Goal: Task Accomplishment & Management: Use online tool/utility

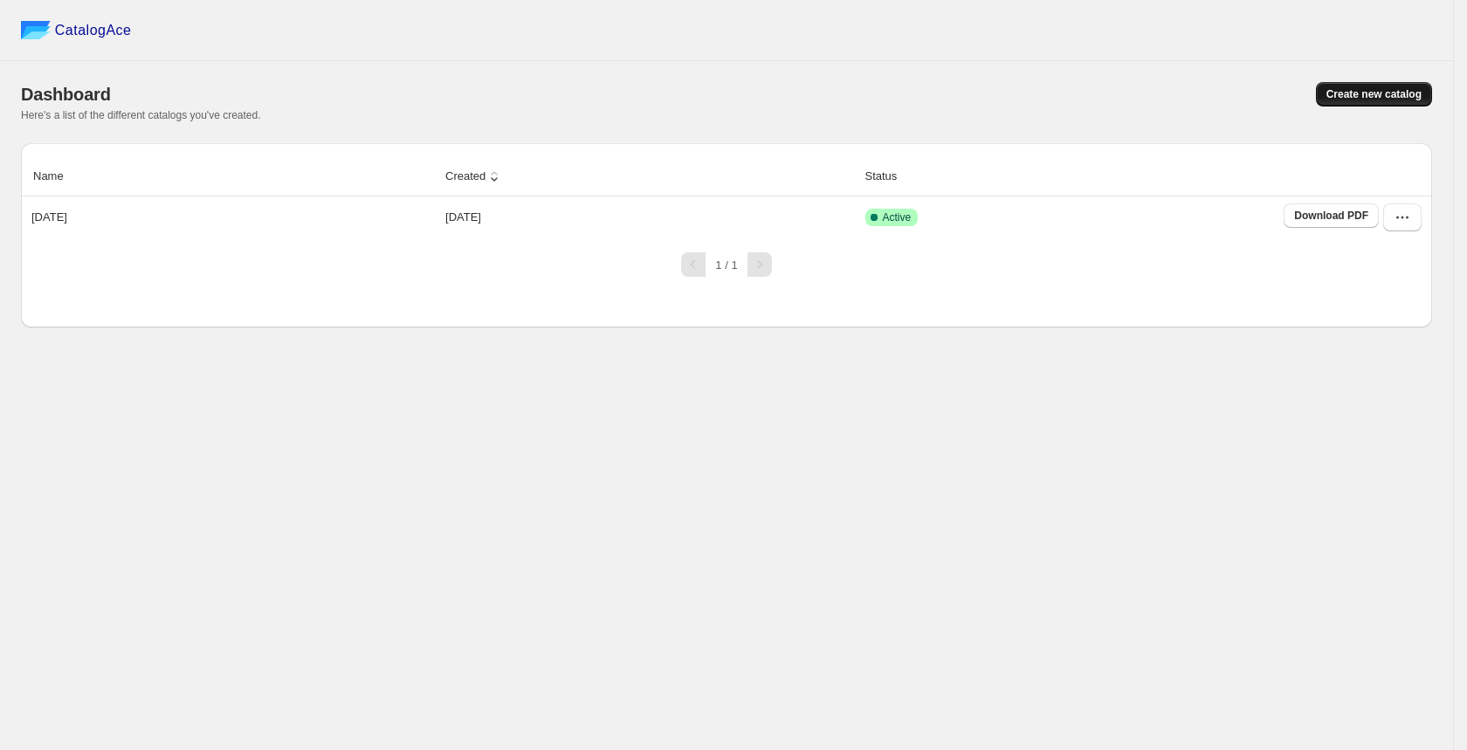
click at [1370, 99] on span "Create new catalog" at bounding box center [1373, 94] width 95 height 14
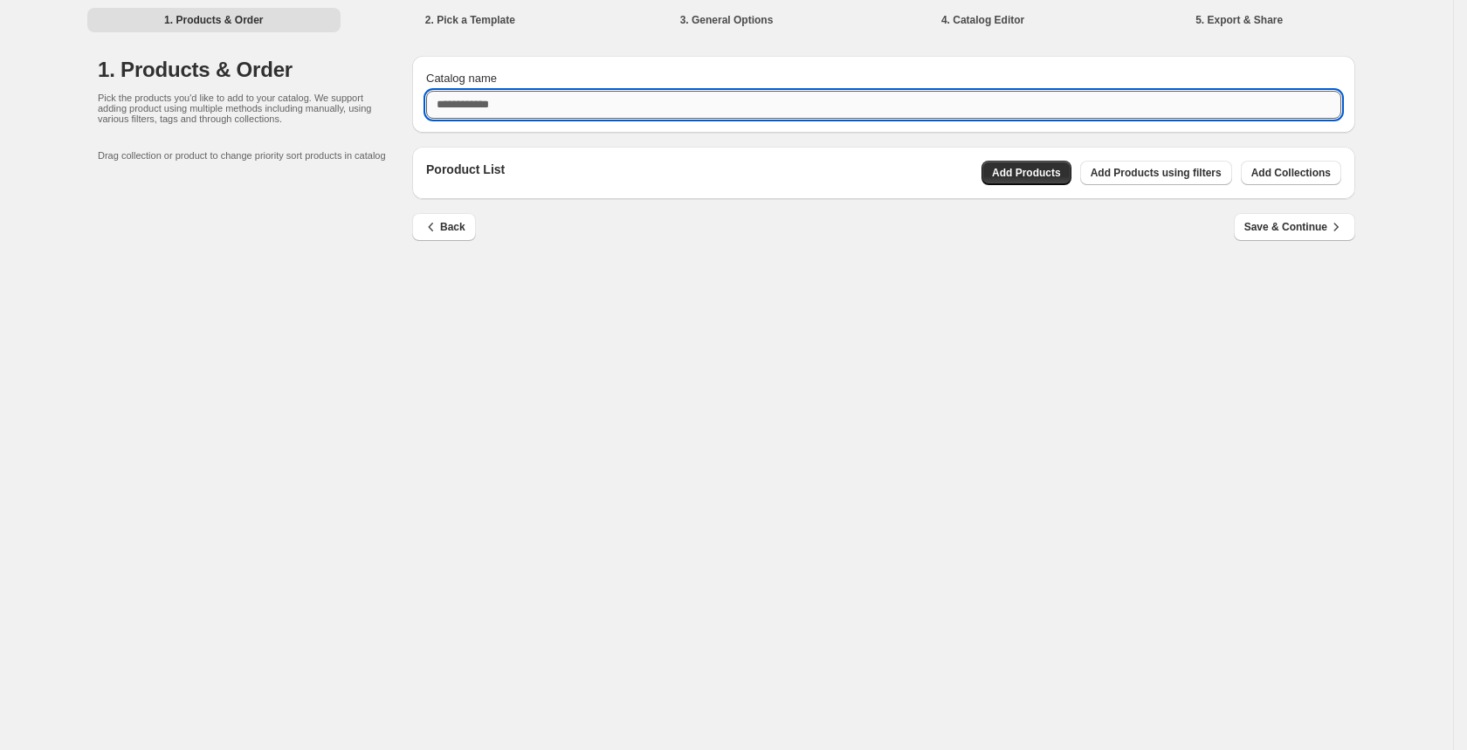
click at [766, 108] on input "Catalog name" at bounding box center [883, 105] width 915 height 28
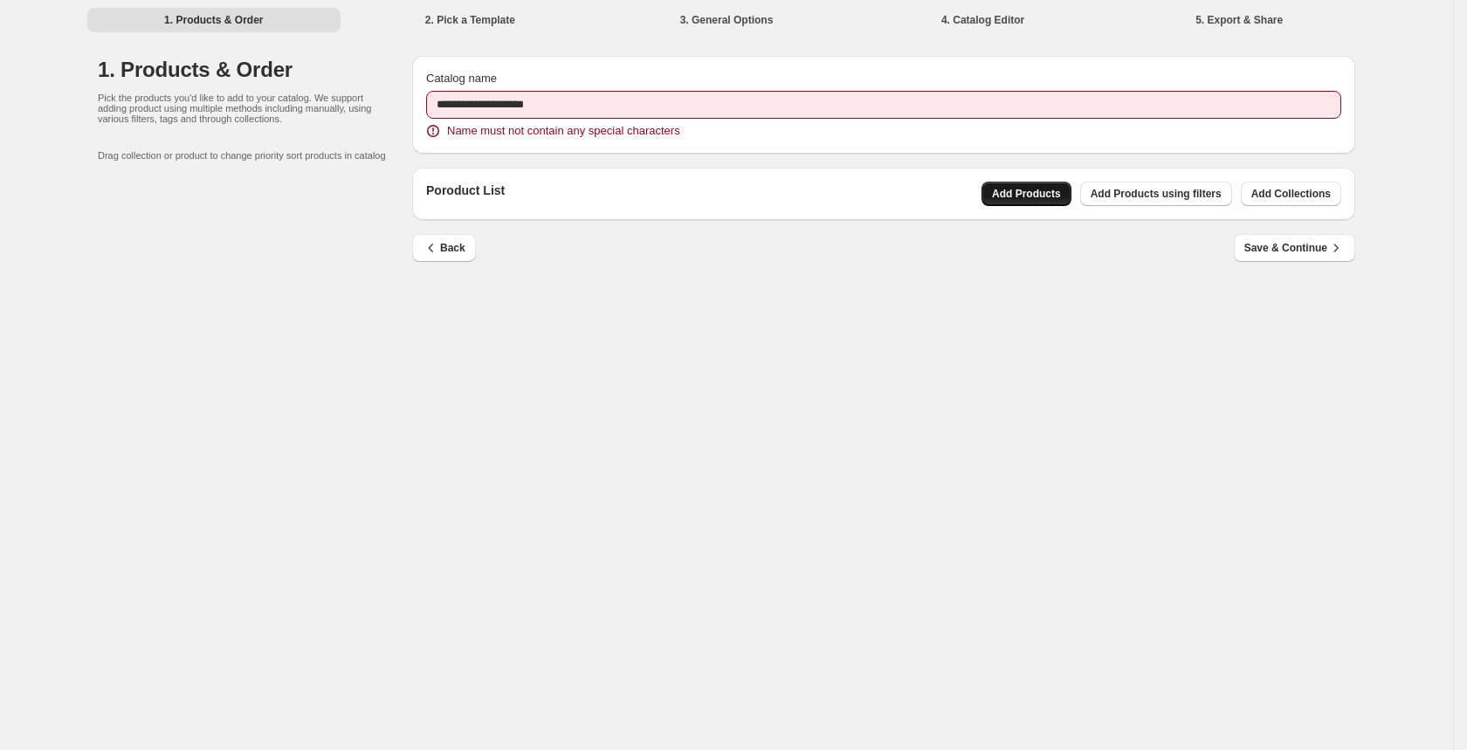
click at [1055, 173] on div "Poroduct List Add Products Add Products using filters Add Collections" at bounding box center [883, 194] width 943 height 52
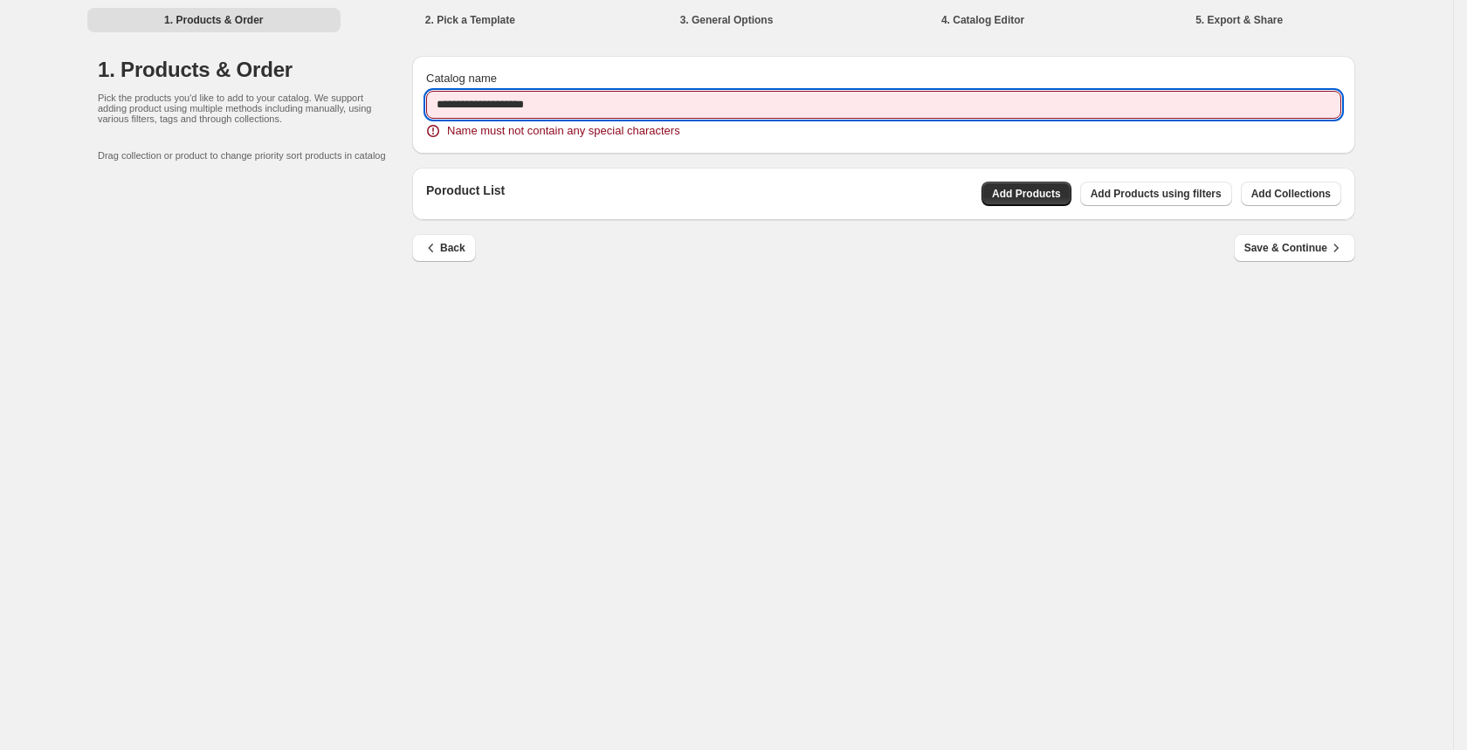
click at [537, 105] on input "**********" at bounding box center [883, 105] width 915 height 28
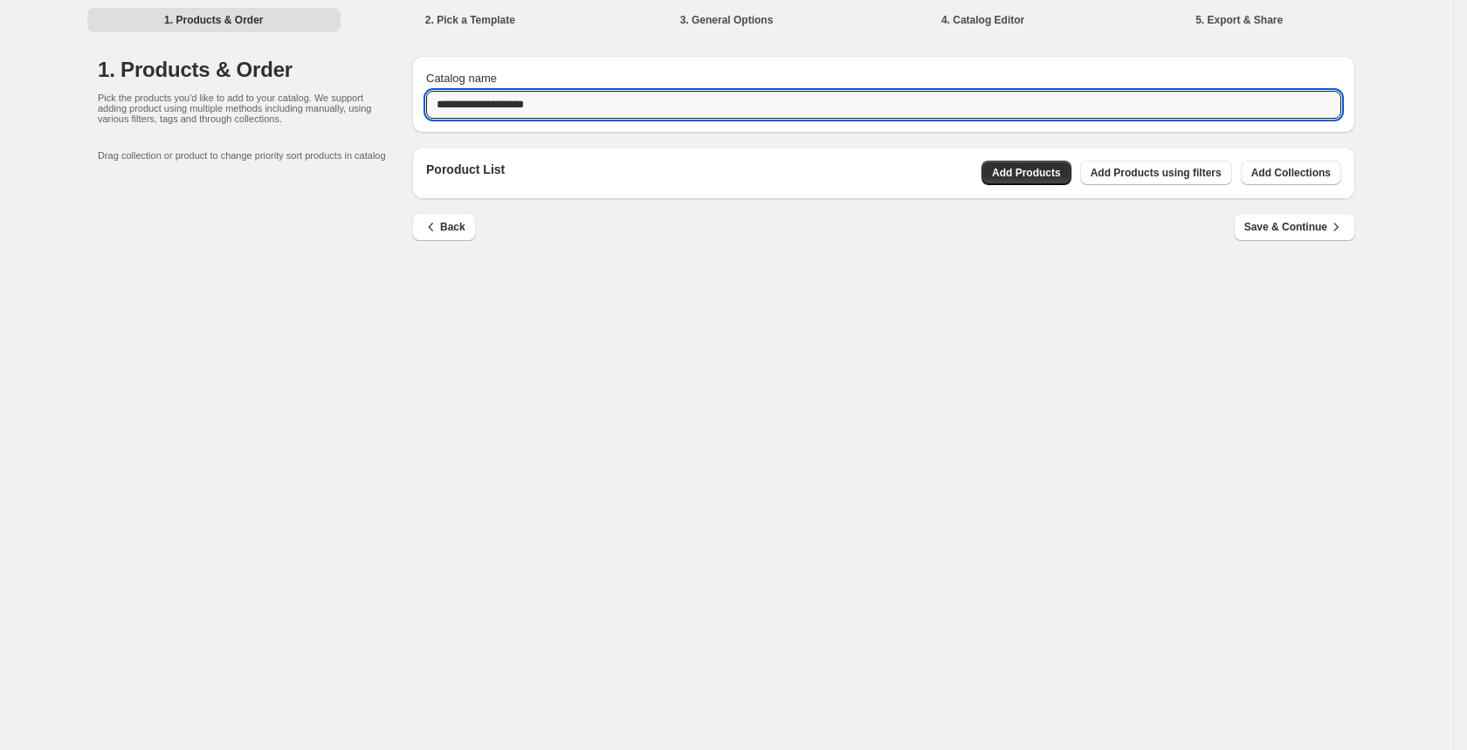
click at [767, 195] on div "Poroduct List Add Products Add Products using filters Add Collections" at bounding box center [883, 173] width 943 height 52
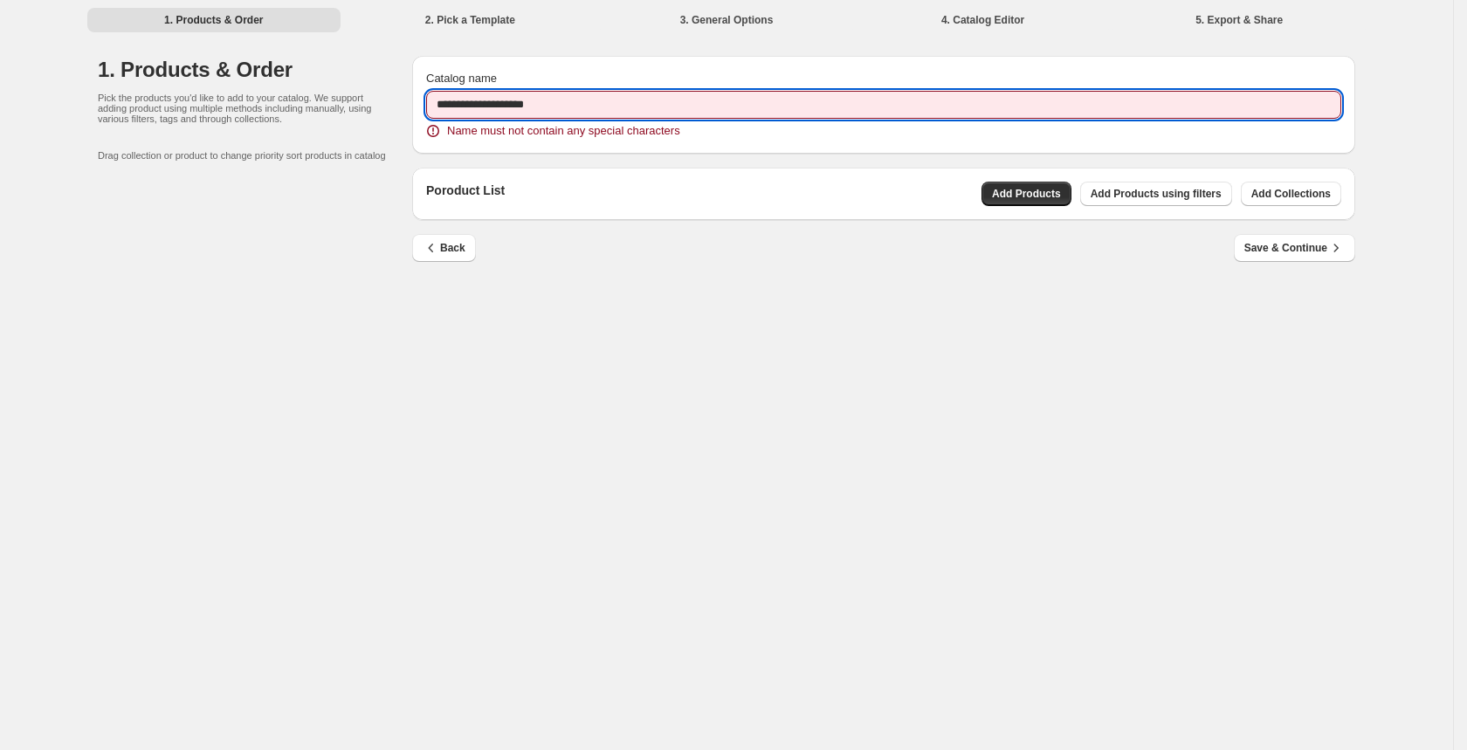
drag, startPoint x: 526, startPoint y: 105, endPoint x: 633, endPoint y: 108, distance: 106.6
click at [633, 108] on input "**********" at bounding box center [883, 105] width 915 height 28
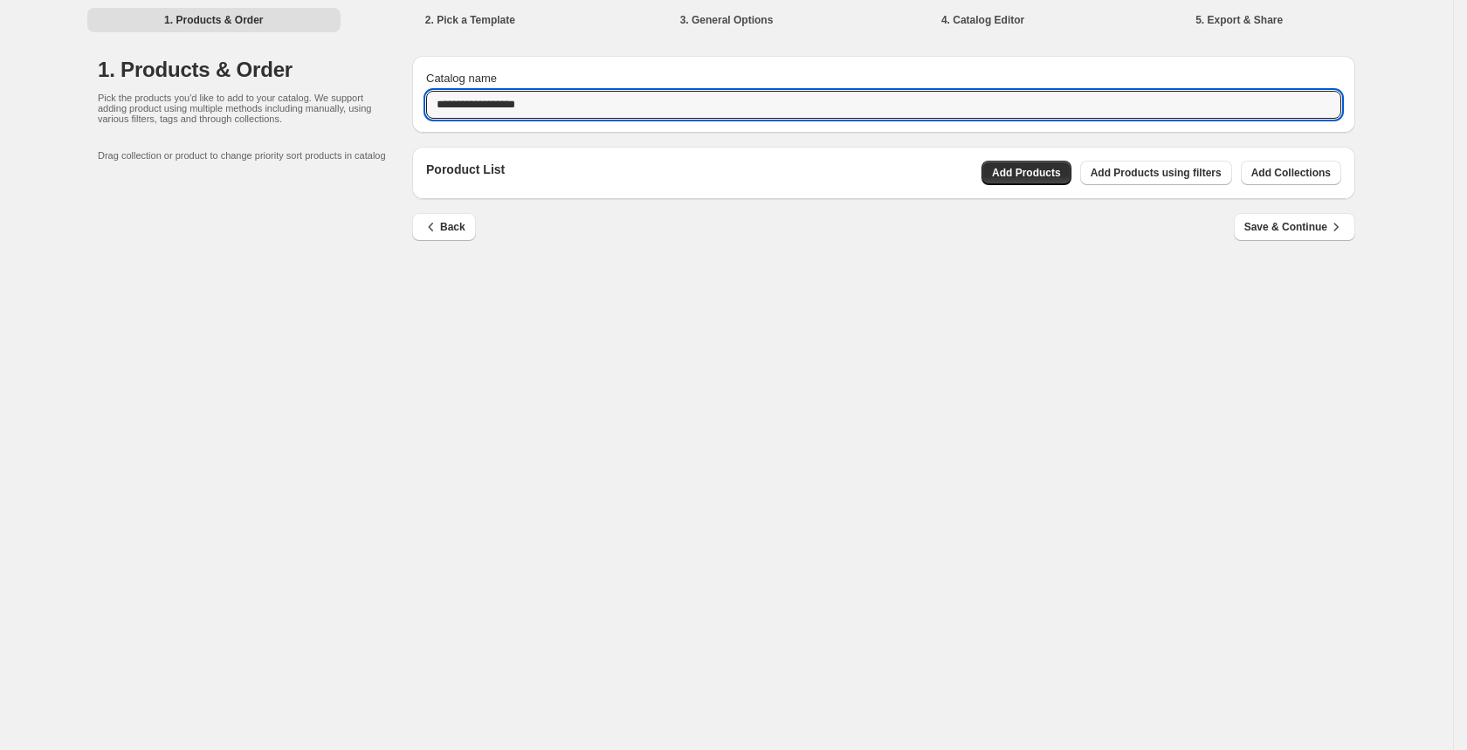
type input "**********"
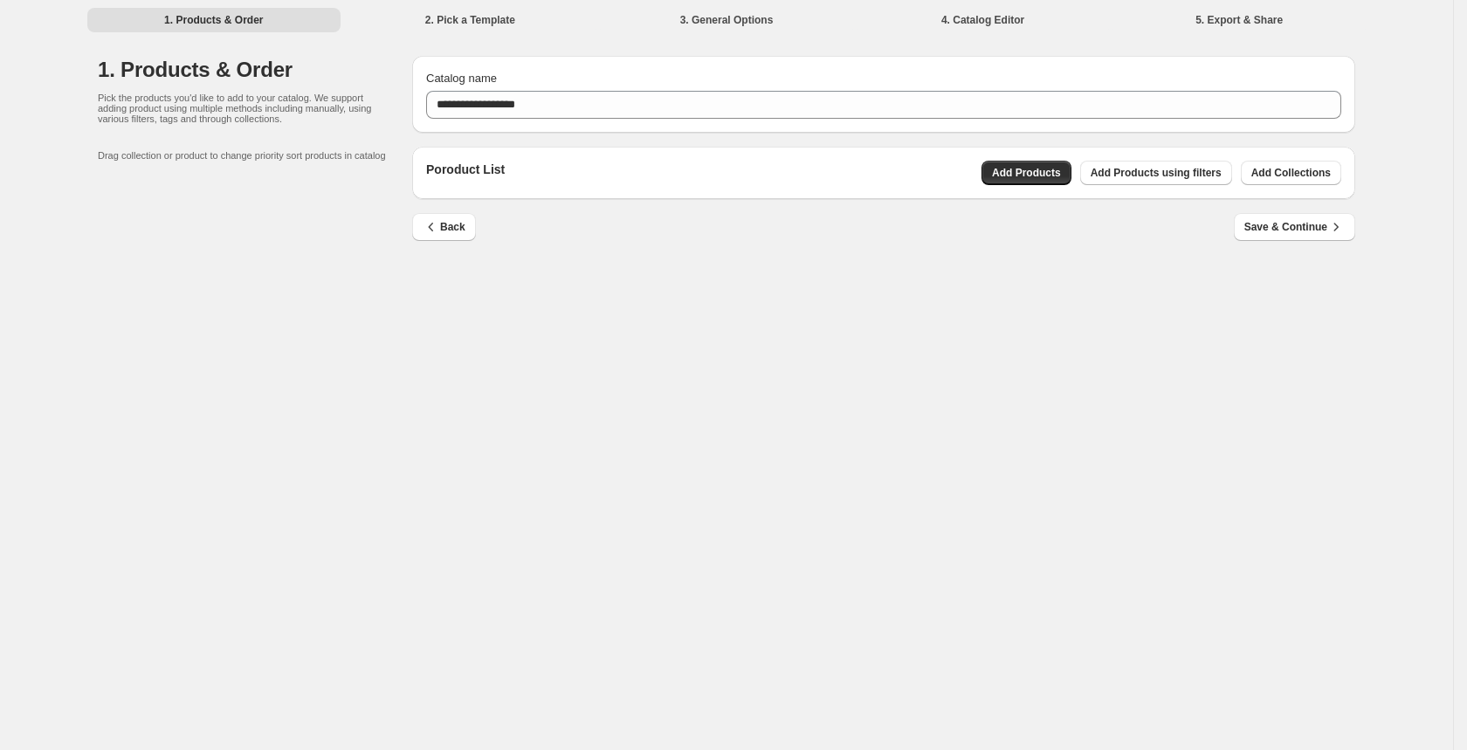
click at [744, 231] on div "Back Save & Continue" at bounding box center [876, 220] width 957 height 42
click at [1019, 169] on span "Add Products" at bounding box center [1026, 173] width 69 height 14
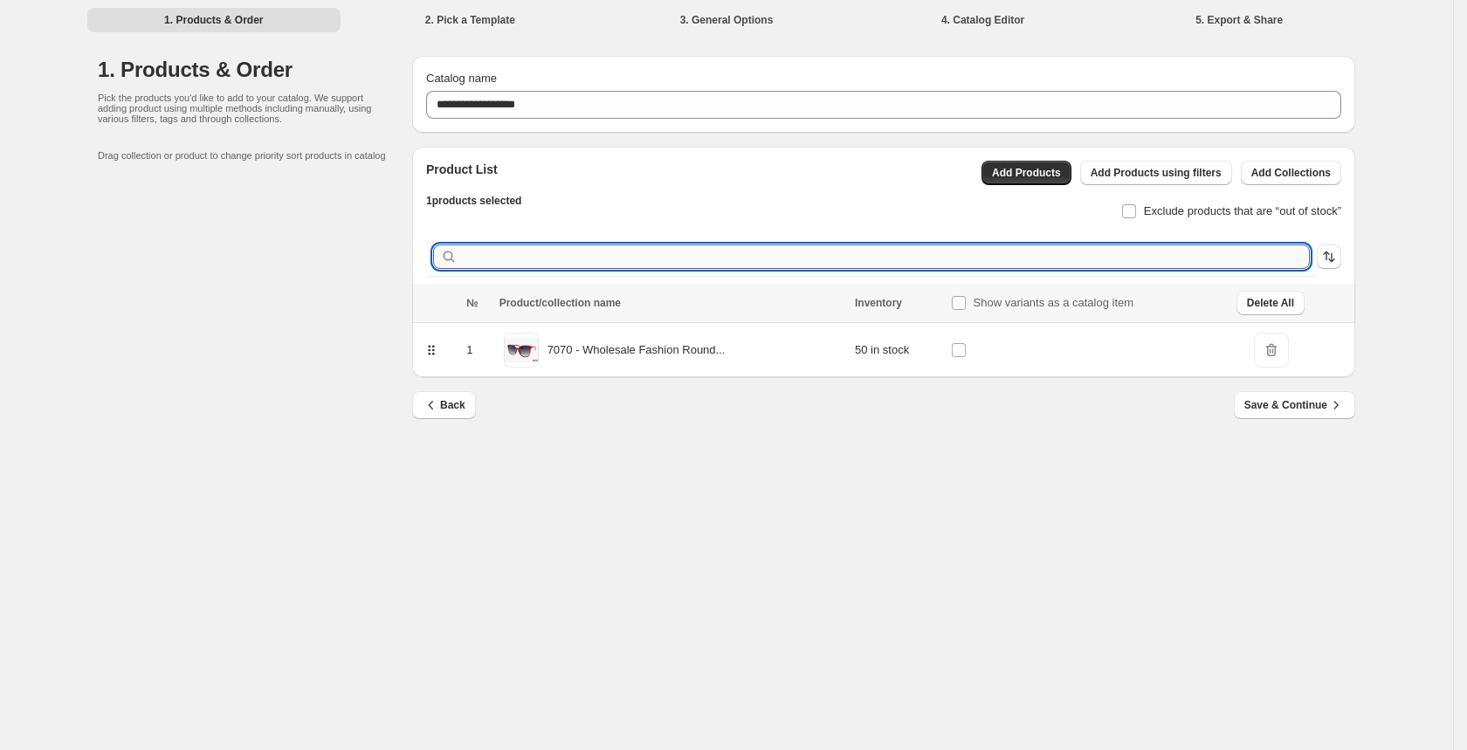
click at [522, 259] on input "text" at bounding box center [885, 256] width 849 height 24
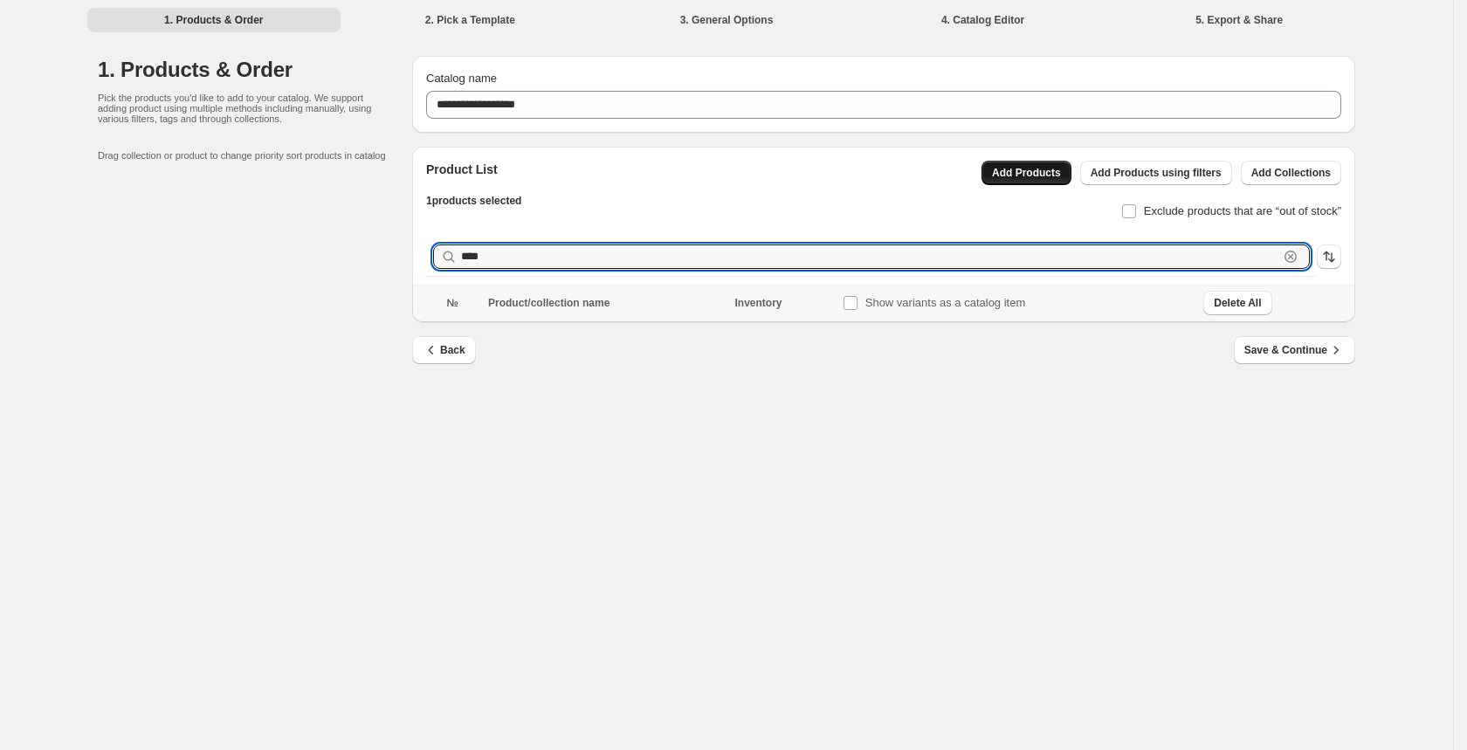
type input "****"
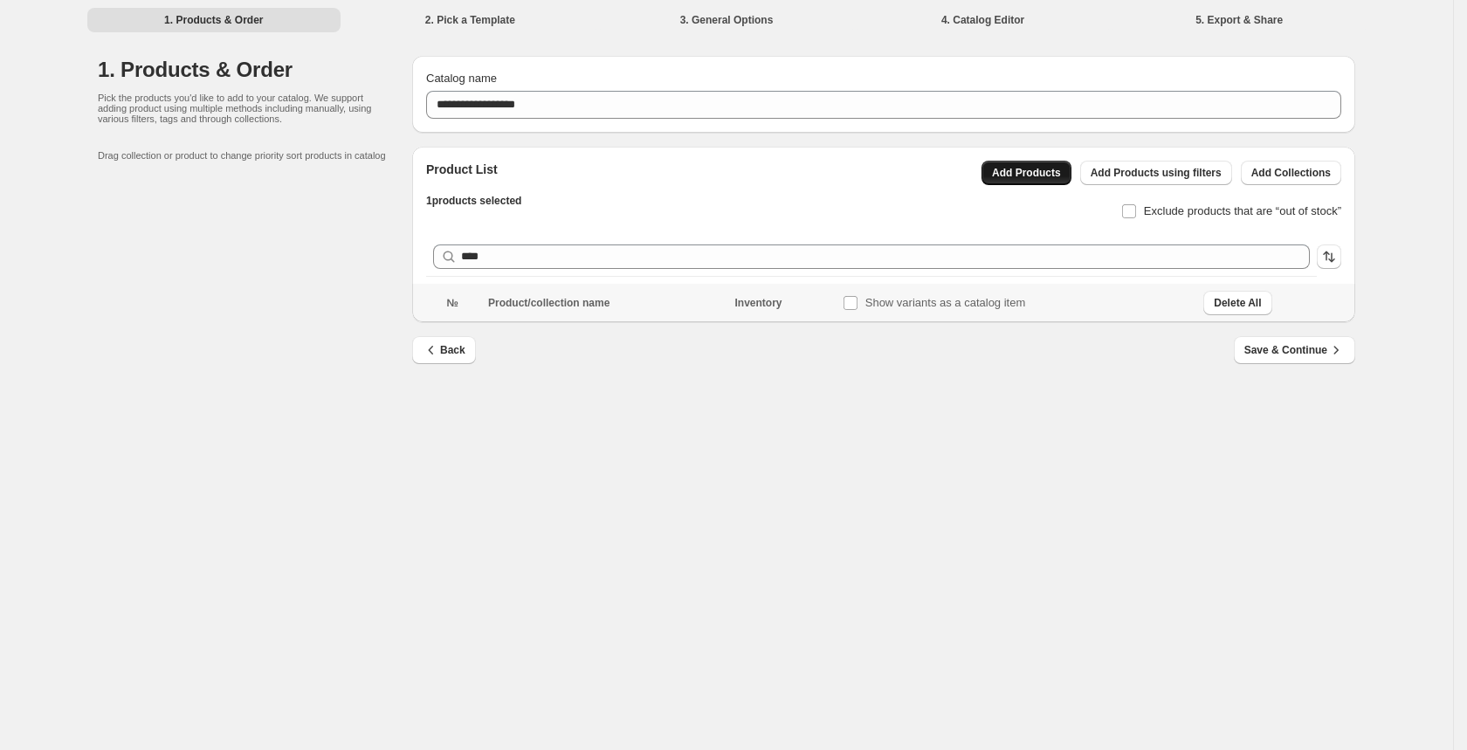
click at [1003, 169] on span "Add Products" at bounding box center [1026, 173] width 69 height 14
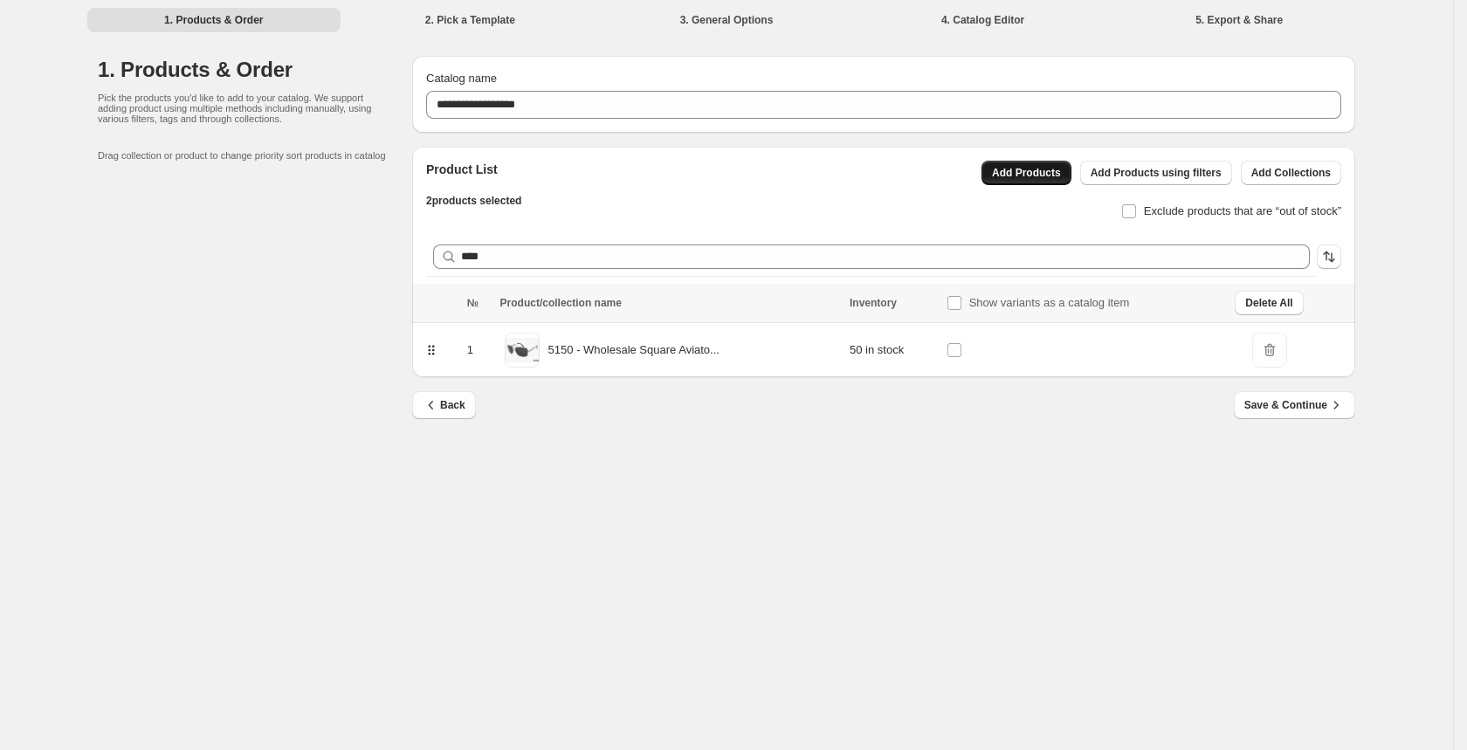
click at [1007, 168] on span "Add Products" at bounding box center [1026, 173] width 69 height 14
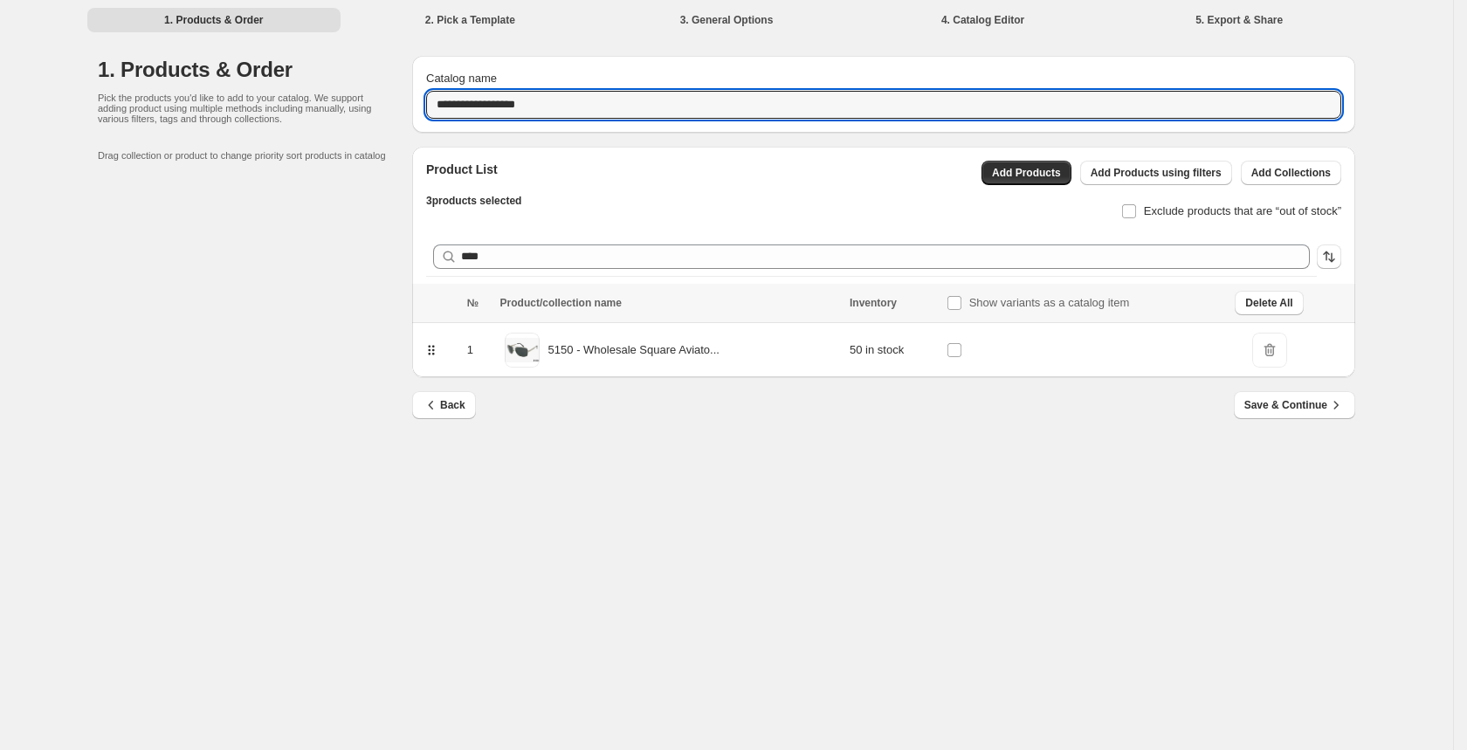
drag, startPoint x: 471, startPoint y: 106, endPoint x: 349, endPoint y: 101, distance: 122.3
click at [349, 101] on div "**********" at bounding box center [726, 249] width 1257 height 386
click at [544, 107] on input "**********" at bounding box center [883, 105] width 915 height 28
type input "**********"
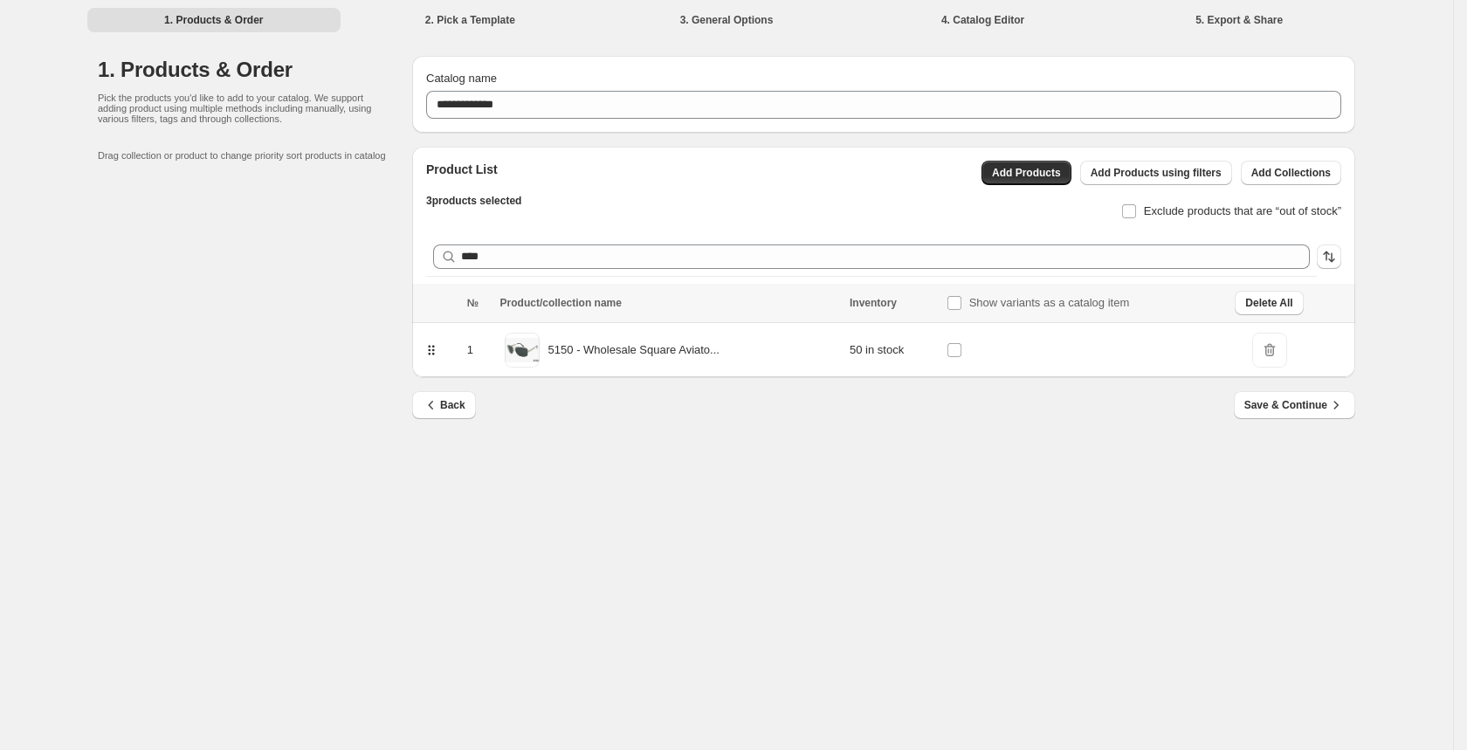
click at [703, 210] on div "Product List 3 products selected Add Products Add Products using filters Add Co…" at bounding box center [876, 185] width 929 height 77
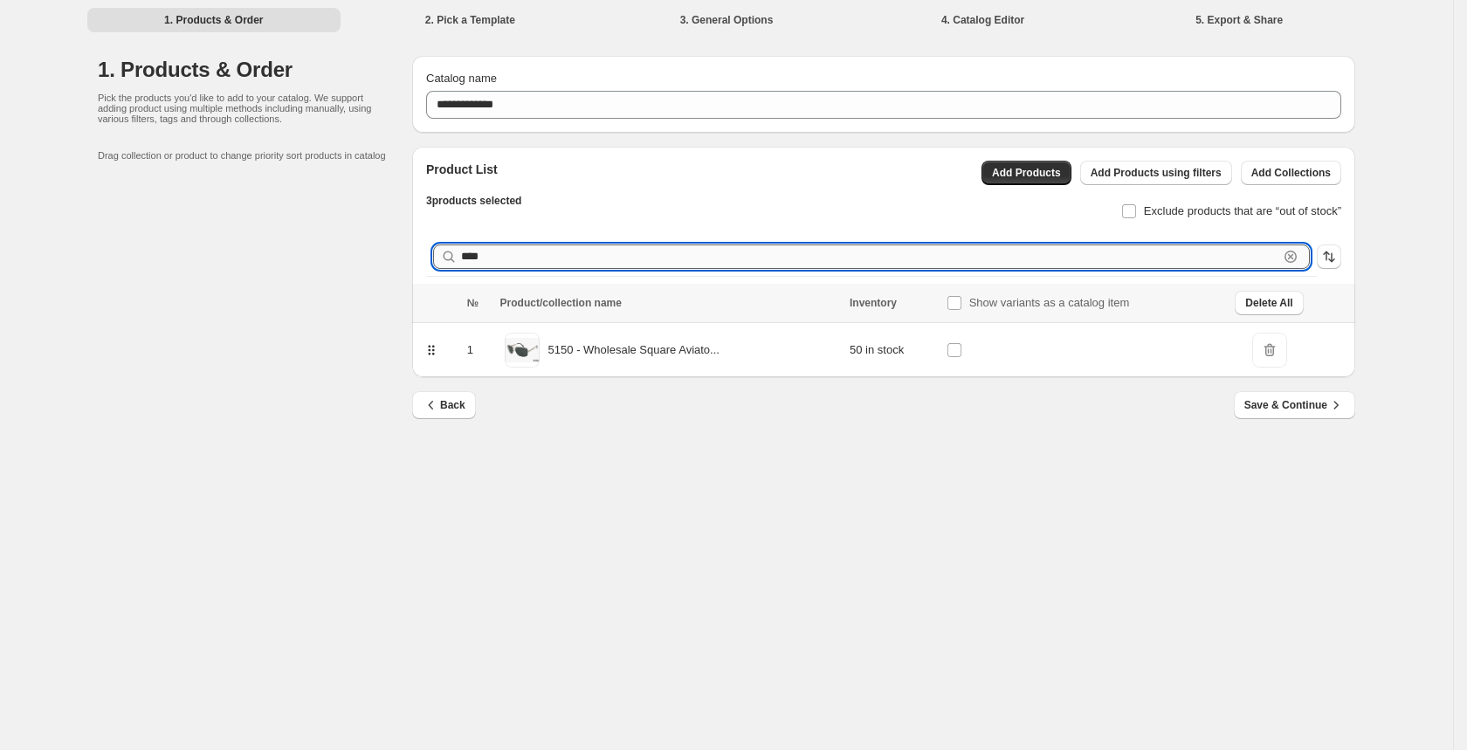
click at [937, 251] on input "****" at bounding box center [869, 256] width 817 height 24
type input "*"
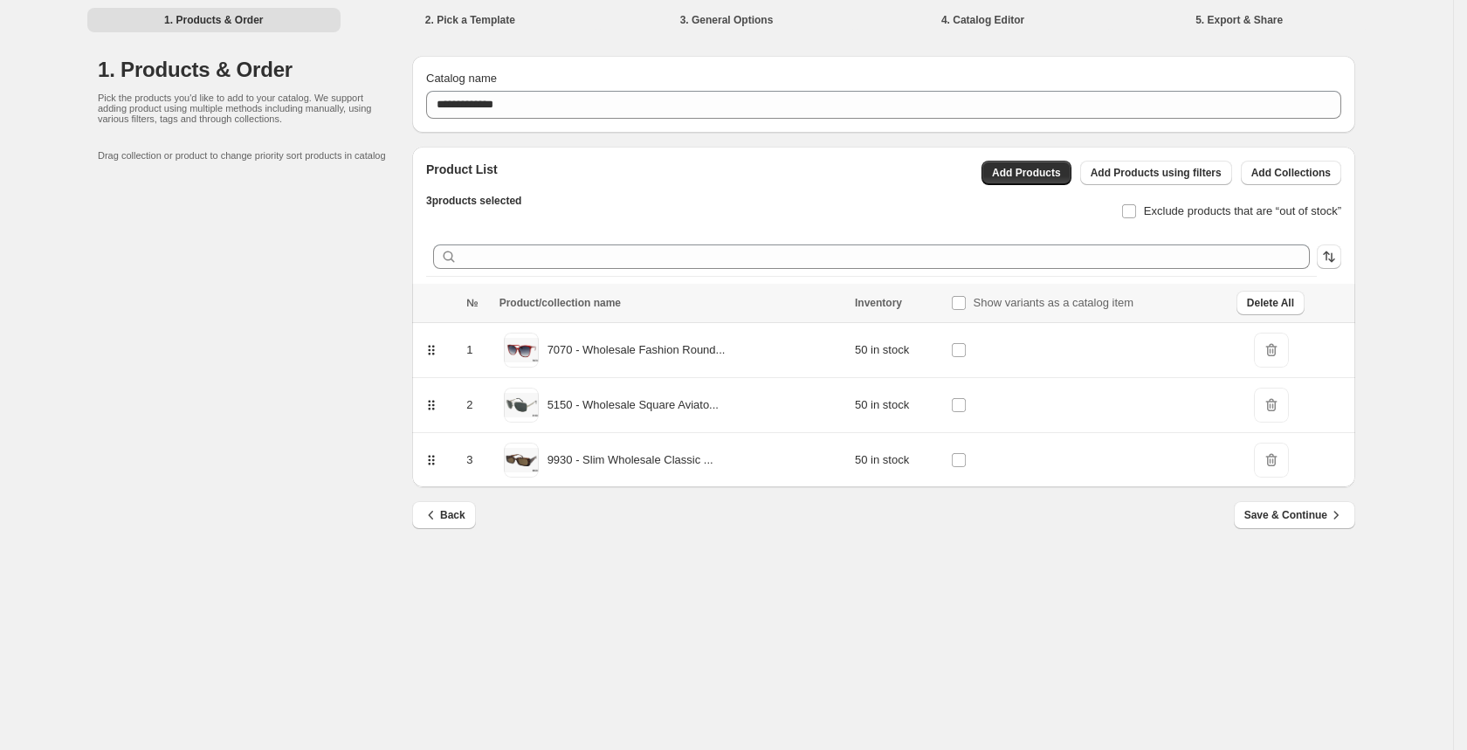
click at [300, 349] on div "1. Products & Order Pick the products you'd like to add to your catalog. We sup…" at bounding box center [255, 304] width 314 height 496
click at [1024, 175] on span "Add Products" at bounding box center [1026, 173] width 69 height 14
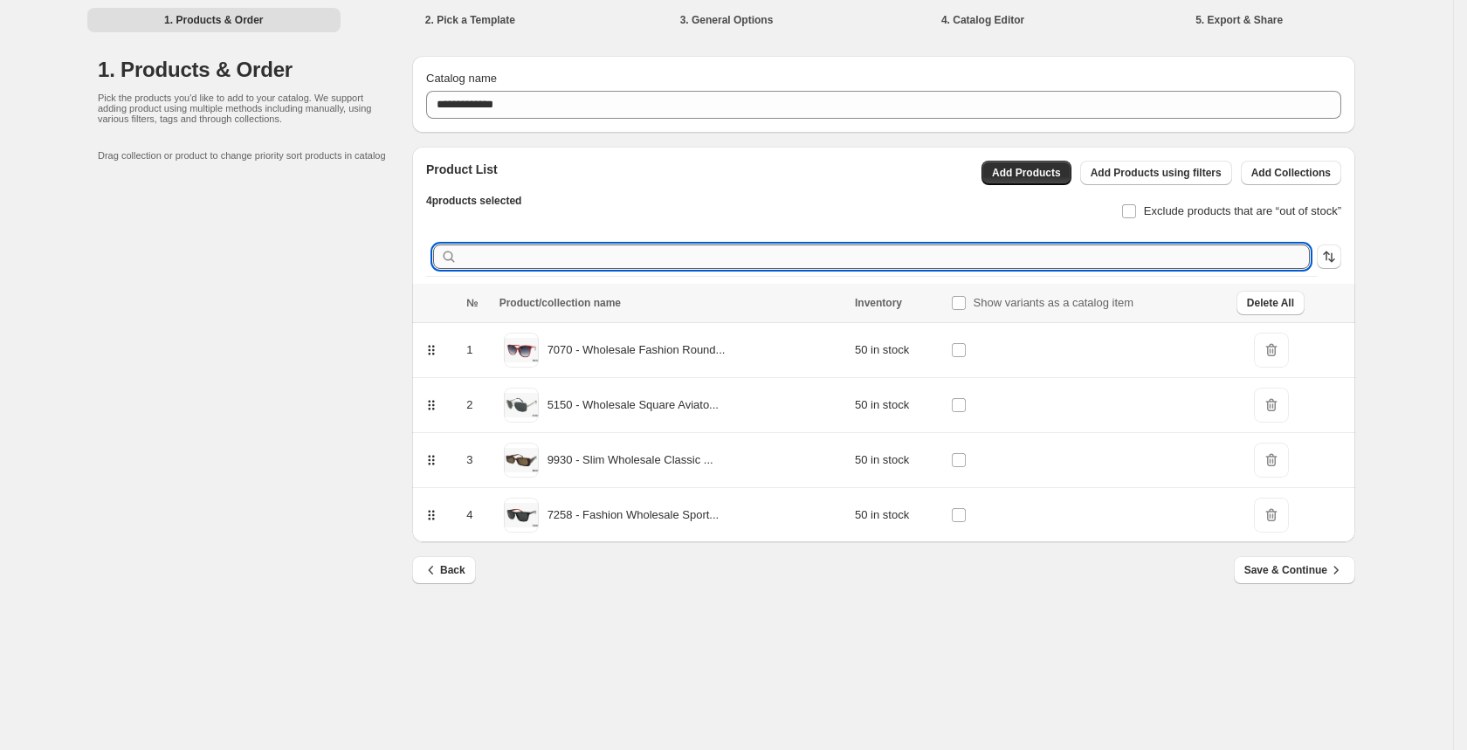
click at [546, 259] on input "text" at bounding box center [885, 256] width 849 height 24
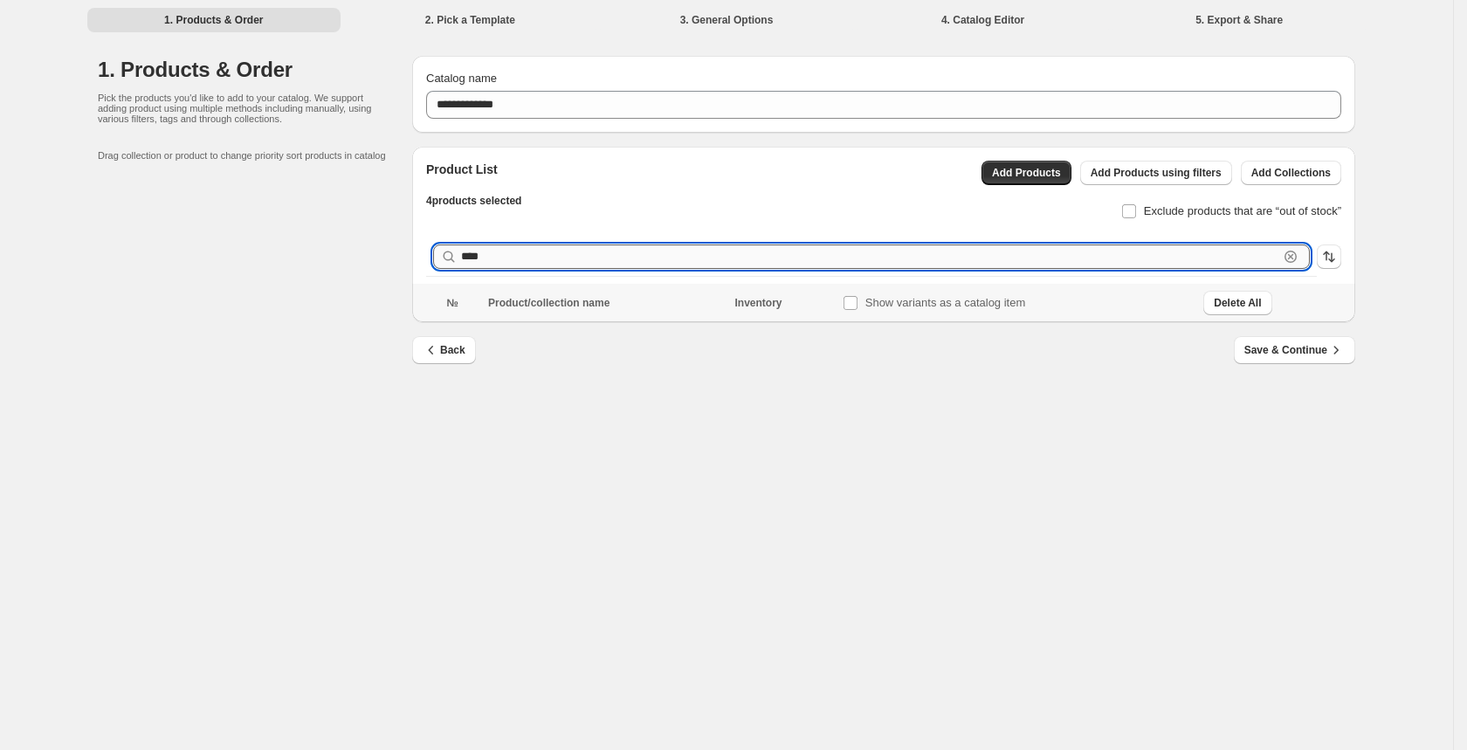
type input "*****"
drag, startPoint x: 569, startPoint y: 256, endPoint x: 334, endPoint y: 248, distance: 235.0
click at [331, 249] on div "**********" at bounding box center [726, 221] width 1257 height 331
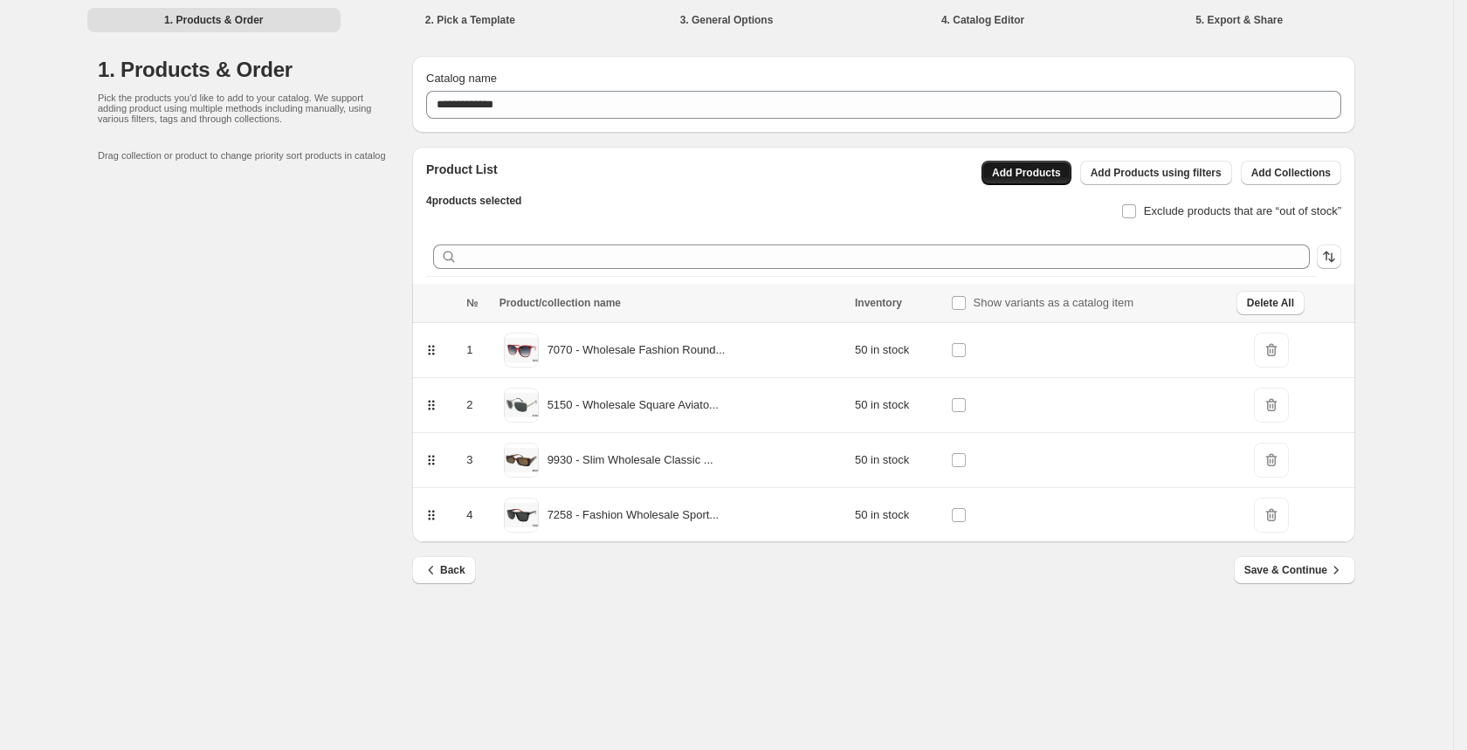
click at [986, 163] on button "Add Products" at bounding box center [1026, 173] width 90 height 24
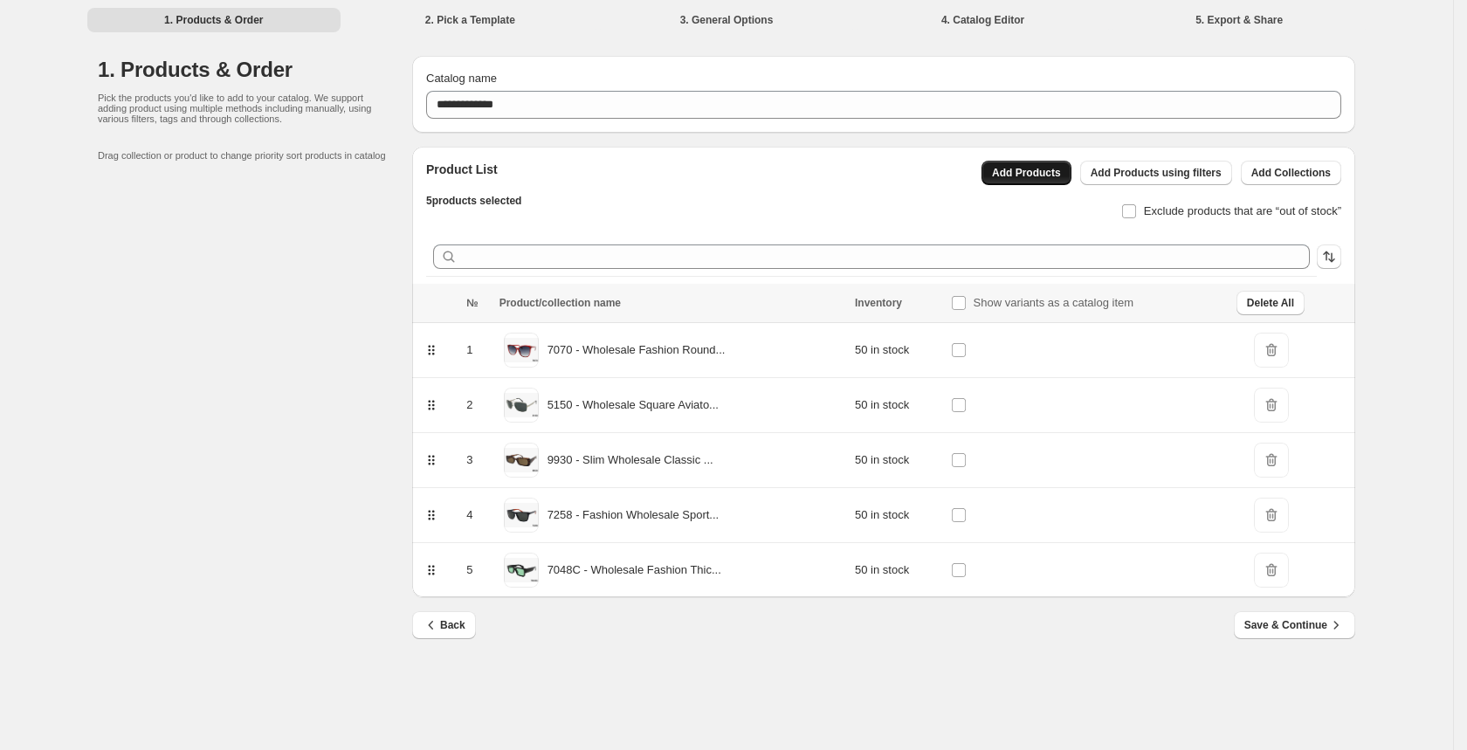
click at [1034, 175] on span "Add Products" at bounding box center [1026, 173] width 69 height 14
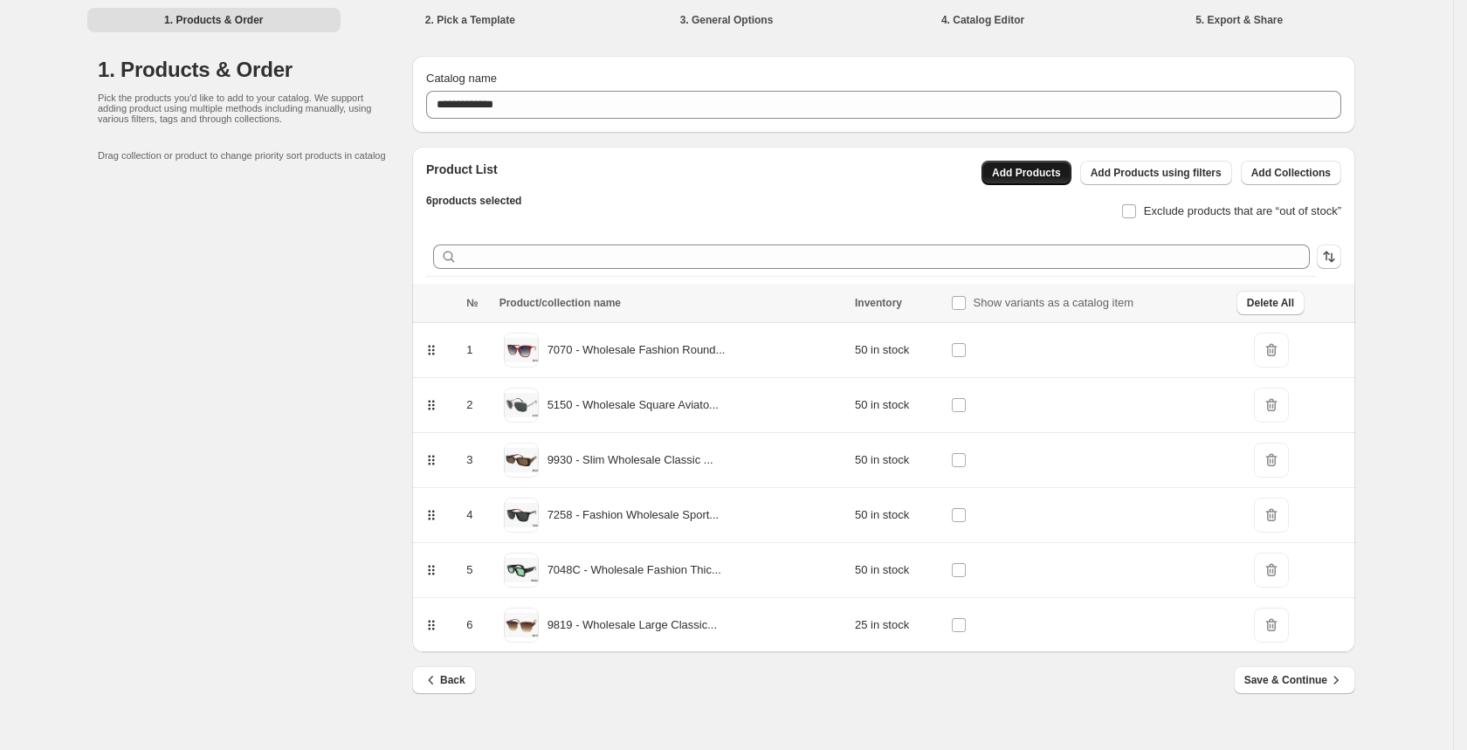
click at [1034, 173] on span "Add Products" at bounding box center [1026, 173] width 69 height 14
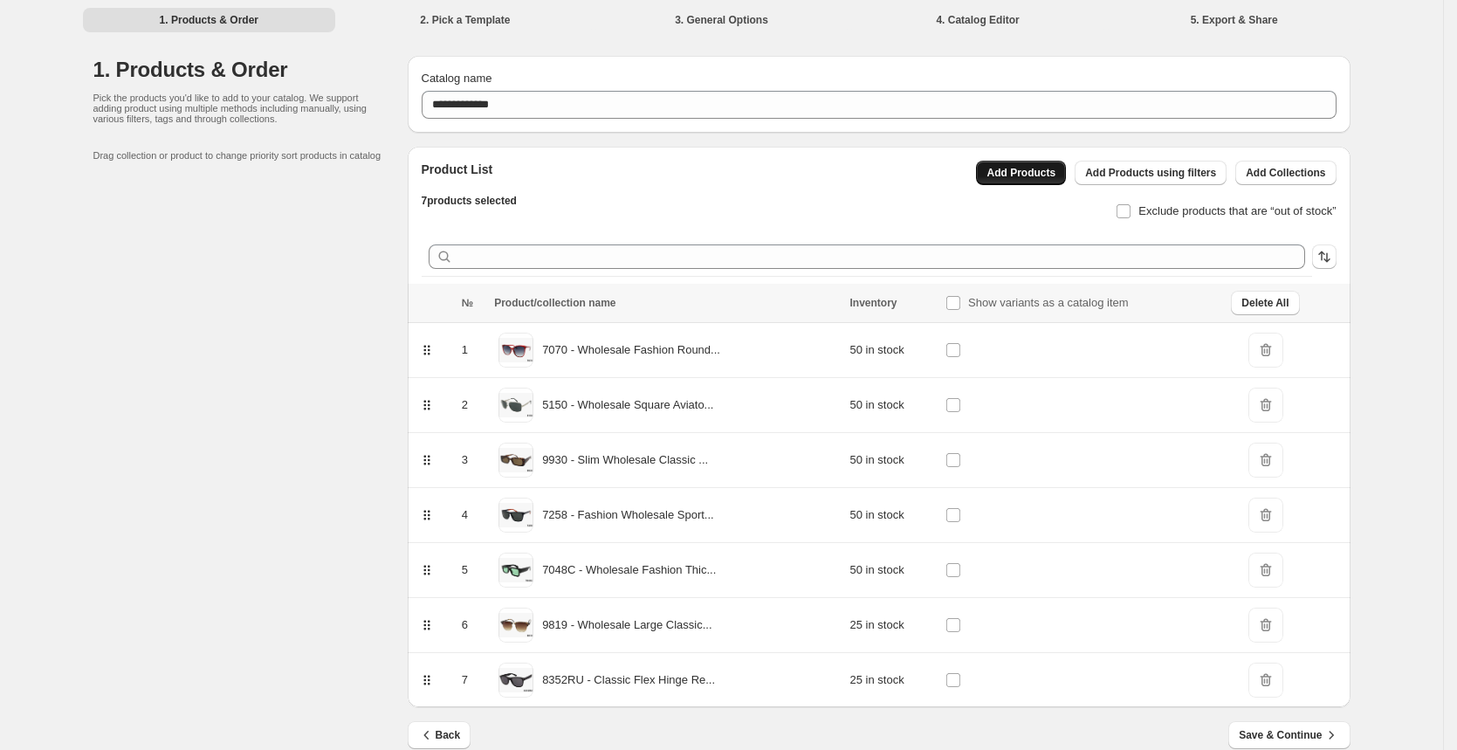
click at [1025, 171] on span "Add Products" at bounding box center [1020, 173] width 69 height 14
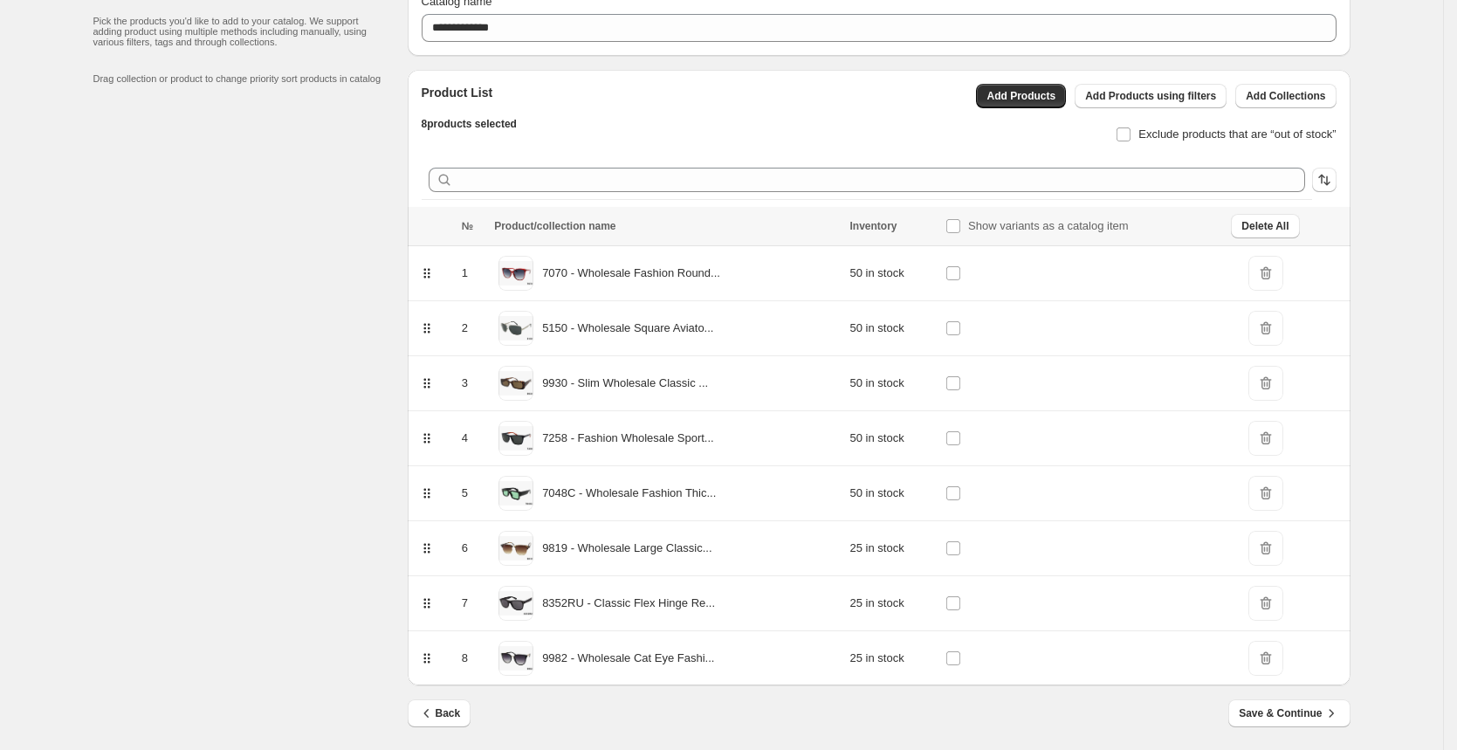
scroll to position [83, 0]
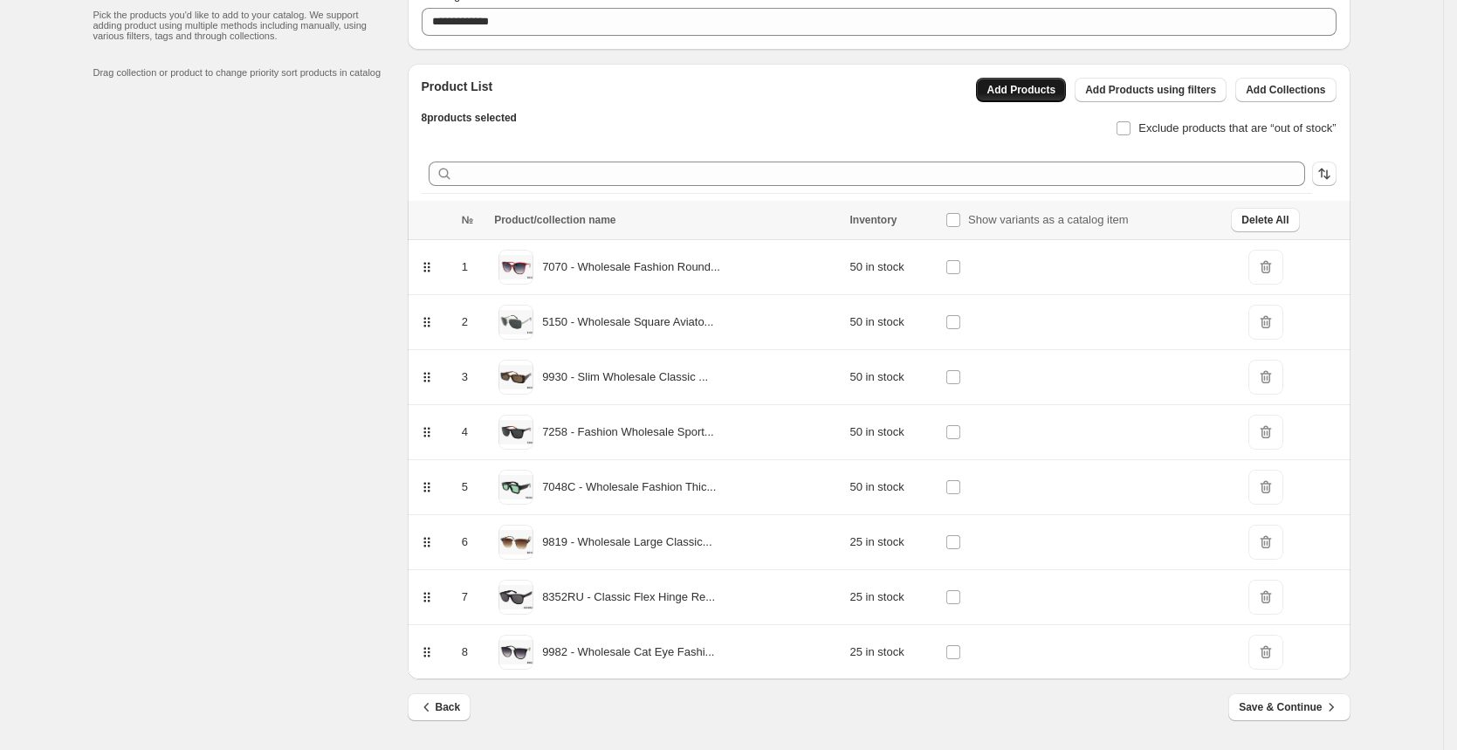
click at [996, 90] on span "Add Products" at bounding box center [1020, 90] width 69 height 14
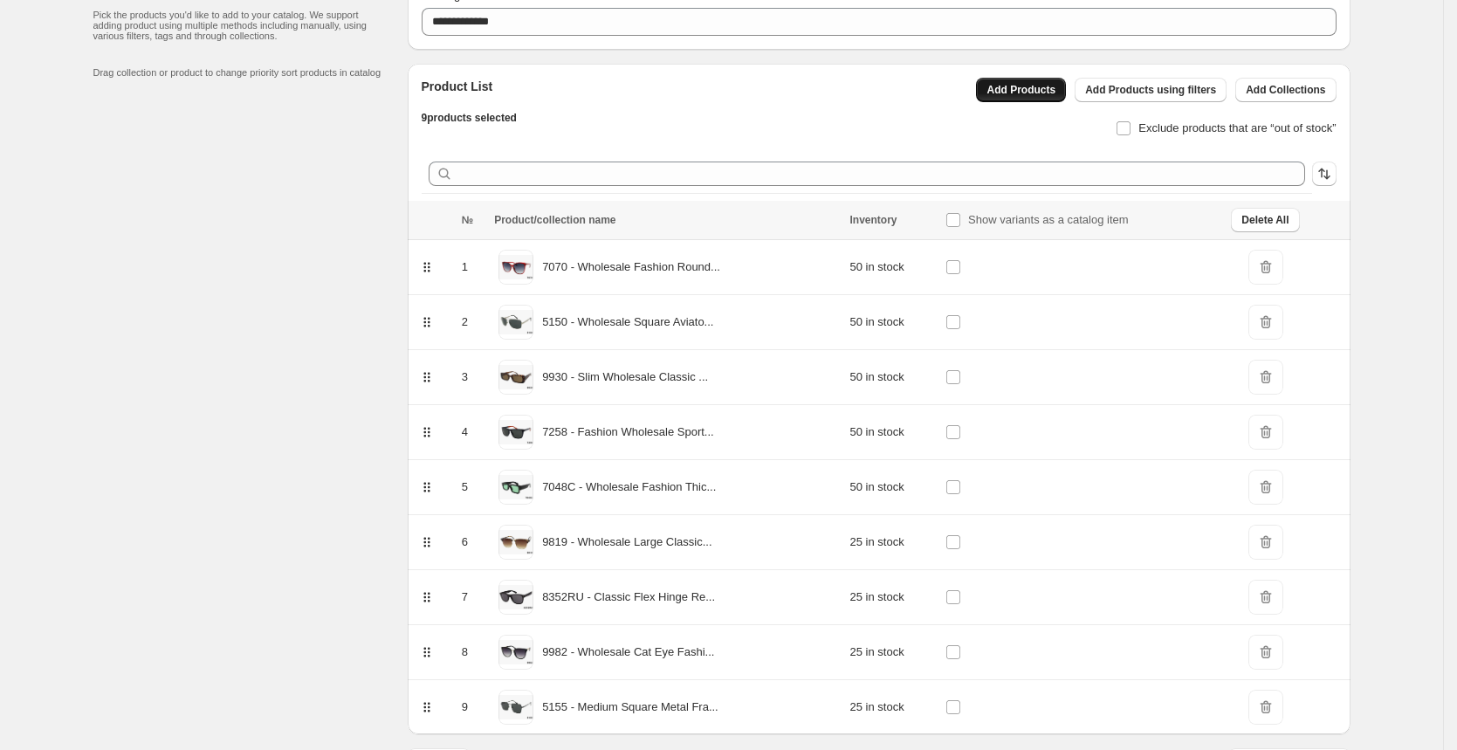
click at [1008, 90] on span "Add Products" at bounding box center [1020, 90] width 69 height 14
click at [1041, 91] on span "Add Products" at bounding box center [1020, 90] width 69 height 14
click at [1004, 86] on span "Add Products" at bounding box center [1020, 90] width 69 height 14
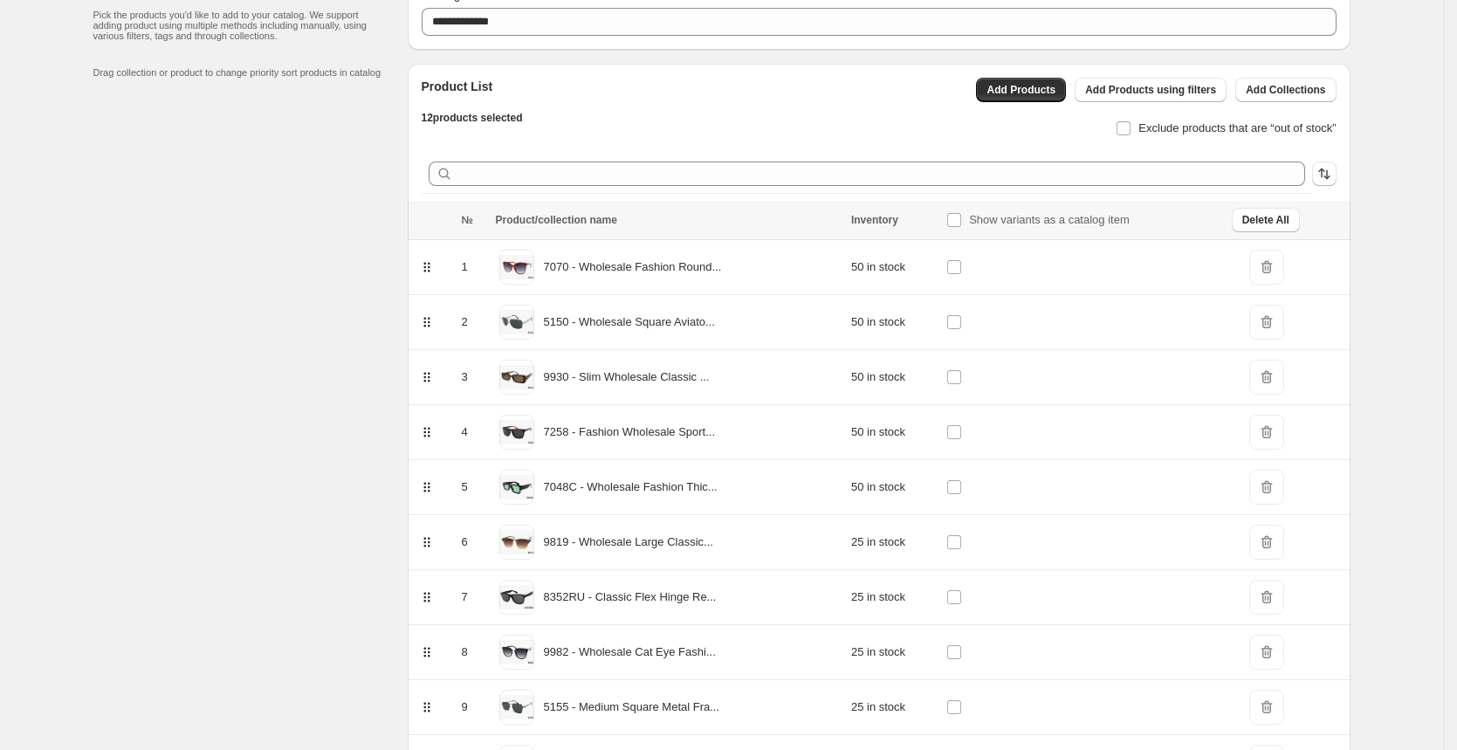
click at [293, 358] on div "1. Products & Order Pick the products you'd like to add to your catalog. We sup…" at bounding box center [250, 468] width 314 height 991
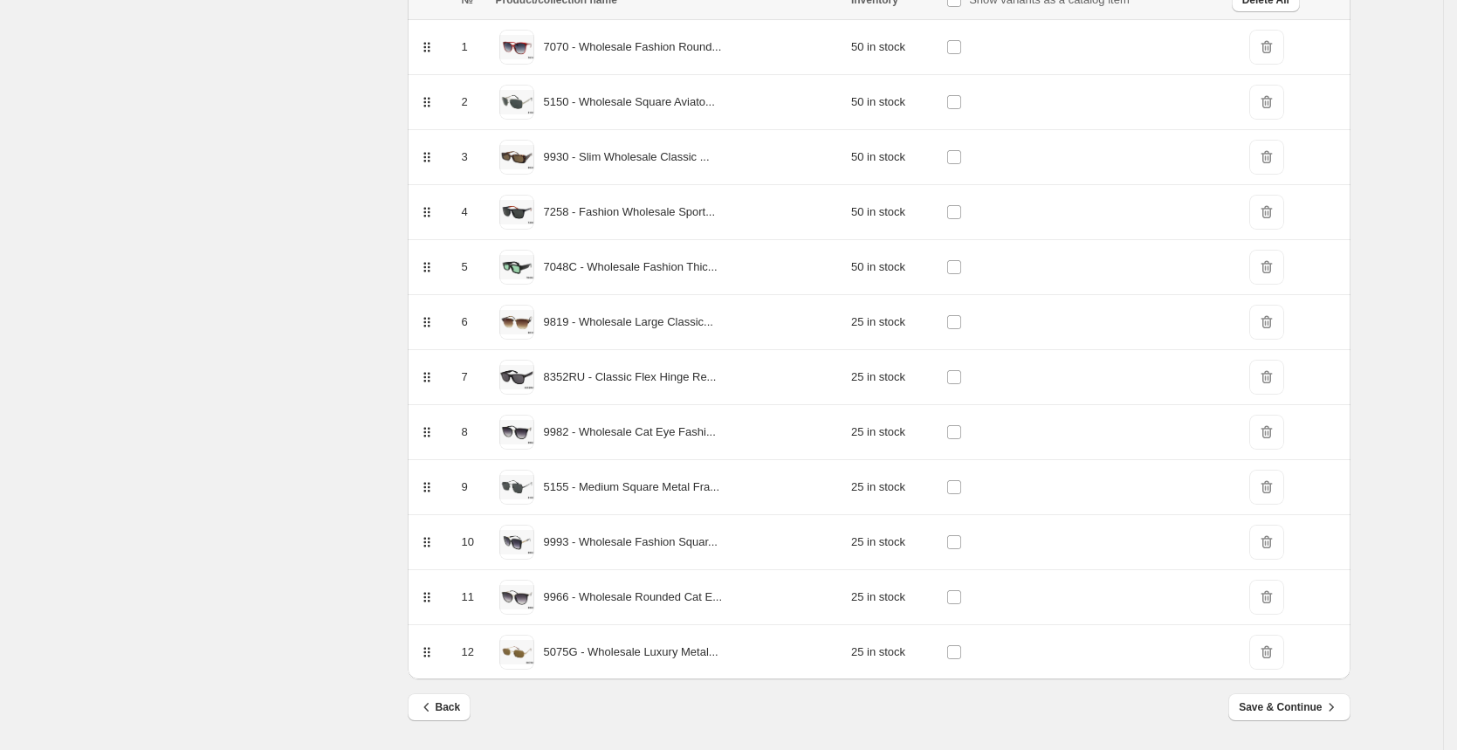
scroll to position [303, 0]
click at [1276, 703] on span "Save & Continue" at bounding box center [1289, 706] width 100 height 17
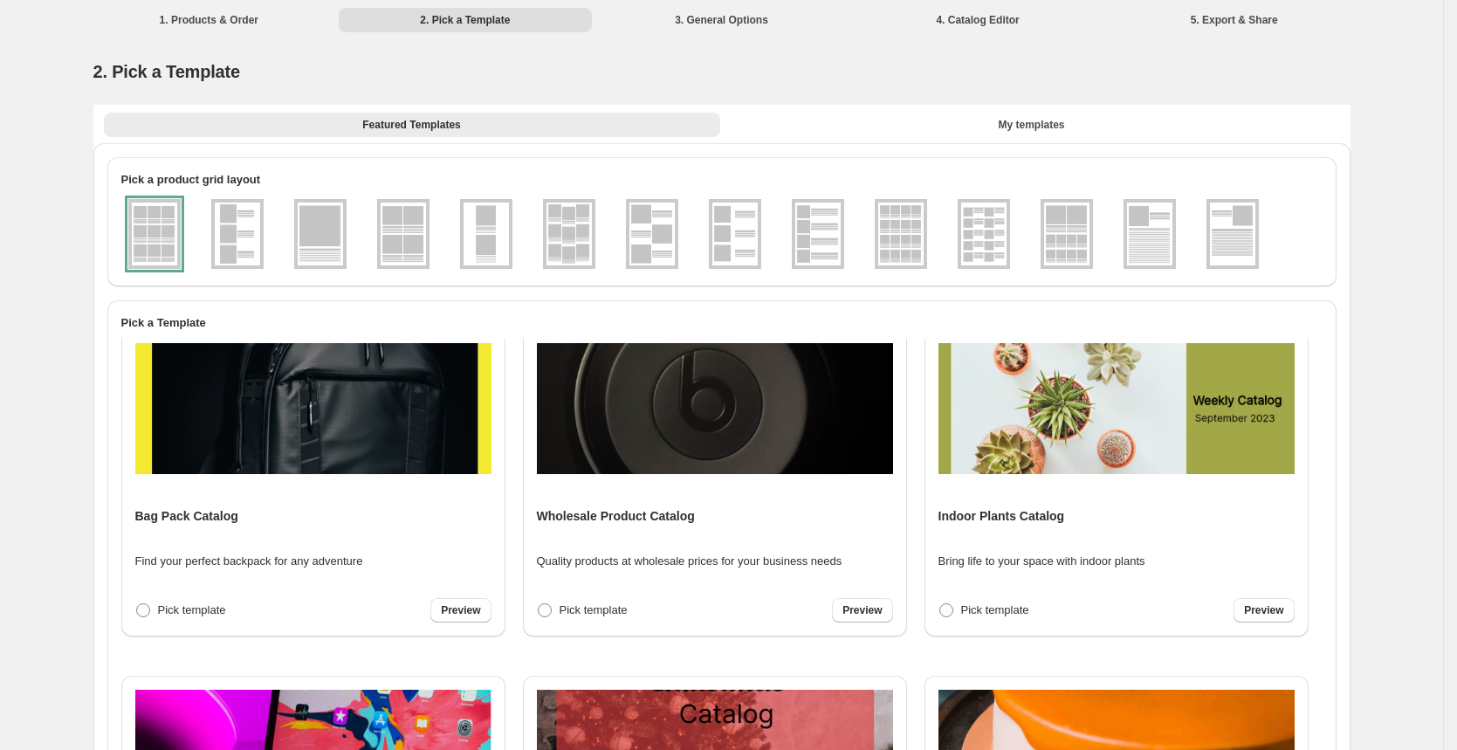
scroll to position [2237, 0]
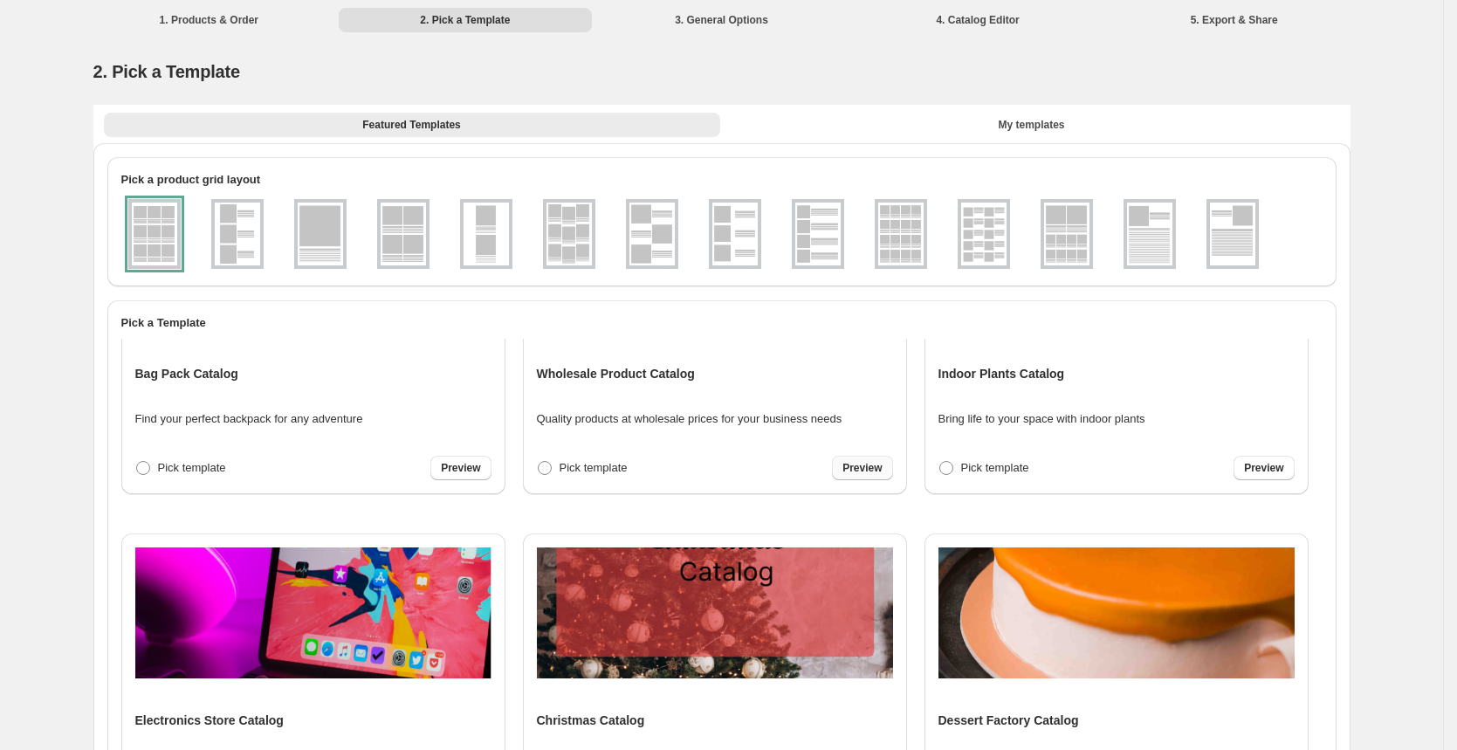
click at [863, 467] on span "Preview" at bounding box center [861, 468] width 39 height 14
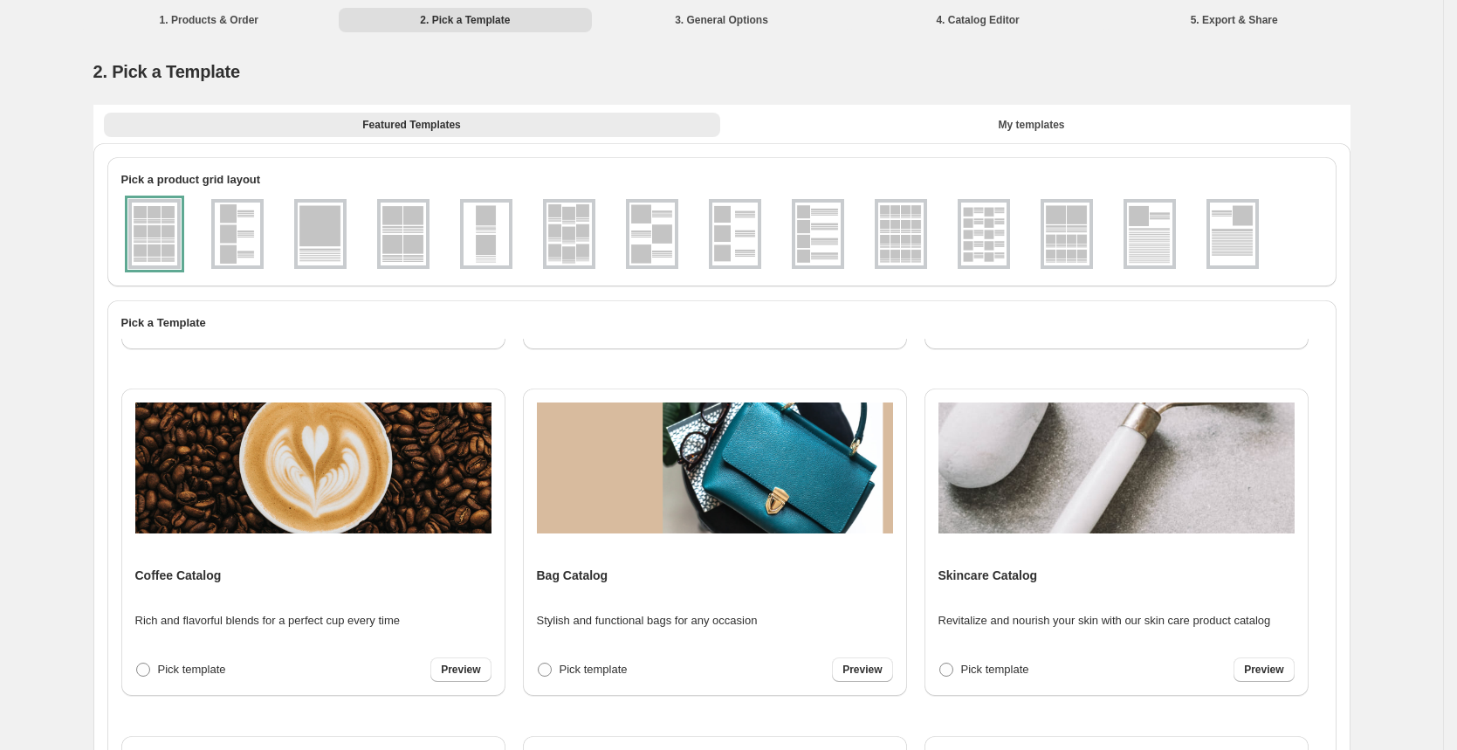
scroll to position [0, 0]
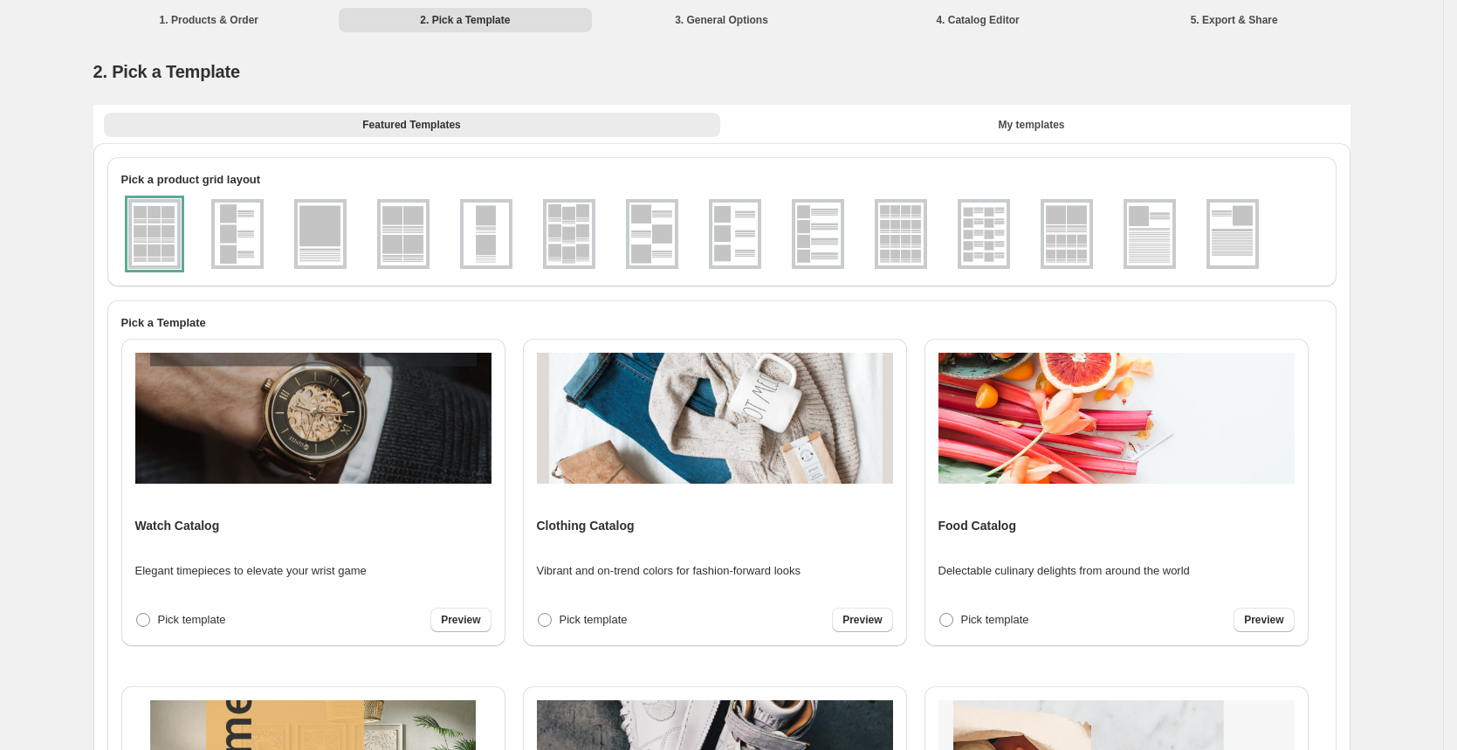
click at [166, 230] on div at bounding box center [154, 234] width 52 height 70
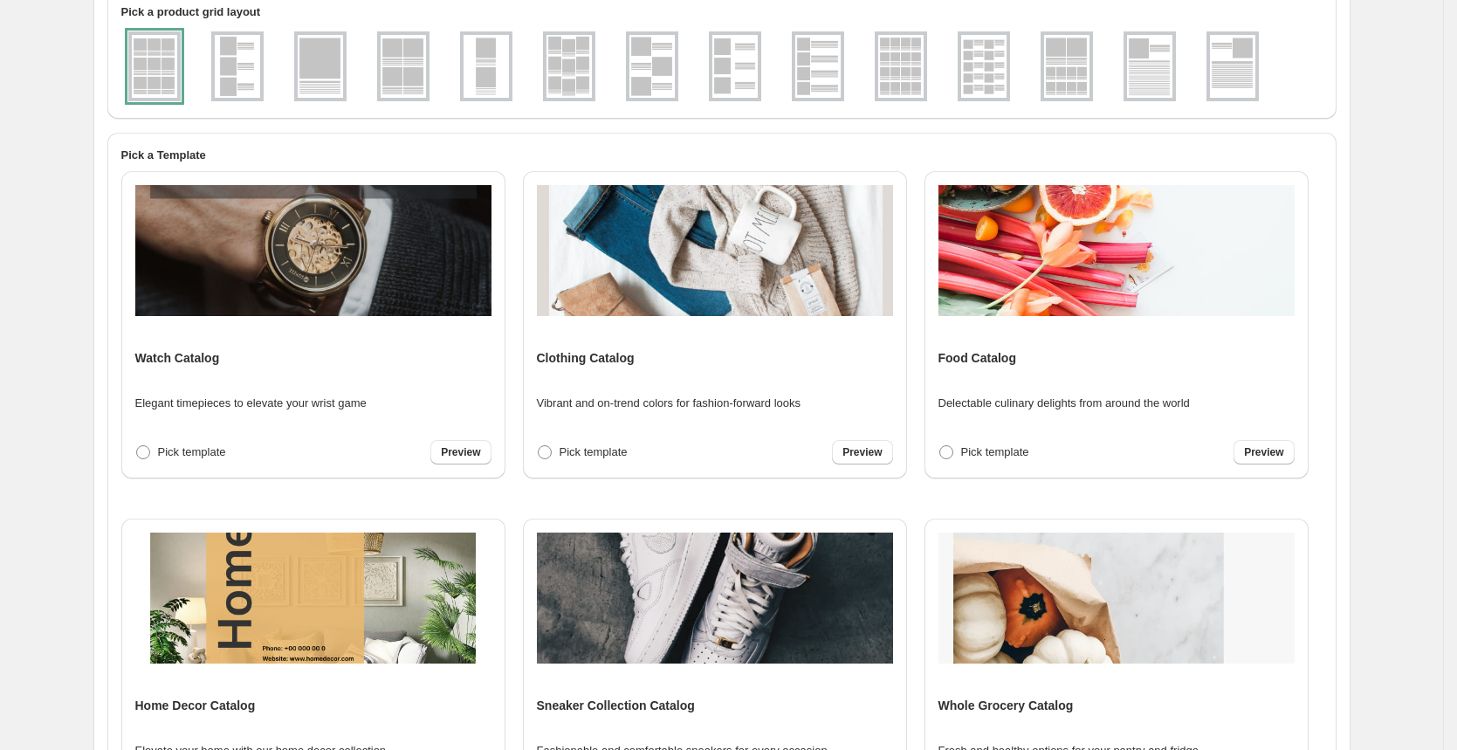
scroll to position [163, 0]
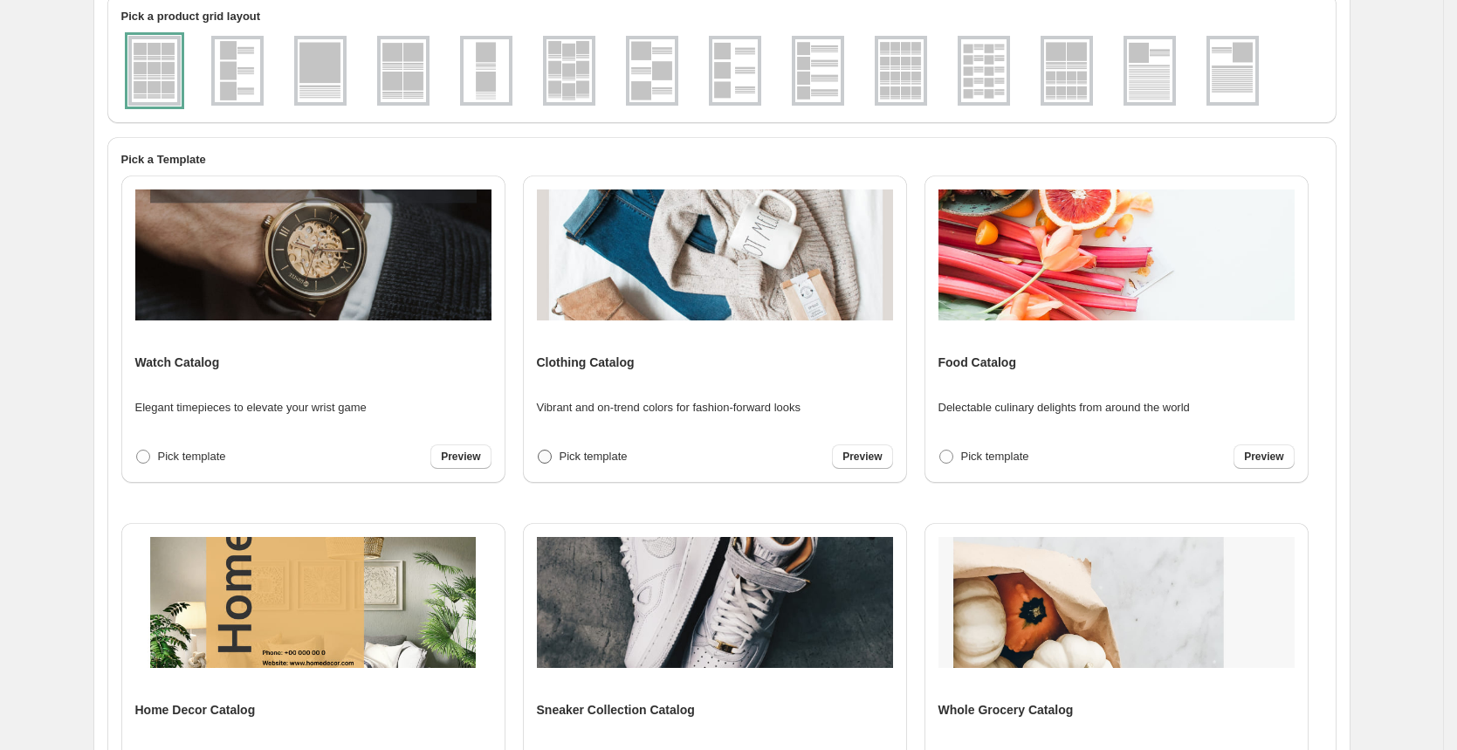
click at [542, 454] on span at bounding box center [545, 457] width 14 height 14
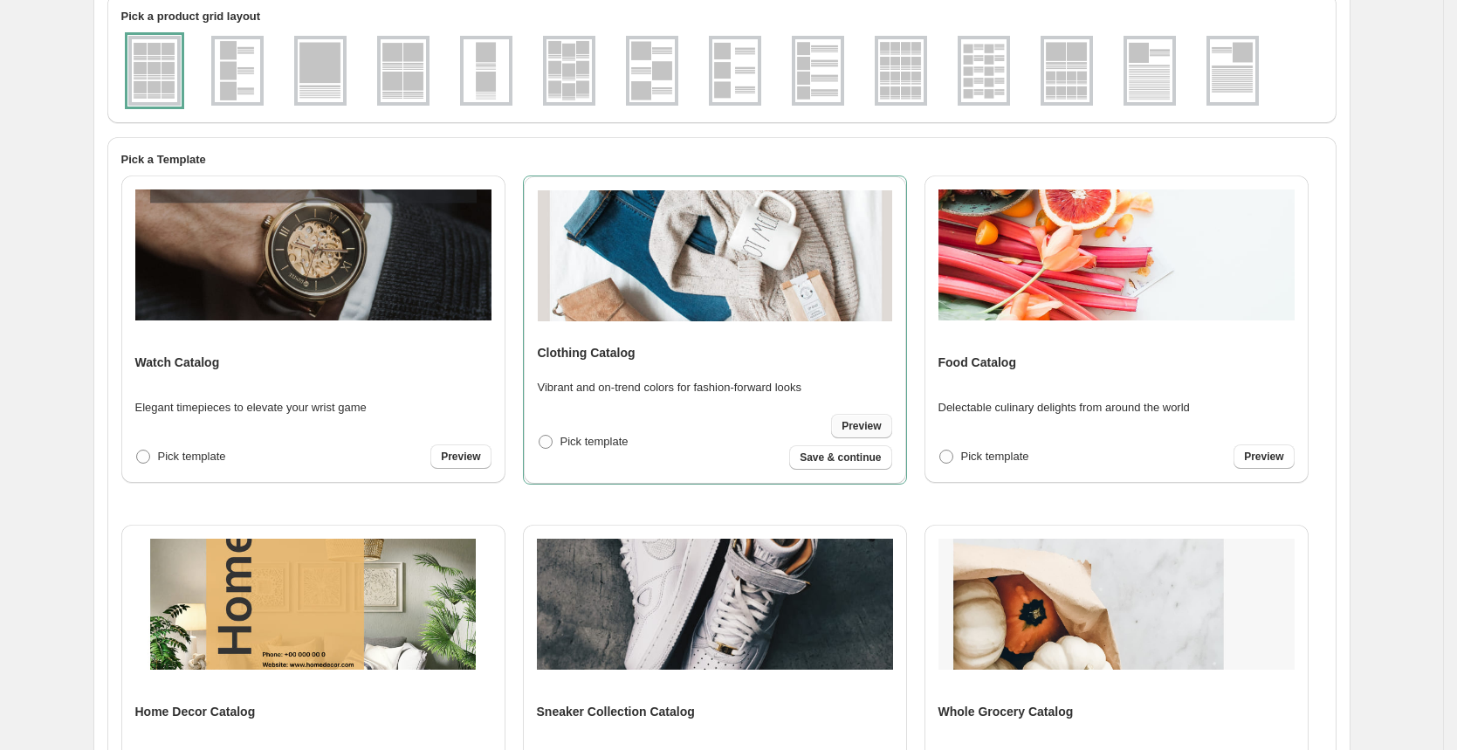
click at [862, 429] on span "Preview" at bounding box center [861, 426] width 39 height 14
click at [148, 457] on span at bounding box center [143, 457] width 14 height 14
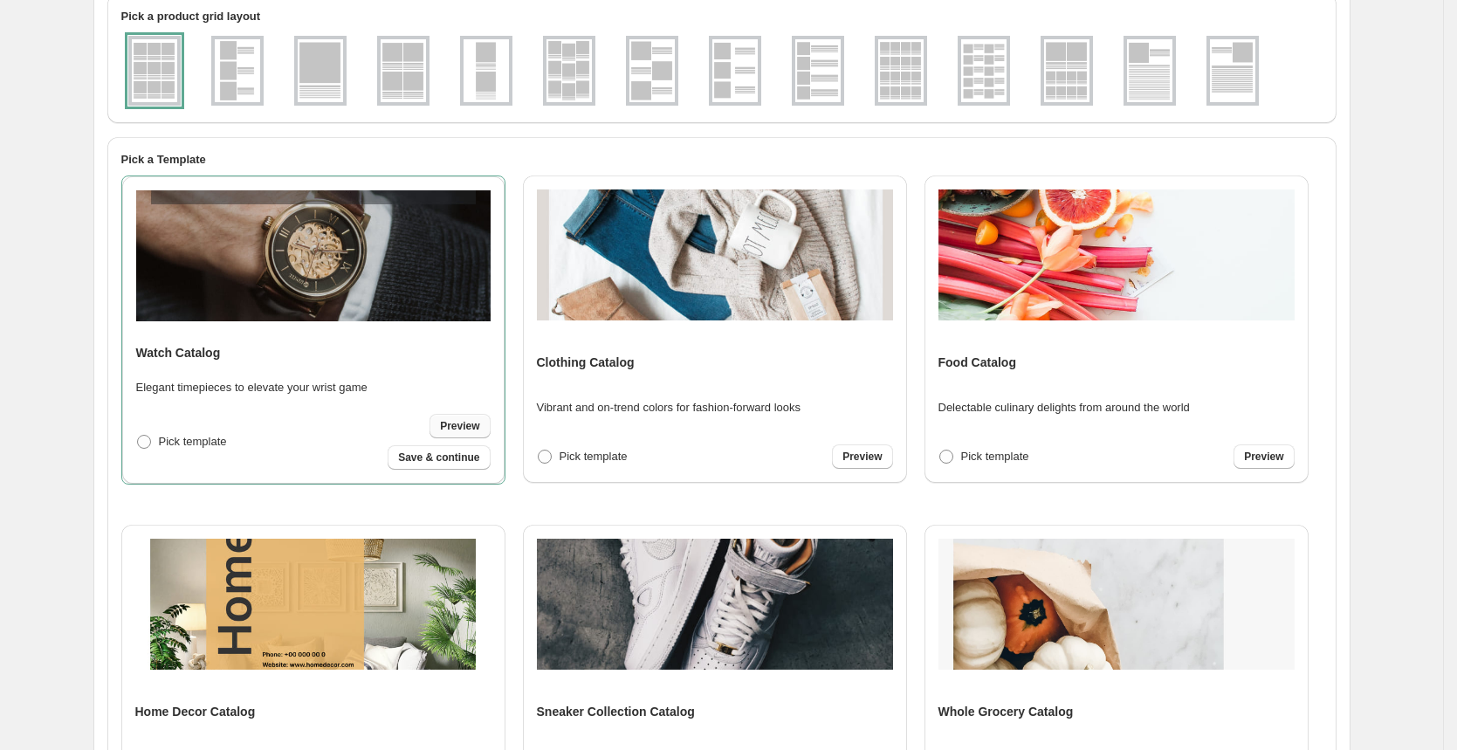
click at [462, 423] on span "Preview" at bounding box center [459, 426] width 39 height 14
click at [445, 457] on span "Save & continue" at bounding box center [438, 457] width 81 height 14
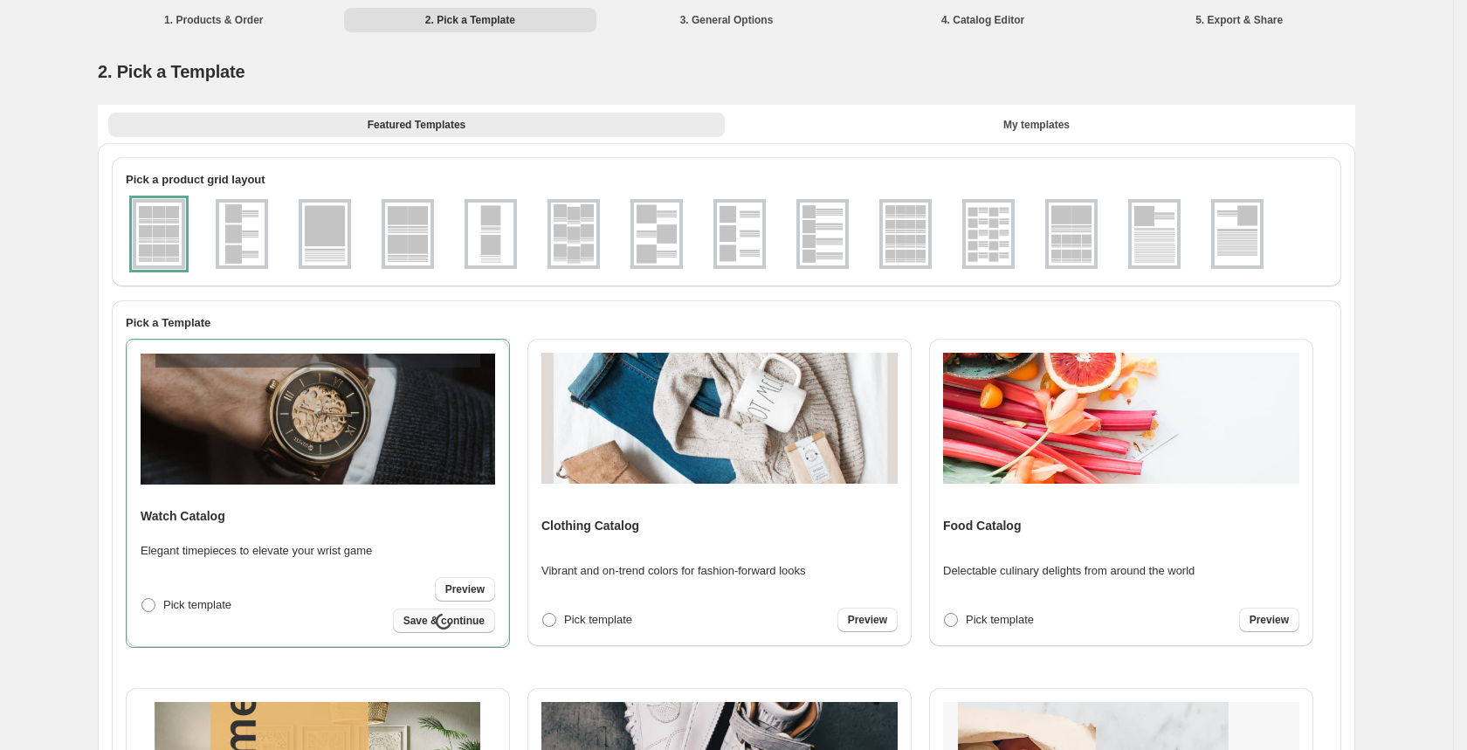
select select "**********"
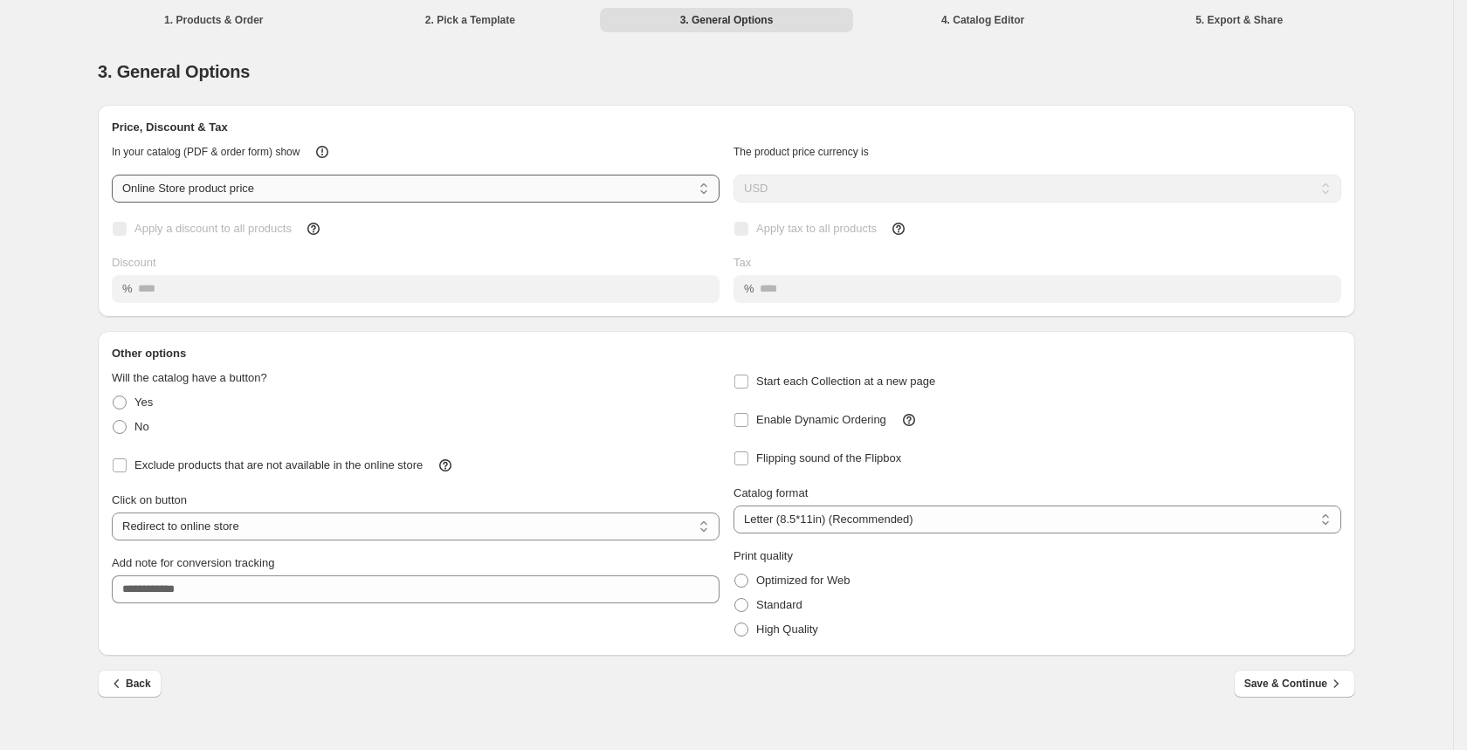
click at [498, 189] on select "**********" at bounding box center [416, 189] width 608 height 28
click at [131, 429] on label "No" at bounding box center [131, 427] width 38 height 24
select select "**********"
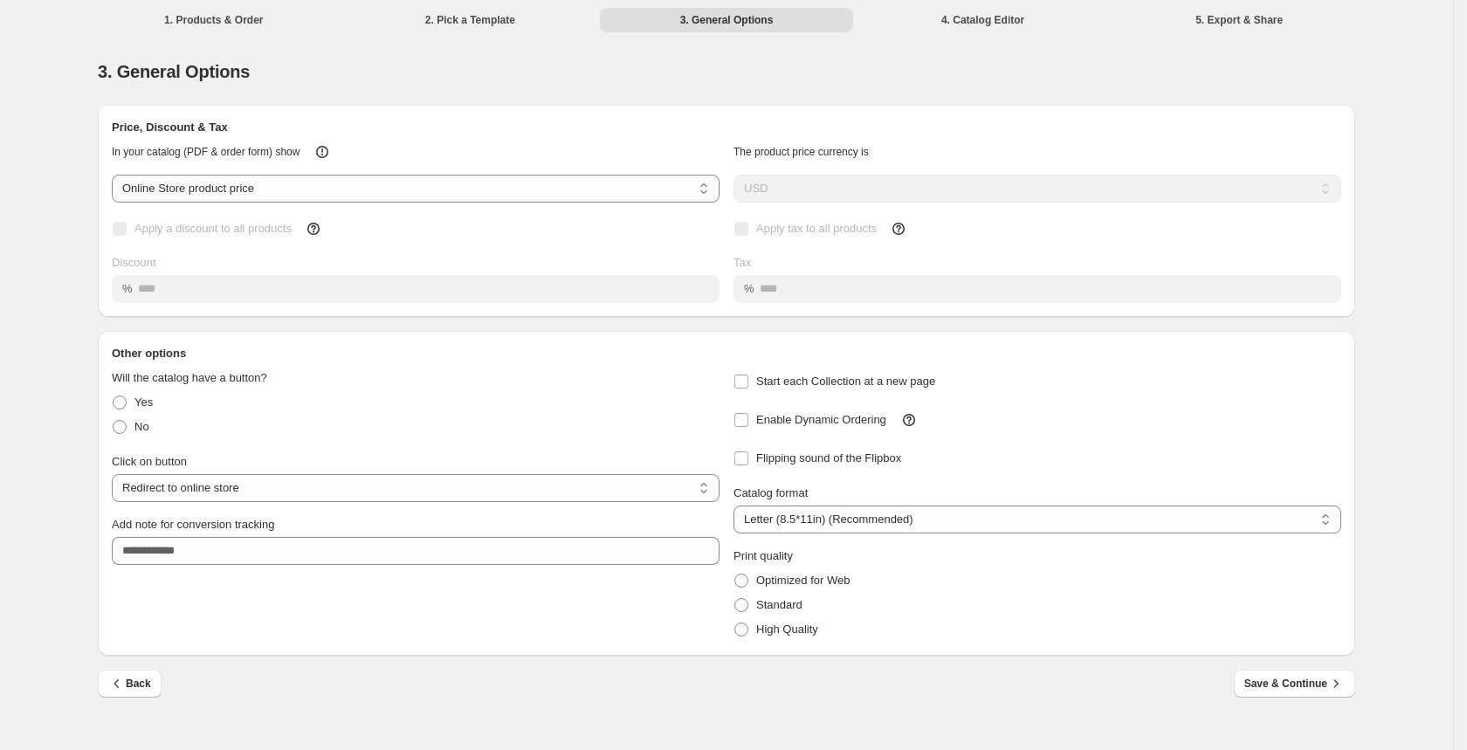
drag, startPoint x: 182, startPoint y: 234, endPoint x: 187, endPoint y: 251, distance: 18.2
click at [182, 234] on span "Apply a discount to all products" at bounding box center [212, 228] width 157 height 13
click at [562, 262] on div "Discount" at bounding box center [416, 262] width 608 height 17
click at [491, 246] on div "Apply a discount to all products Discount %" at bounding box center [416, 259] width 608 height 86
click at [155, 230] on span "Apply a discount to all products" at bounding box center [212, 228] width 157 height 13
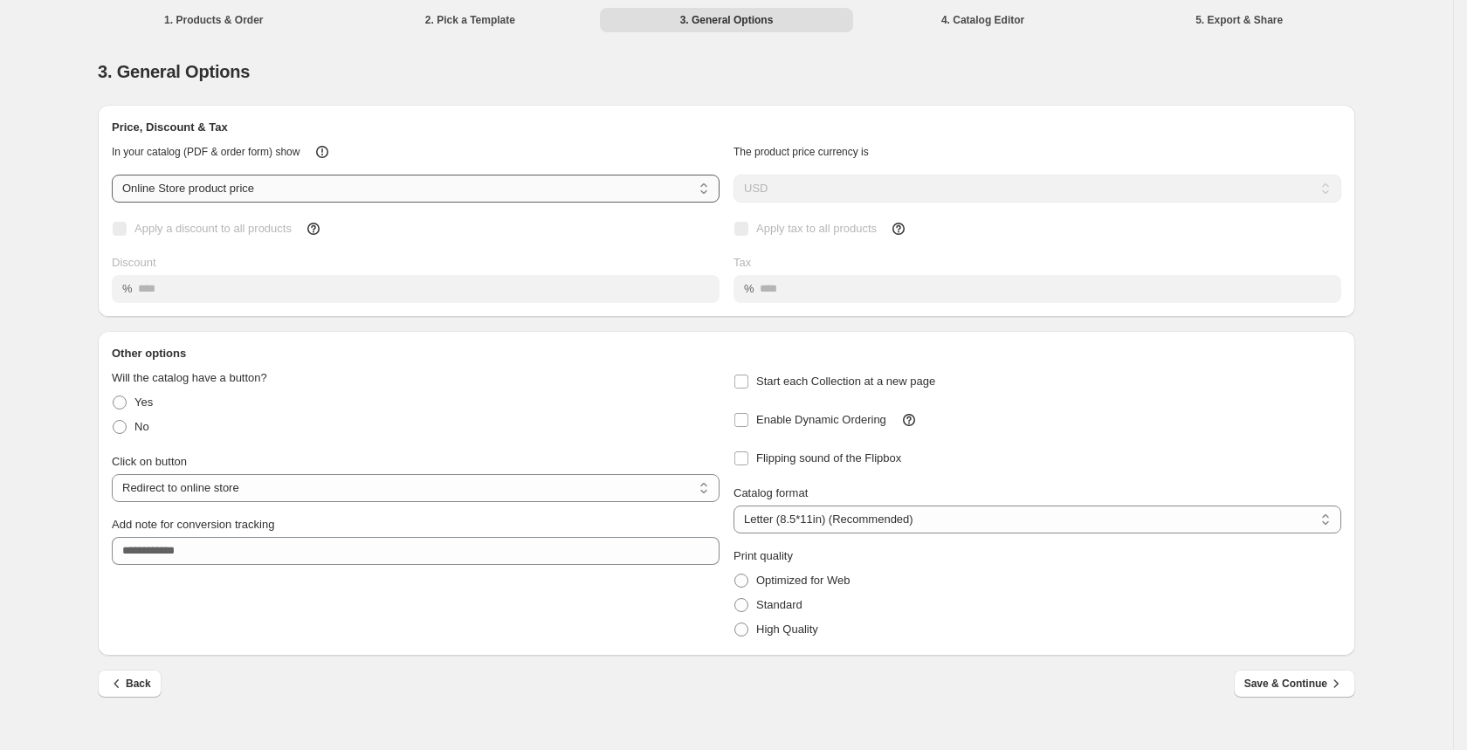
click at [283, 192] on select "**********" at bounding box center [416, 189] width 608 height 28
select select "****"
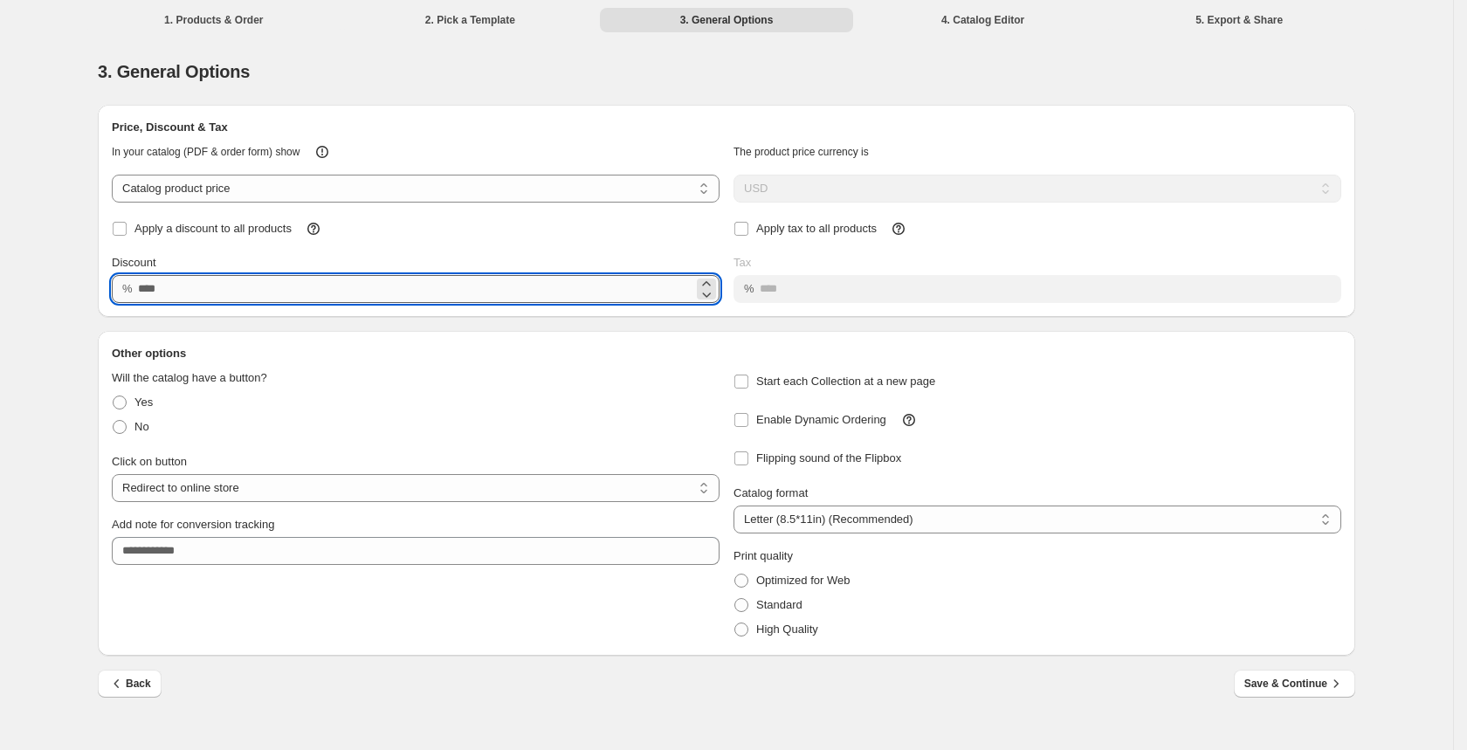
click at [190, 291] on input "Discount" at bounding box center [415, 289] width 555 height 28
click at [706, 283] on icon at bounding box center [706, 283] width 17 height 17
type input "*"
type input "**"
click at [608, 365] on div "Will the catalog have a button? Yes No" at bounding box center [416, 397] width 608 height 84
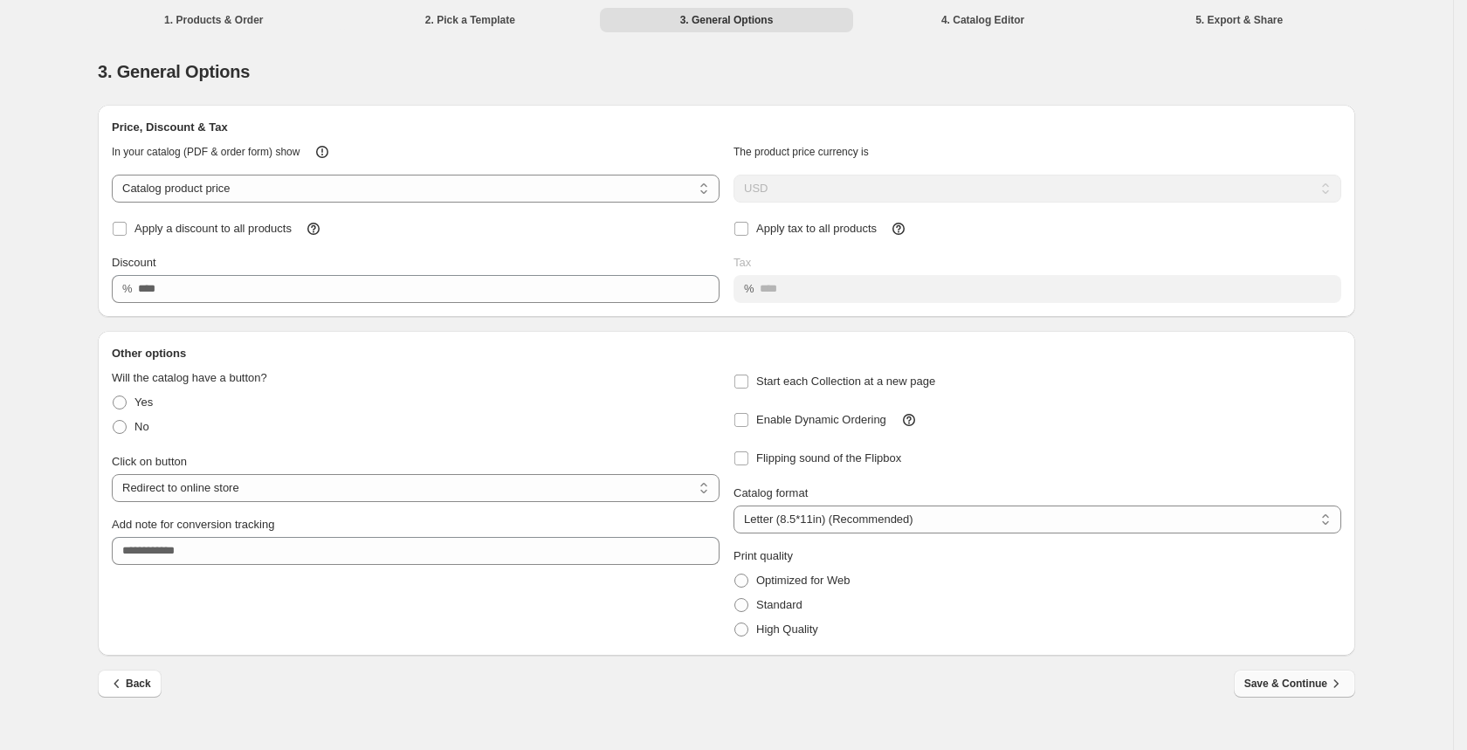
click at [1309, 681] on span "Save & Continue" at bounding box center [1294, 683] width 100 height 17
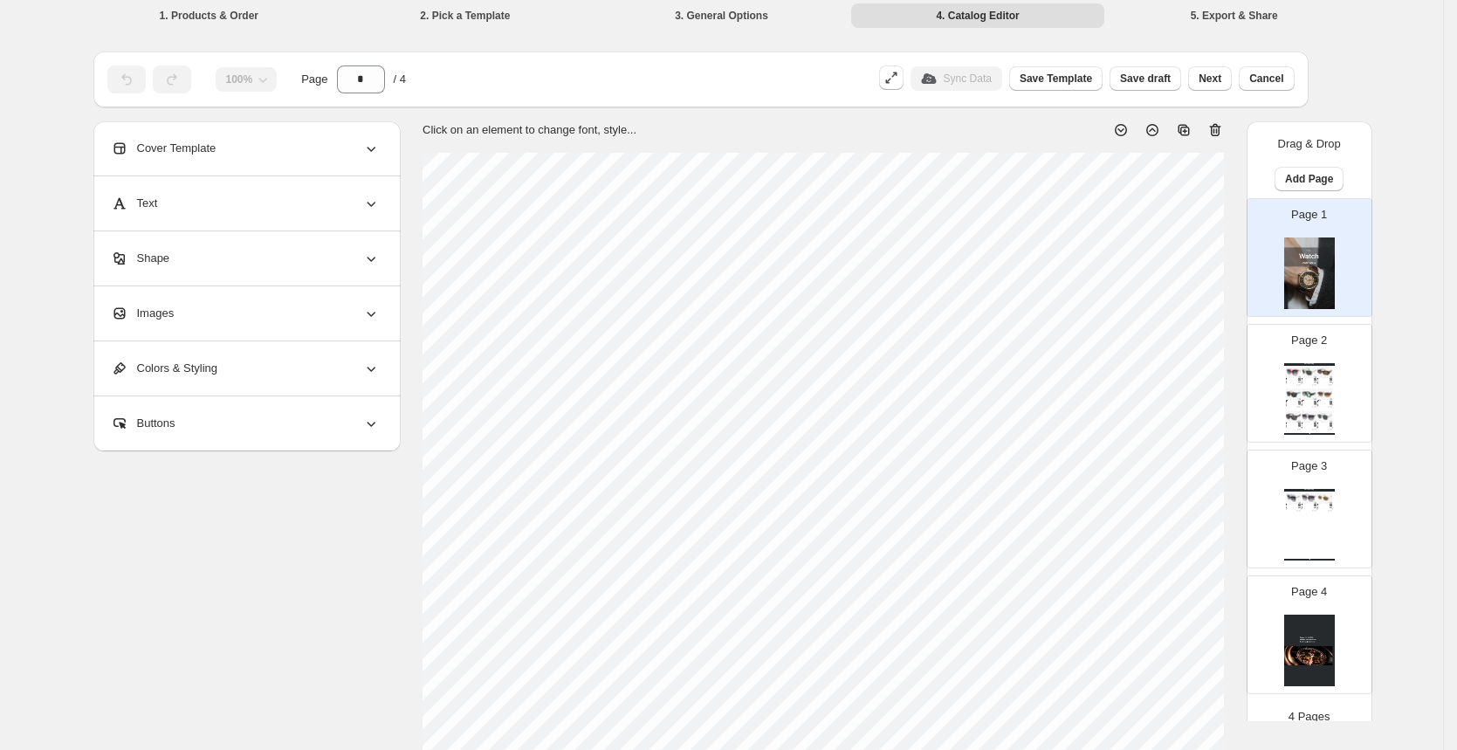
scroll to position [7, 0]
click at [1309, 280] on img at bounding box center [1309, 271] width 51 height 72
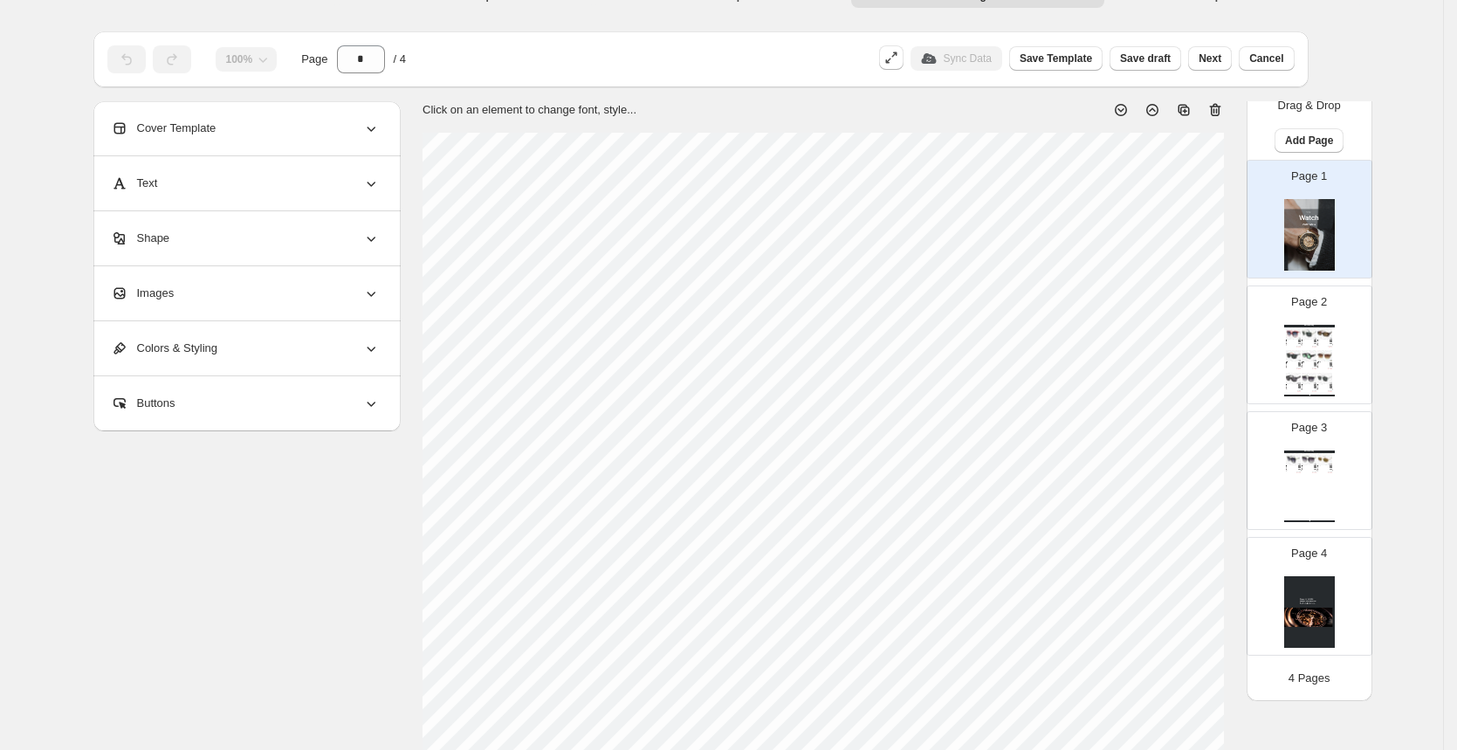
scroll to position [26, 0]
click at [1218, 107] on icon at bounding box center [1217, 109] width 2 height 5
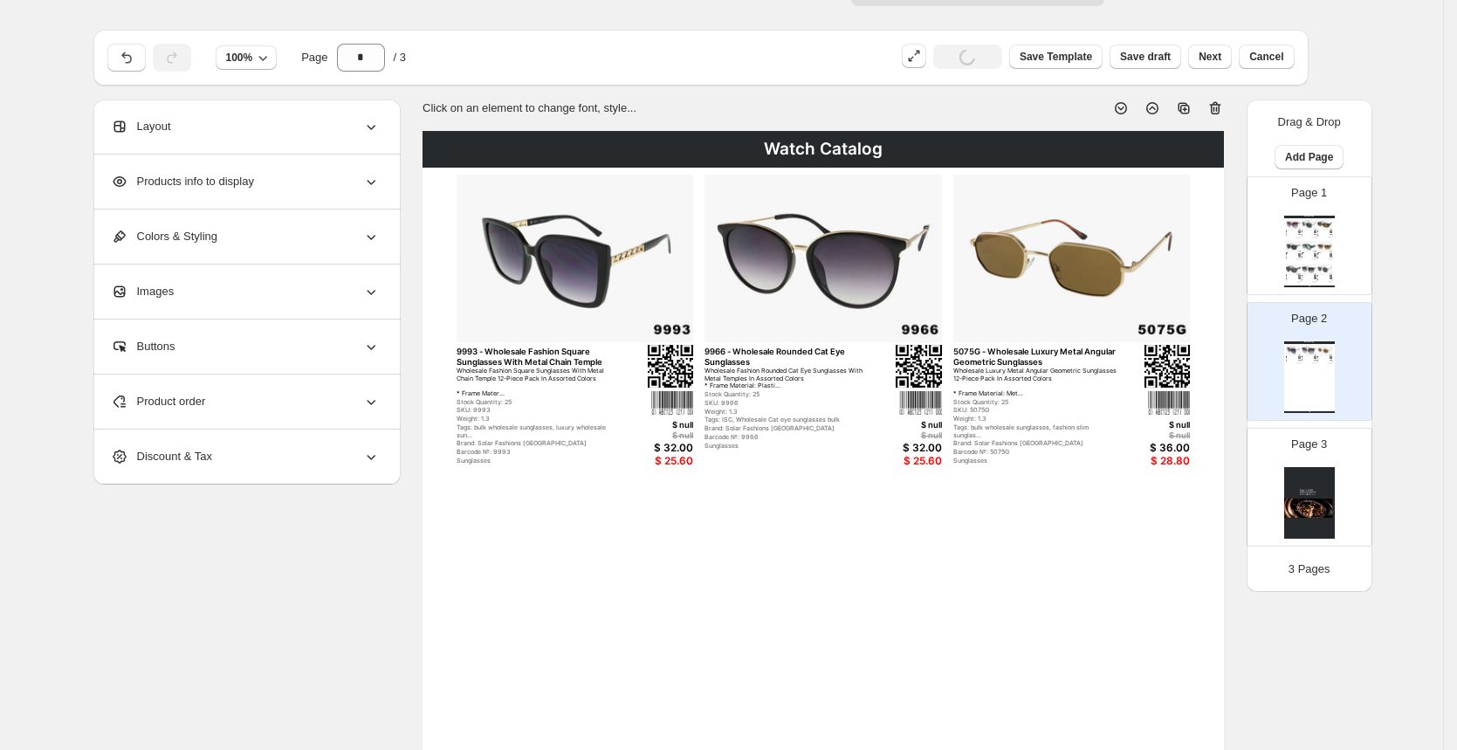
scroll to position [0, 0]
click at [1318, 493] on img at bounding box center [1309, 503] width 51 height 72
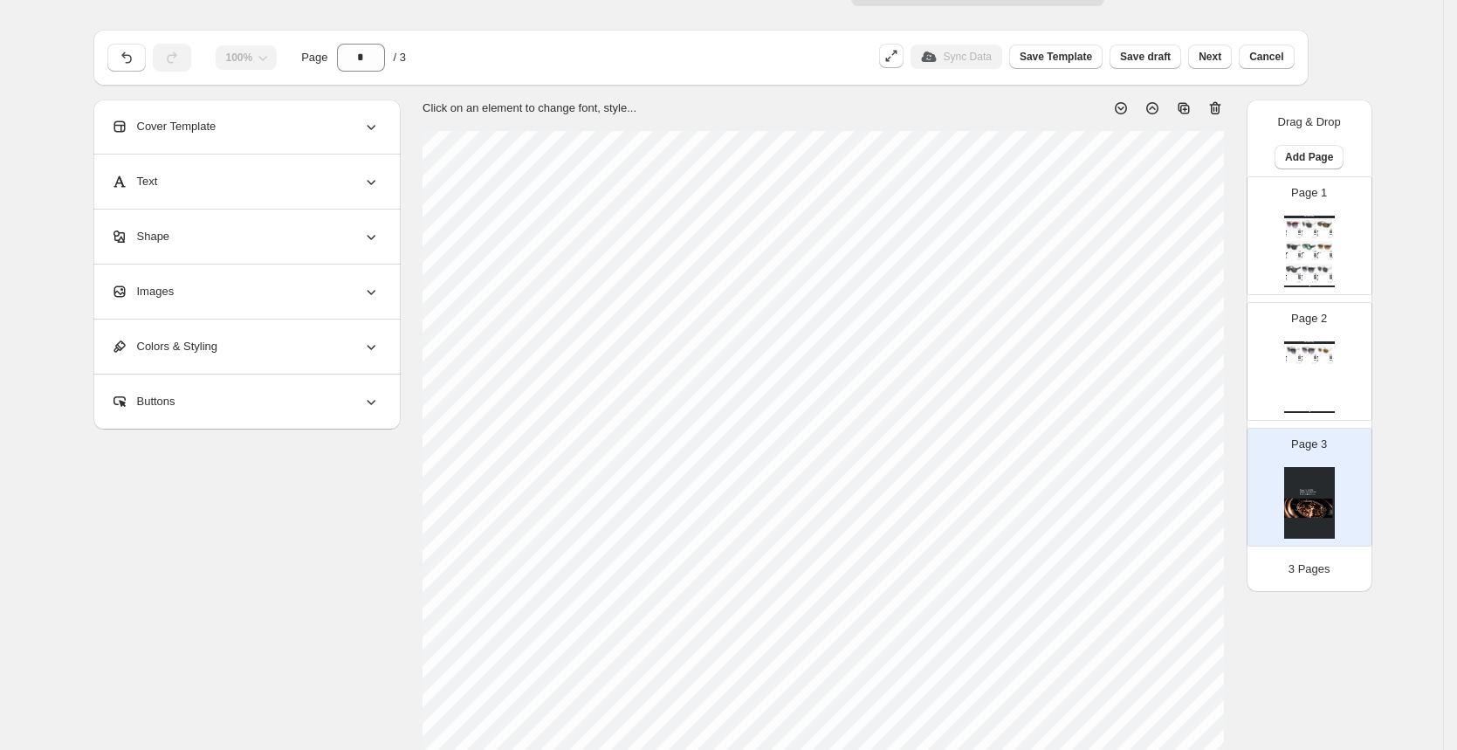
click at [1217, 107] on icon at bounding box center [1214, 108] width 17 height 17
type input "*"
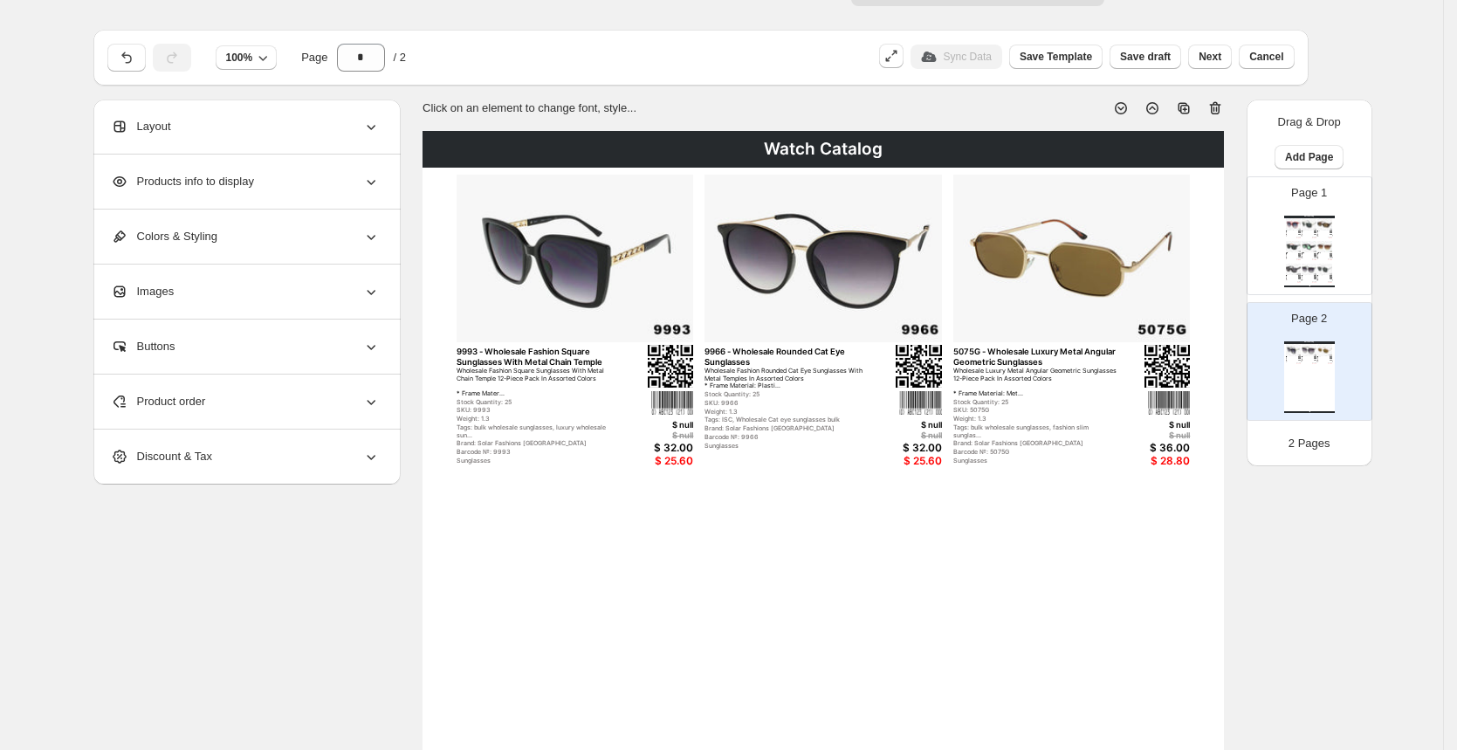
click at [254, 179] on span "Products info to display" at bounding box center [182, 181] width 143 height 17
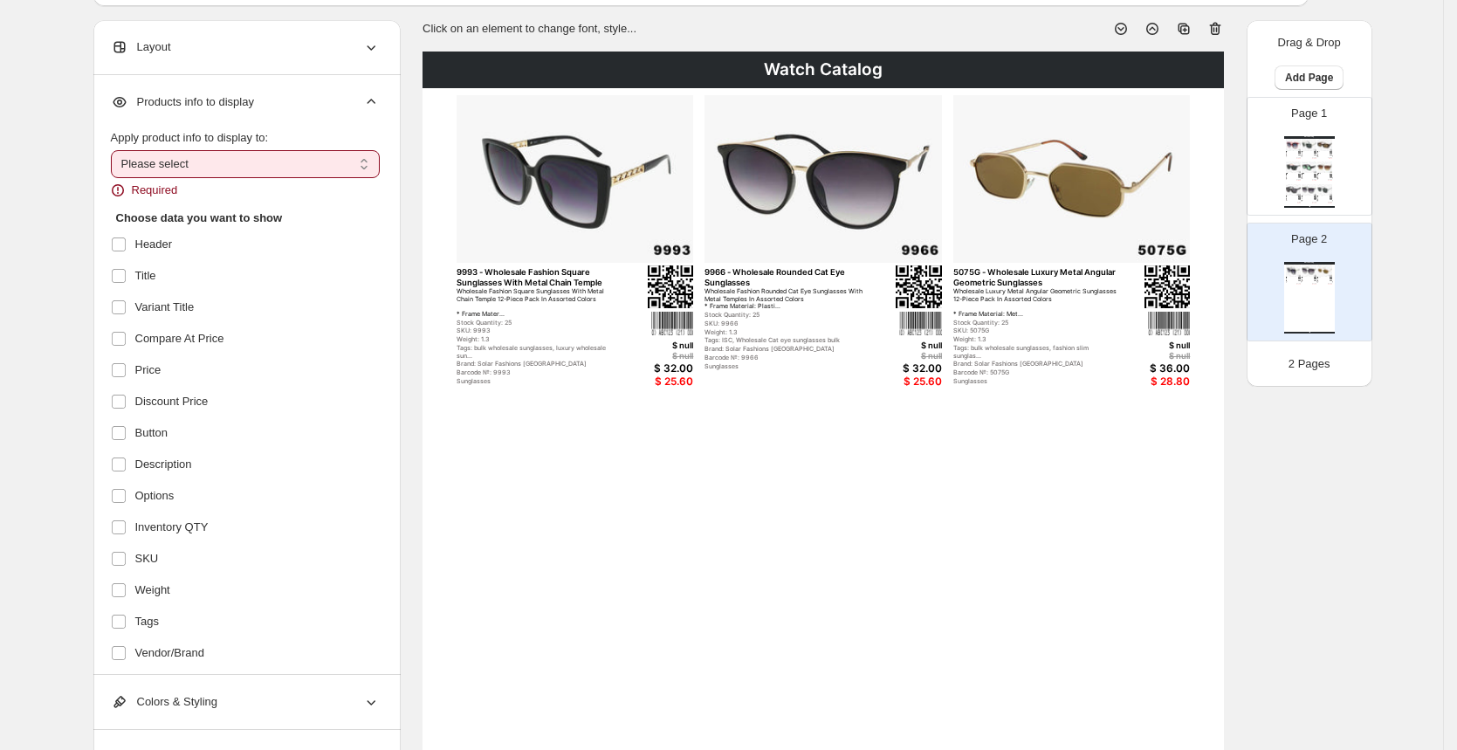
scroll to position [105, 0]
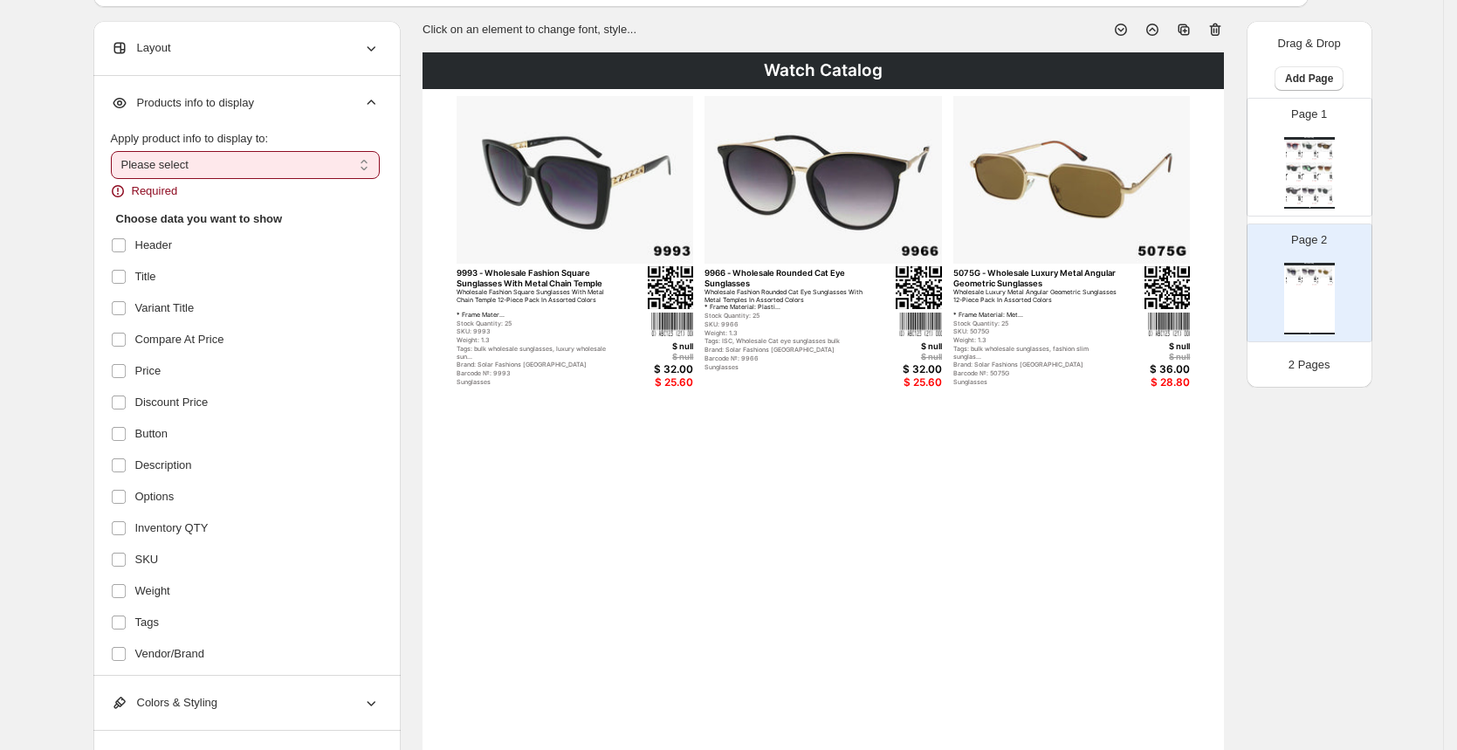
click at [226, 163] on select "**********" at bounding box center [245, 165] width 269 height 28
select select "*********"
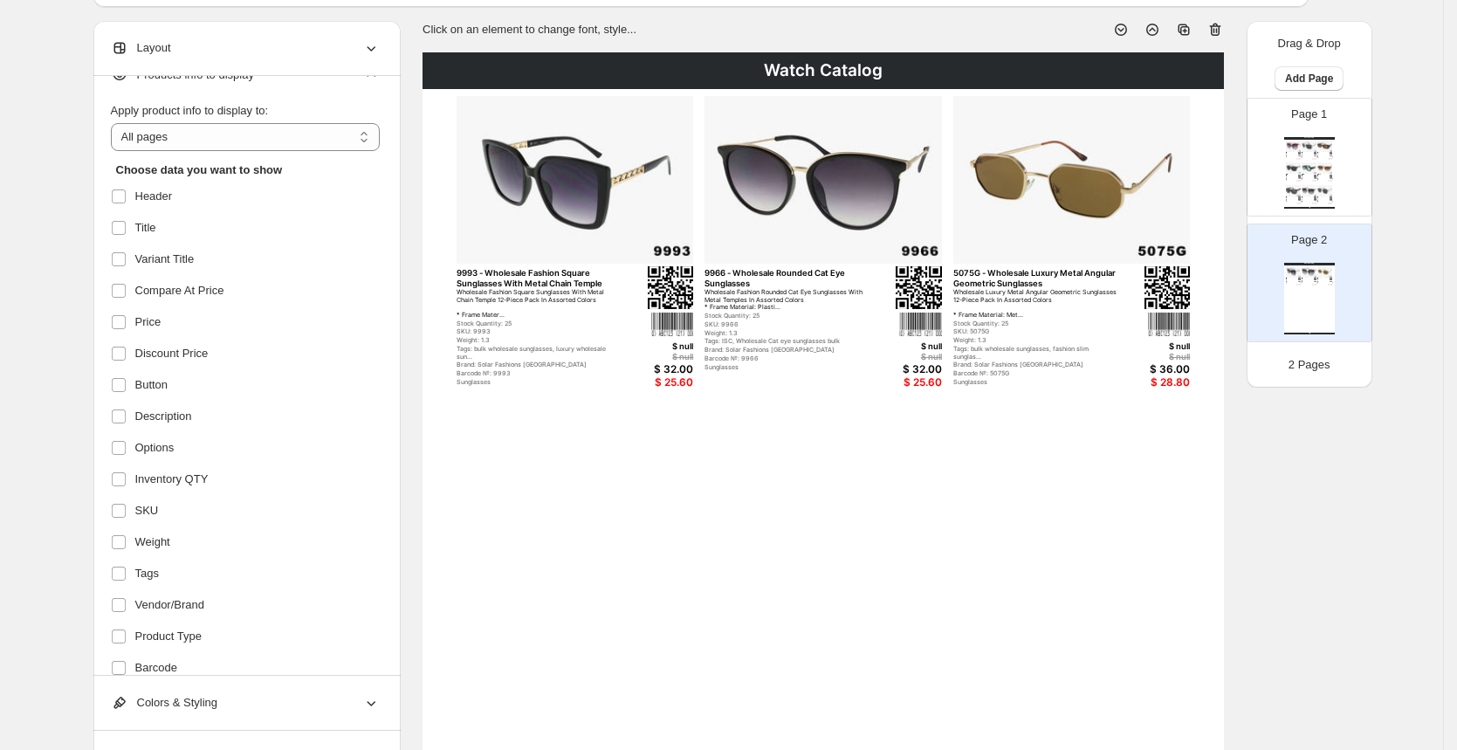
scroll to position [27, 0]
click at [127, 634] on span at bounding box center [119, 637] width 16 height 16
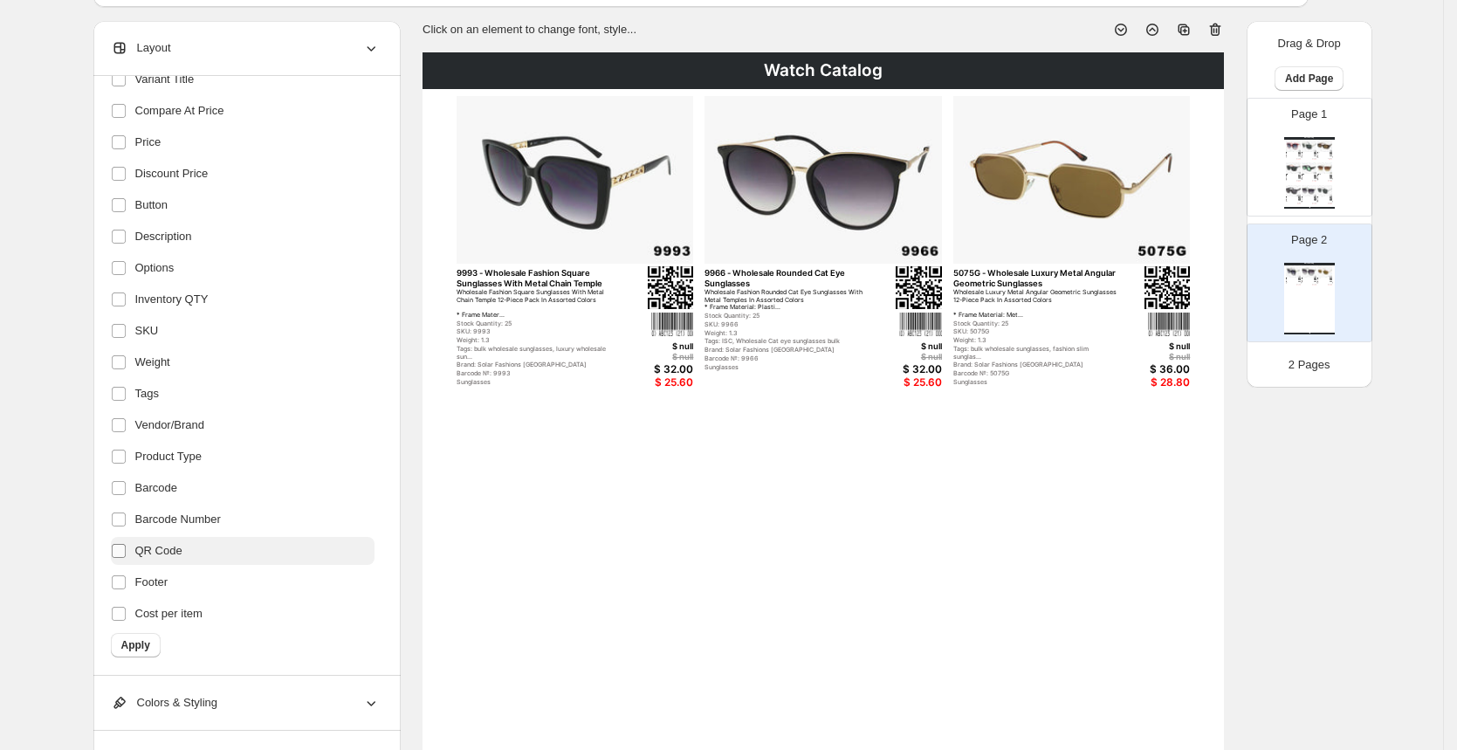
scroll to position [0, 0]
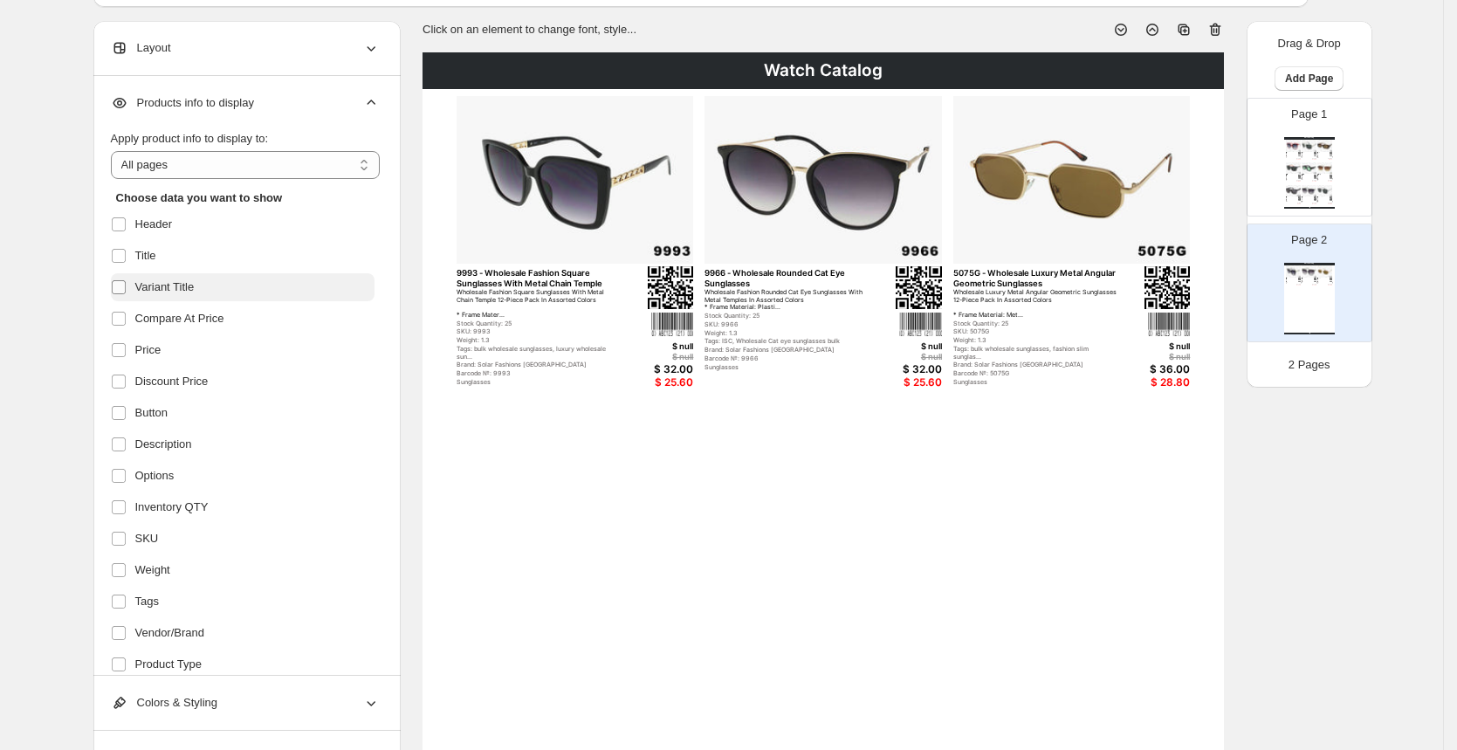
click at [127, 282] on span at bounding box center [119, 287] width 16 height 16
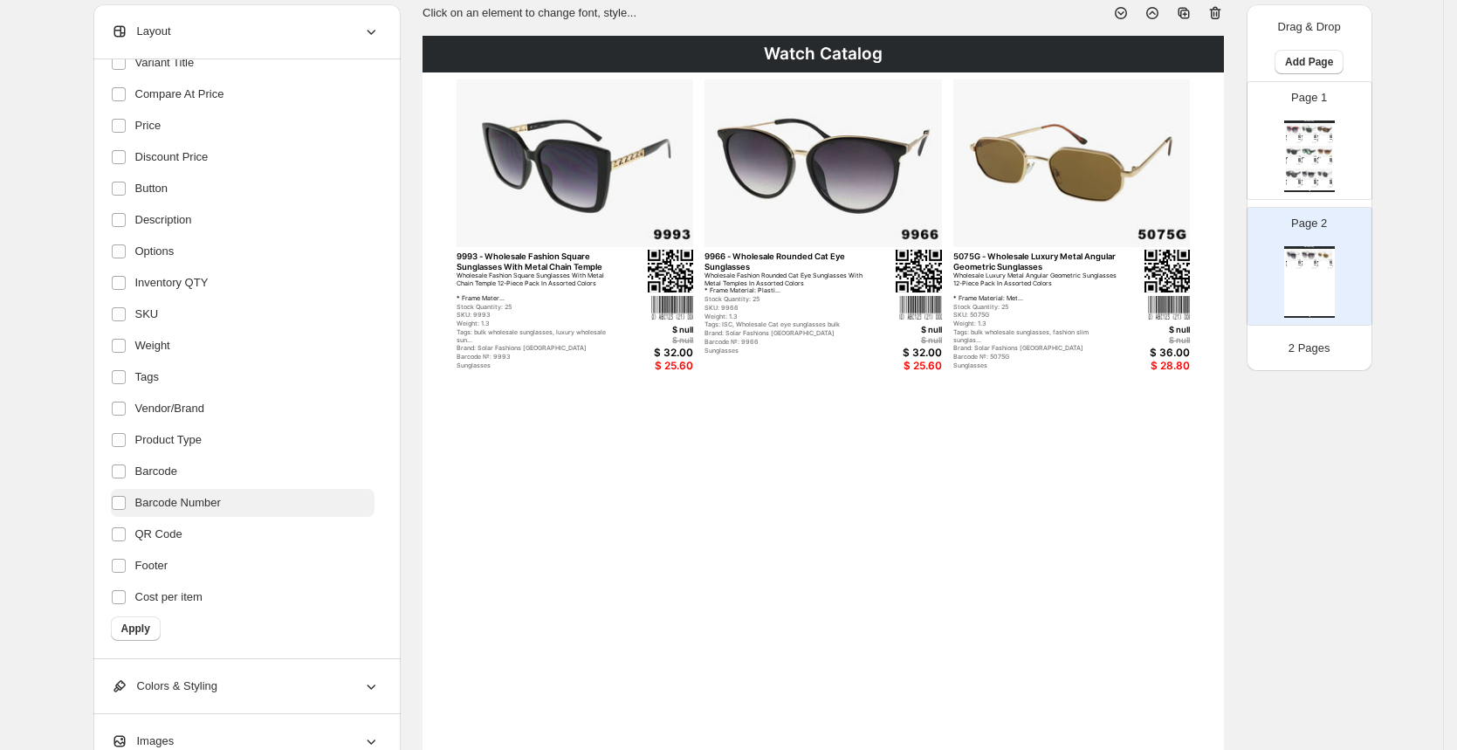
scroll to position [354, 0]
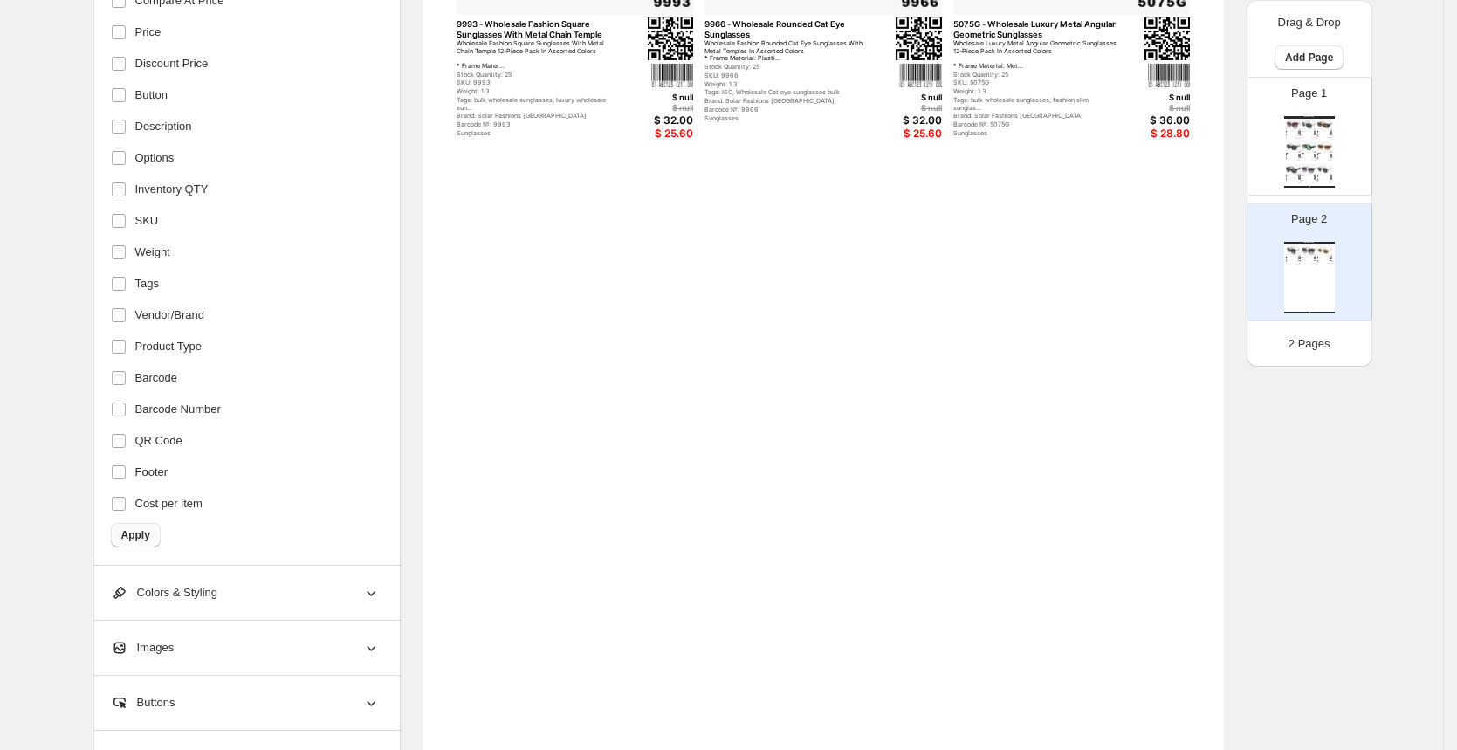
click at [141, 533] on span "Apply" at bounding box center [135, 535] width 29 height 14
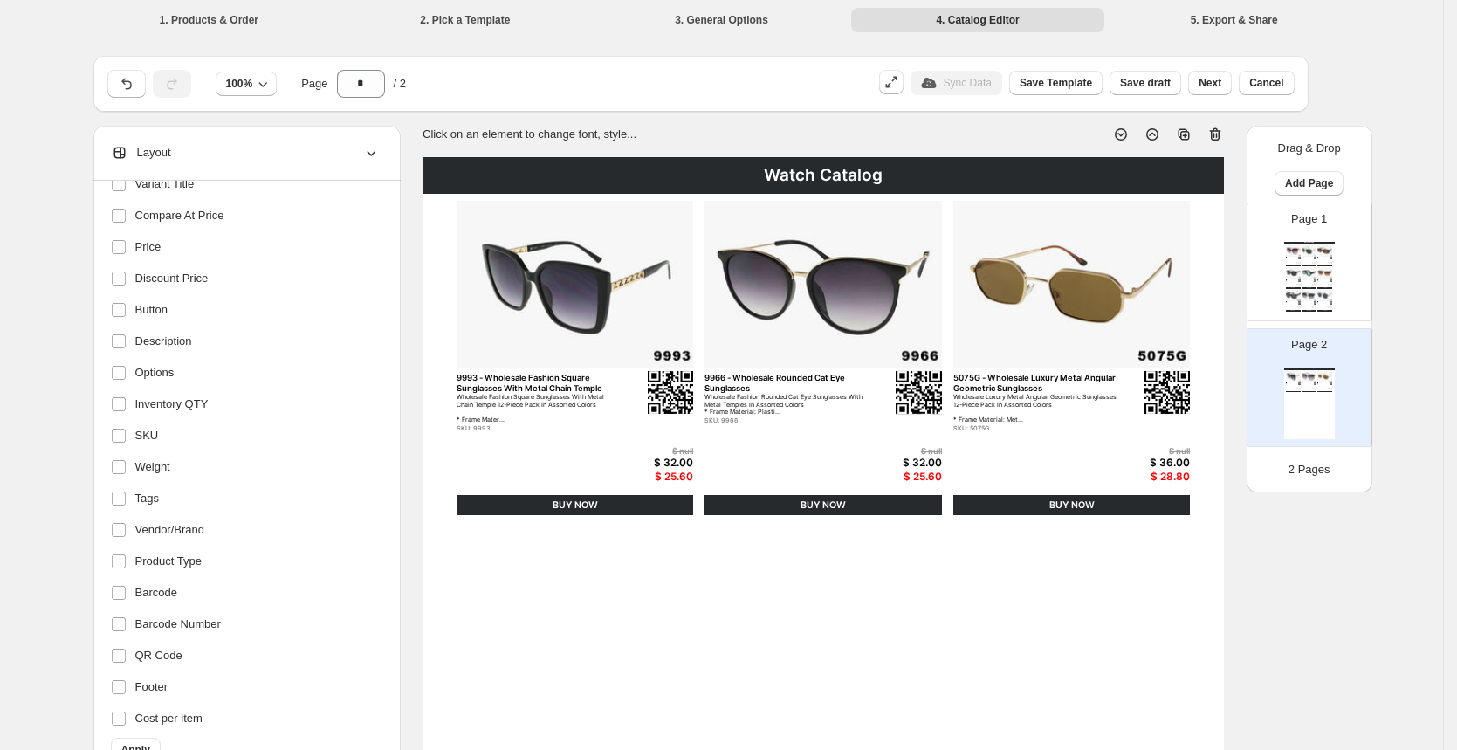
scroll to position [309, 0]
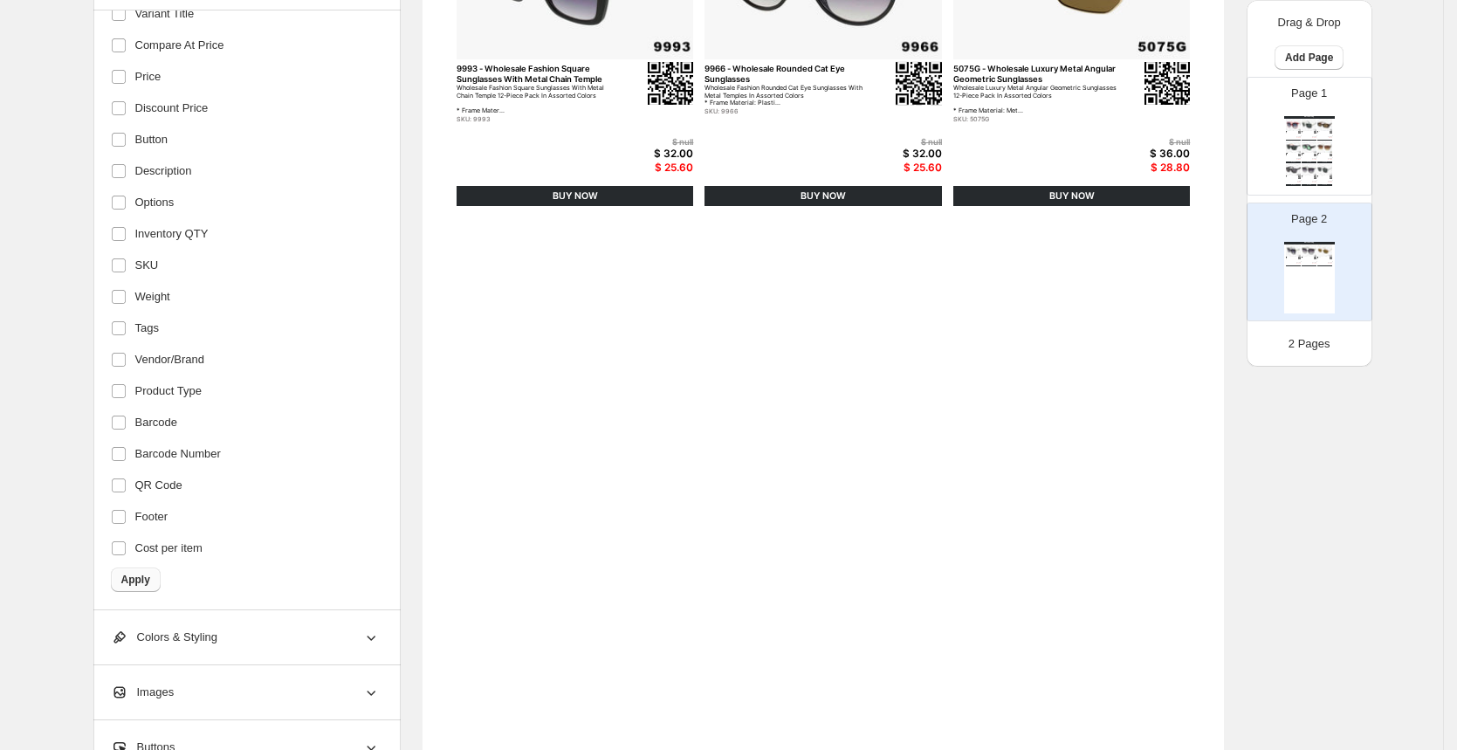
click at [141, 581] on span "Apply" at bounding box center [135, 580] width 29 height 14
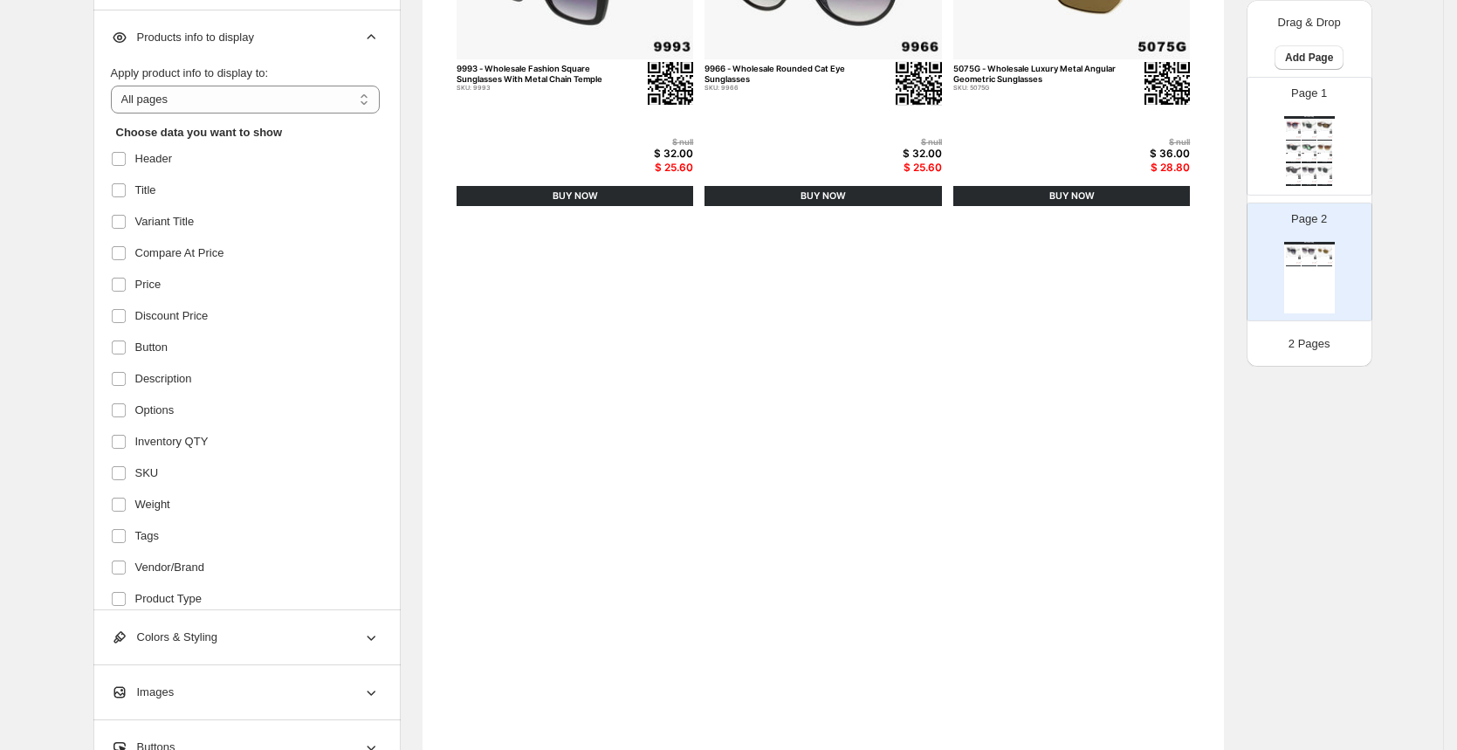
scroll to position [208, 0]
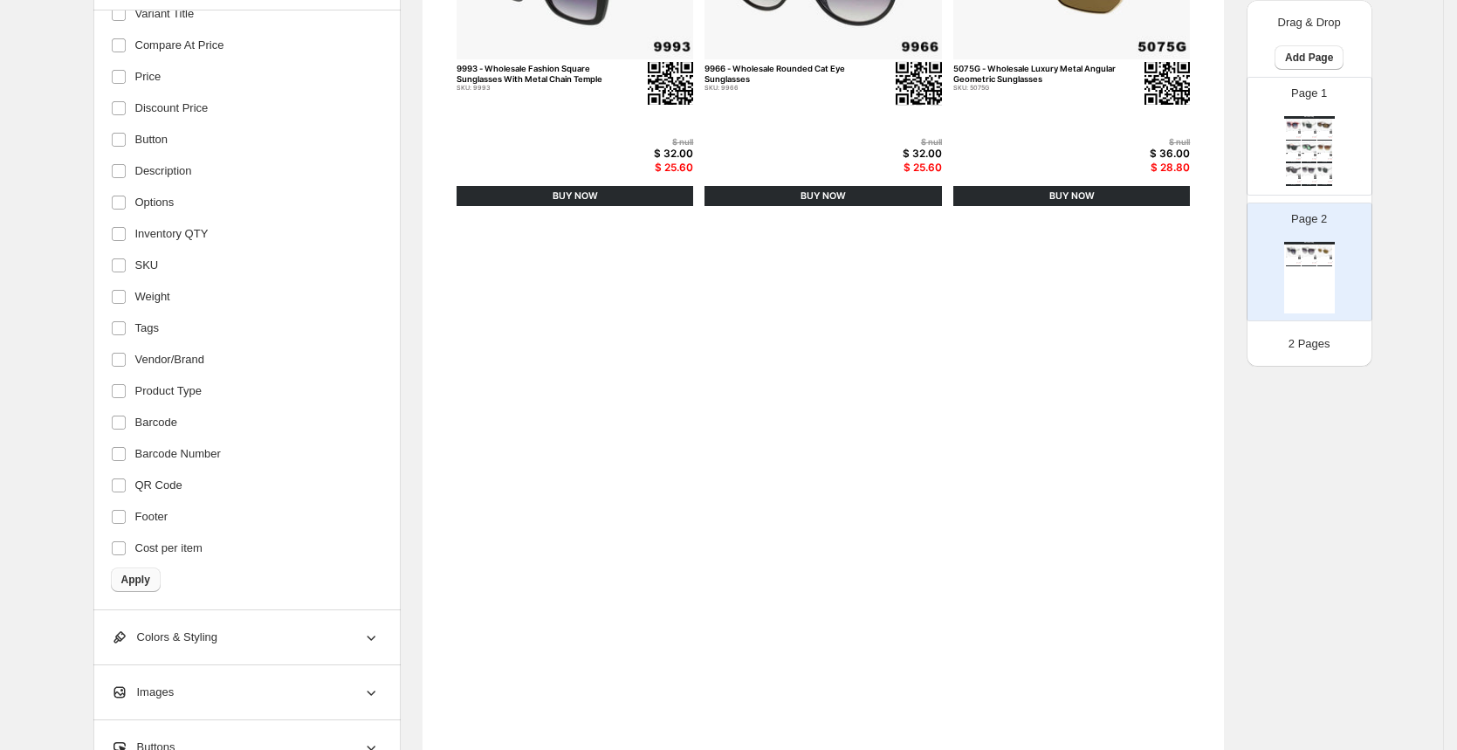
click at [130, 582] on span "Apply" at bounding box center [135, 580] width 29 height 14
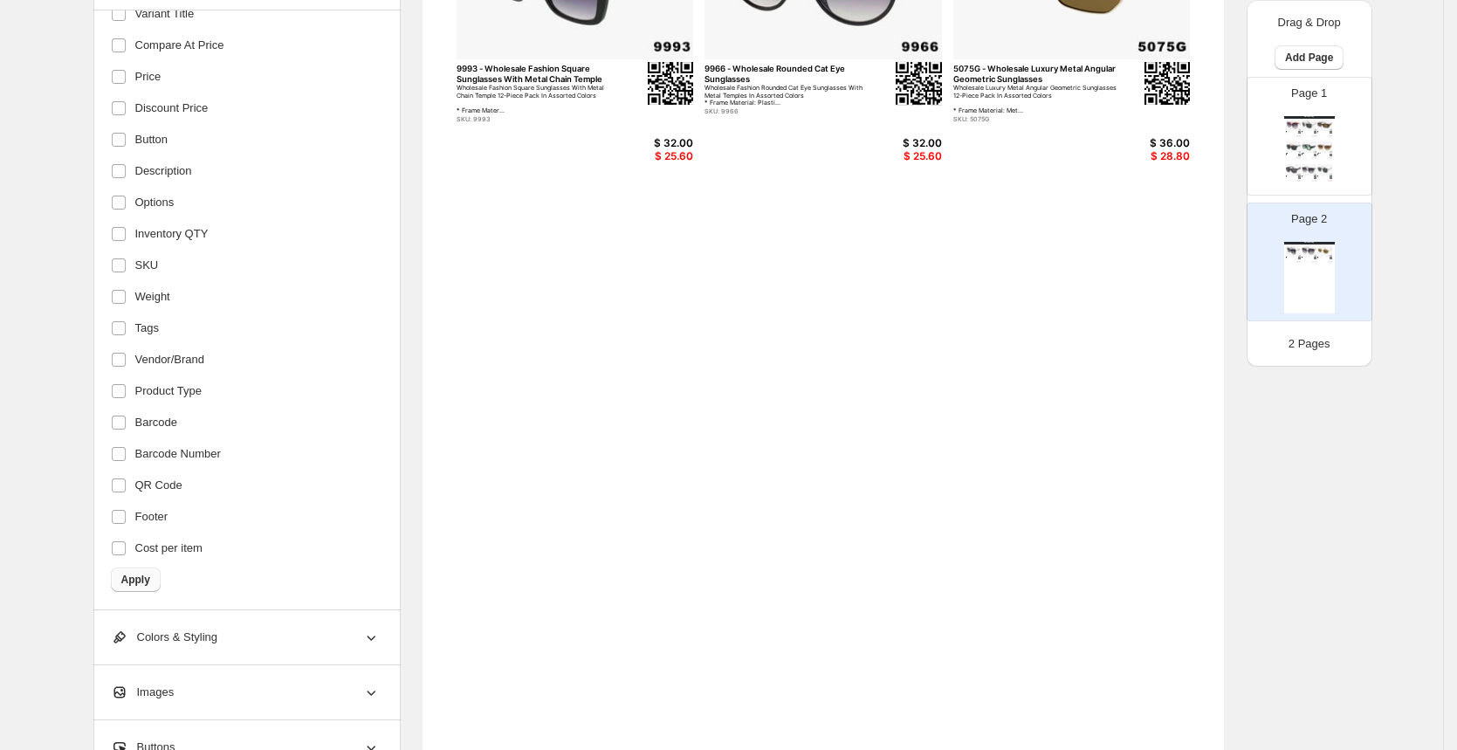
click at [148, 575] on span "Apply" at bounding box center [135, 580] width 29 height 14
click at [150, 576] on span "Apply" at bounding box center [135, 580] width 29 height 14
click at [145, 580] on span "Apply" at bounding box center [135, 580] width 29 height 14
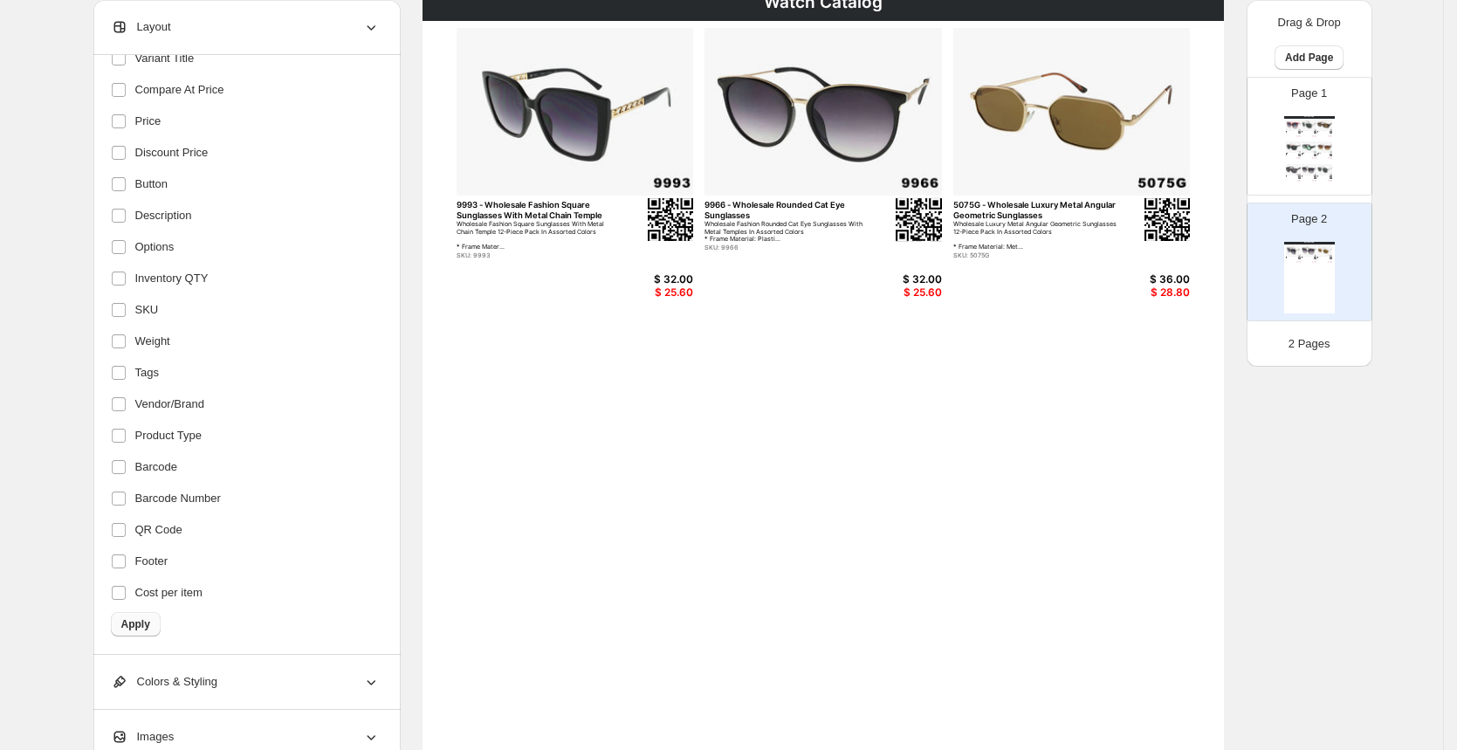
click at [150, 621] on span "Apply" at bounding box center [135, 624] width 29 height 14
click at [147, 622] on span "Apply" at bounding box center [135, 624] width 29 height 14
click at [140, 622] on span "Apply" at bounding box center [135, 624] width 29 height 14
click at [143, 622] on span "Apply" at bounding box center [135, 624] width 29 height 14
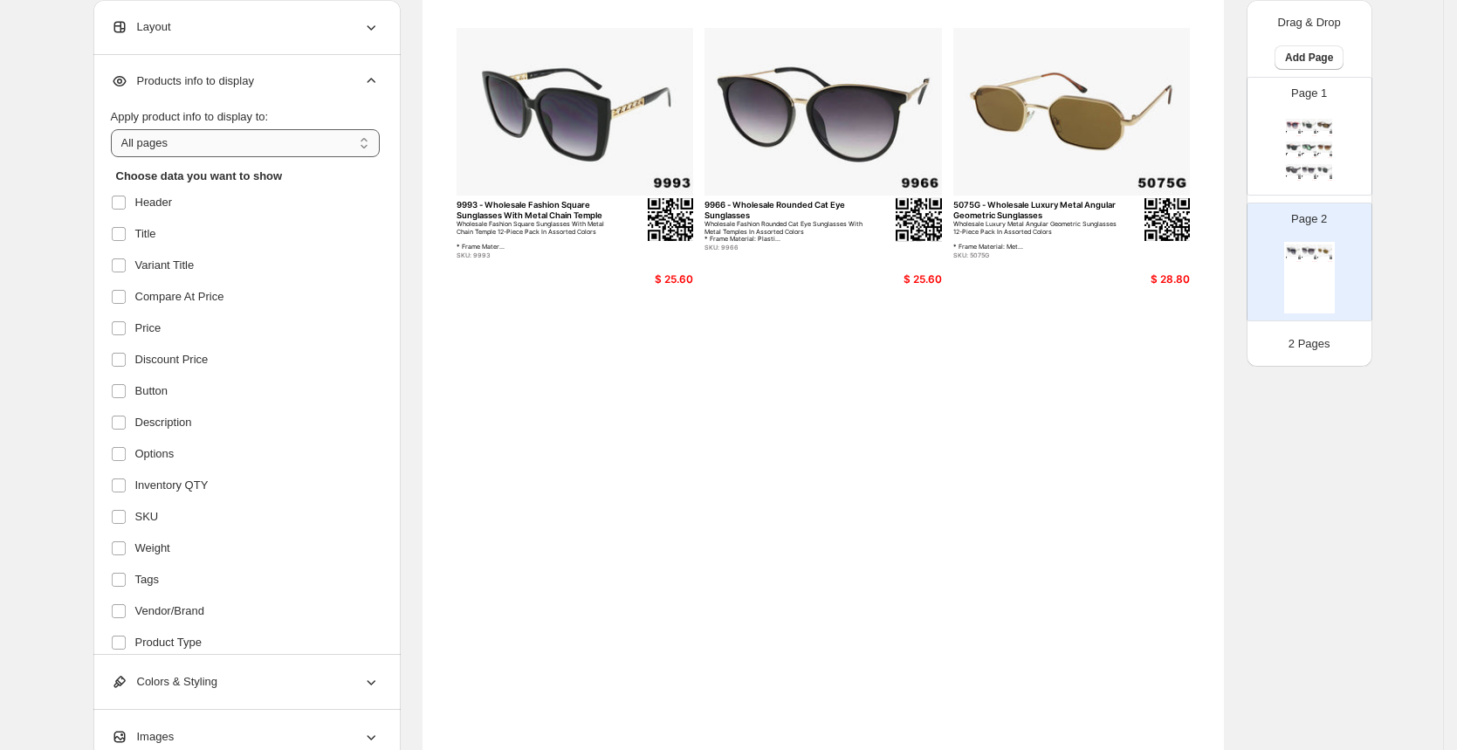
scroll to position [0, 0]
click at [122, 194] on label at bounding box center [122, 203] width 23 height 23
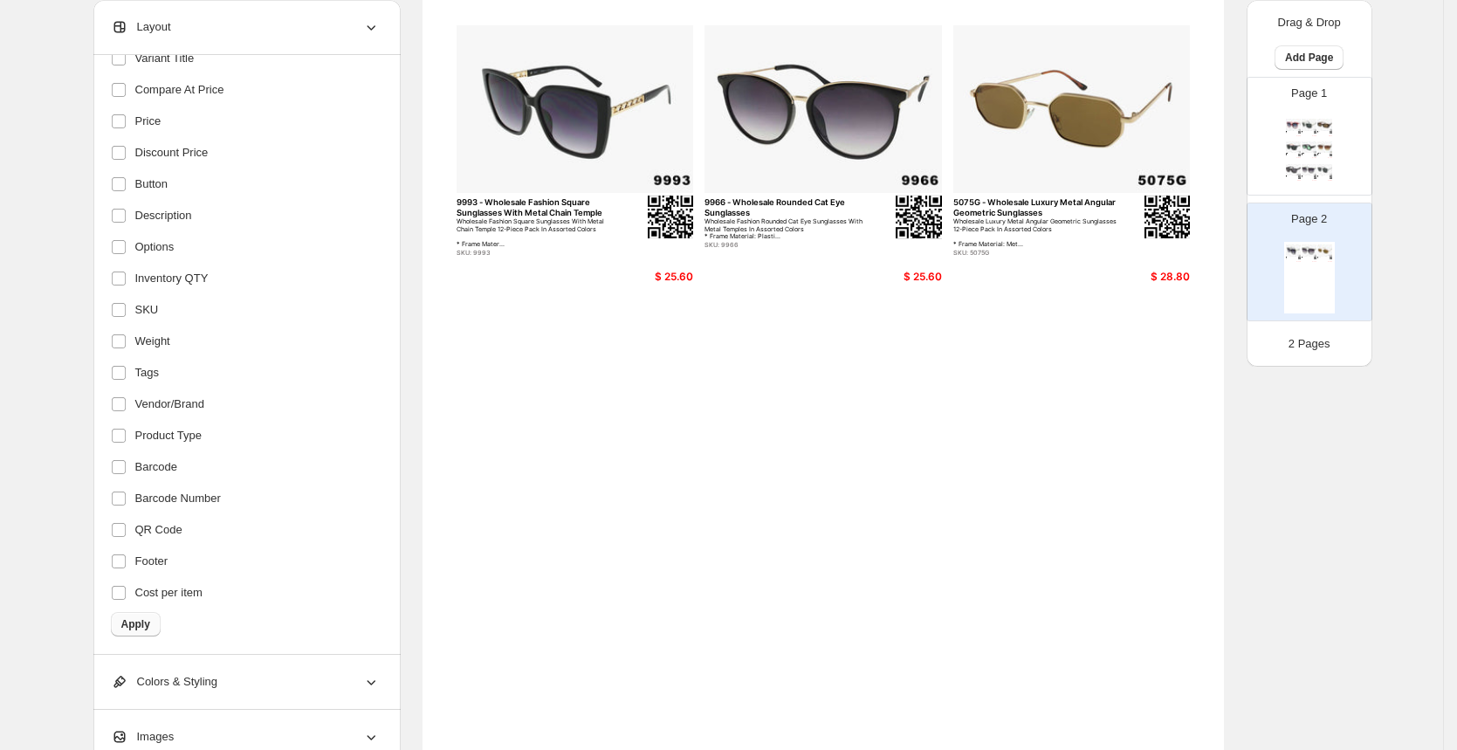
scroll to position [176, 0]
click at [140, 626] on span "Apply" at bounding box center [135, 624] width 29 height 14
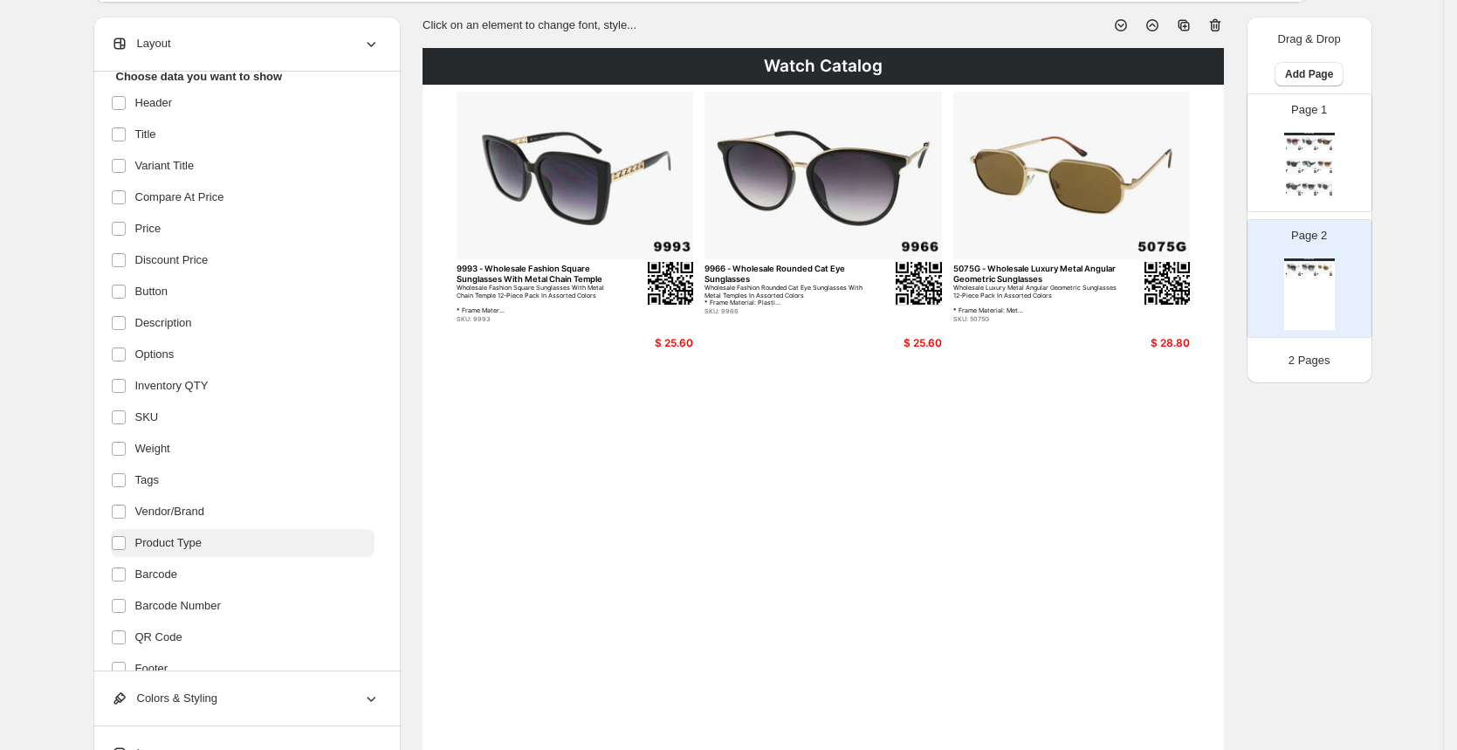
scroll to position [208, 0]
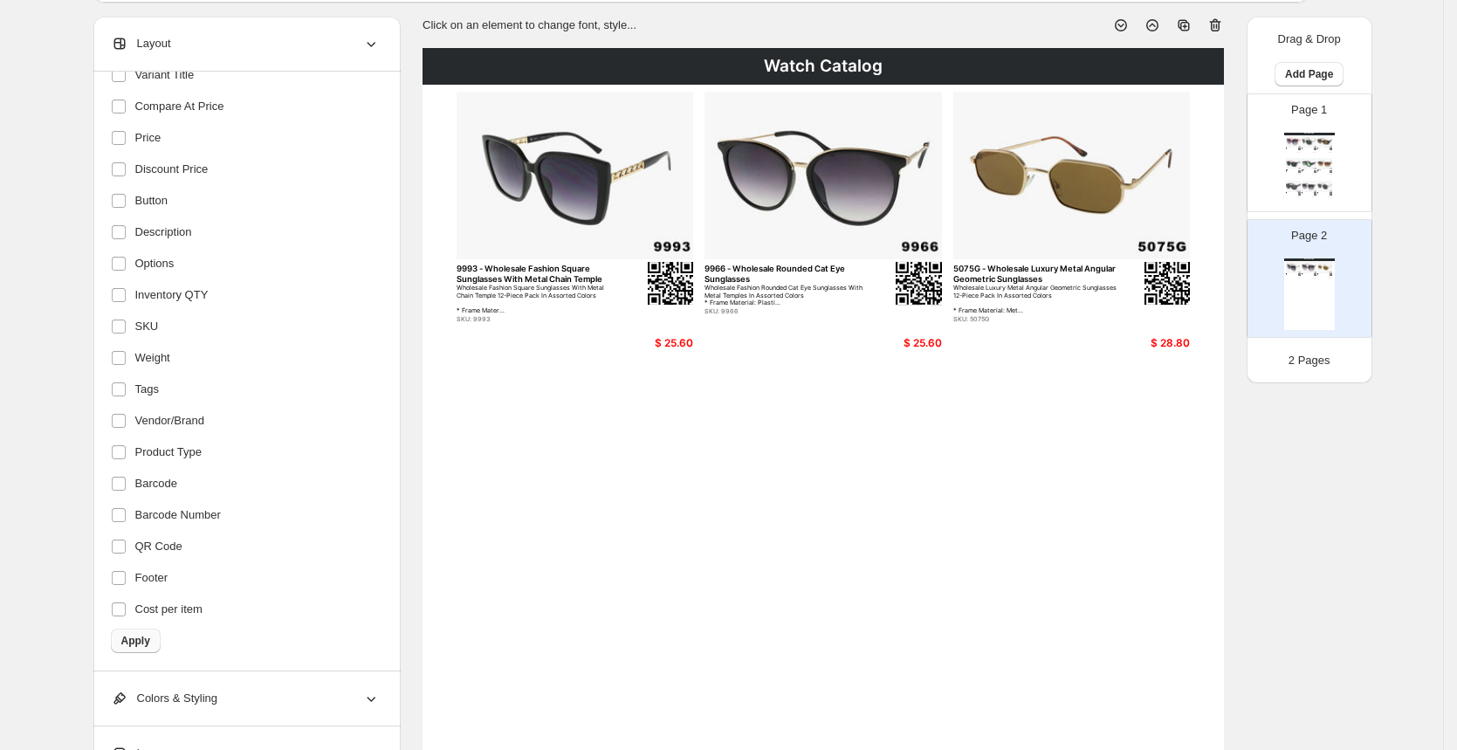
click at [141, 638] on span "Apply" at bounding box center [135, 641] width 29 height 14
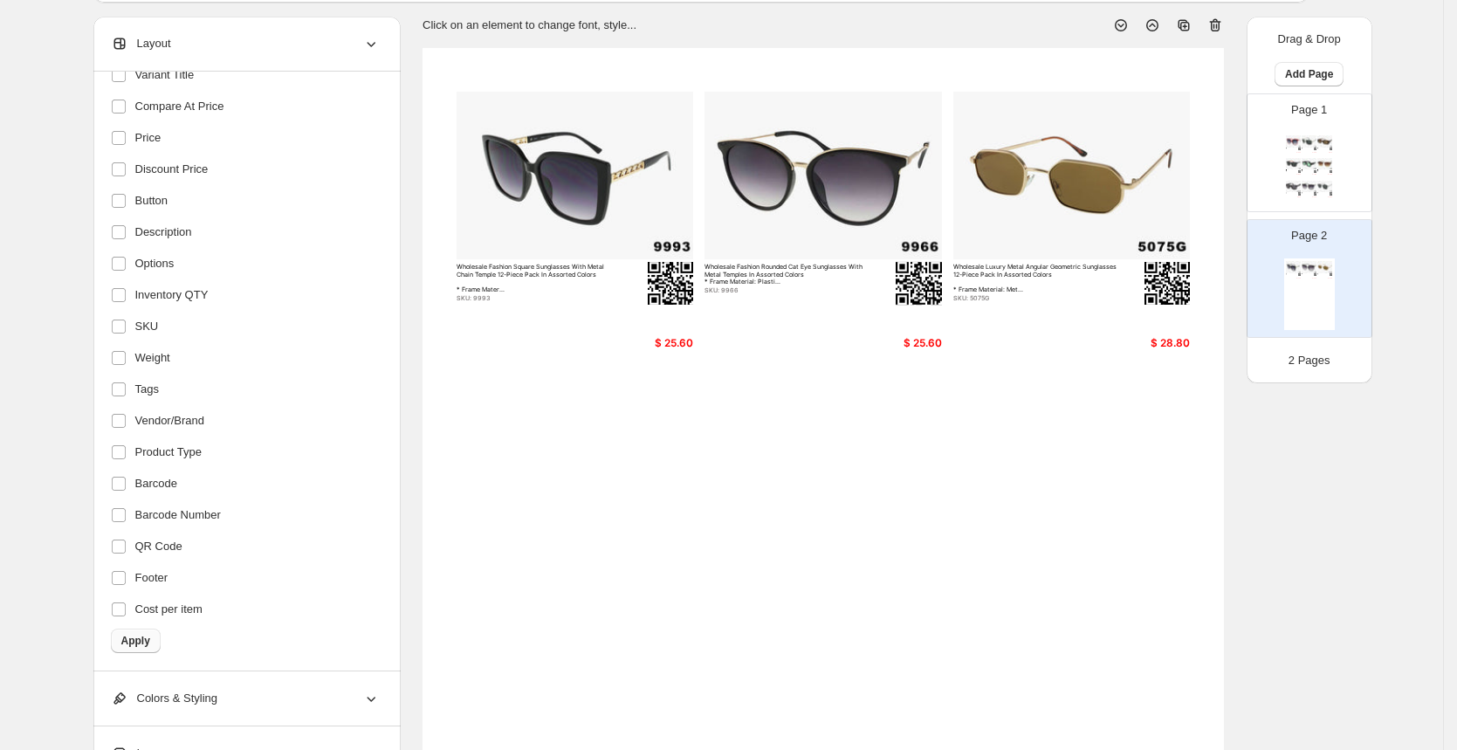
click at [150, 639] on span "Apply" at bounding box center [135, 641] width 29 height 14
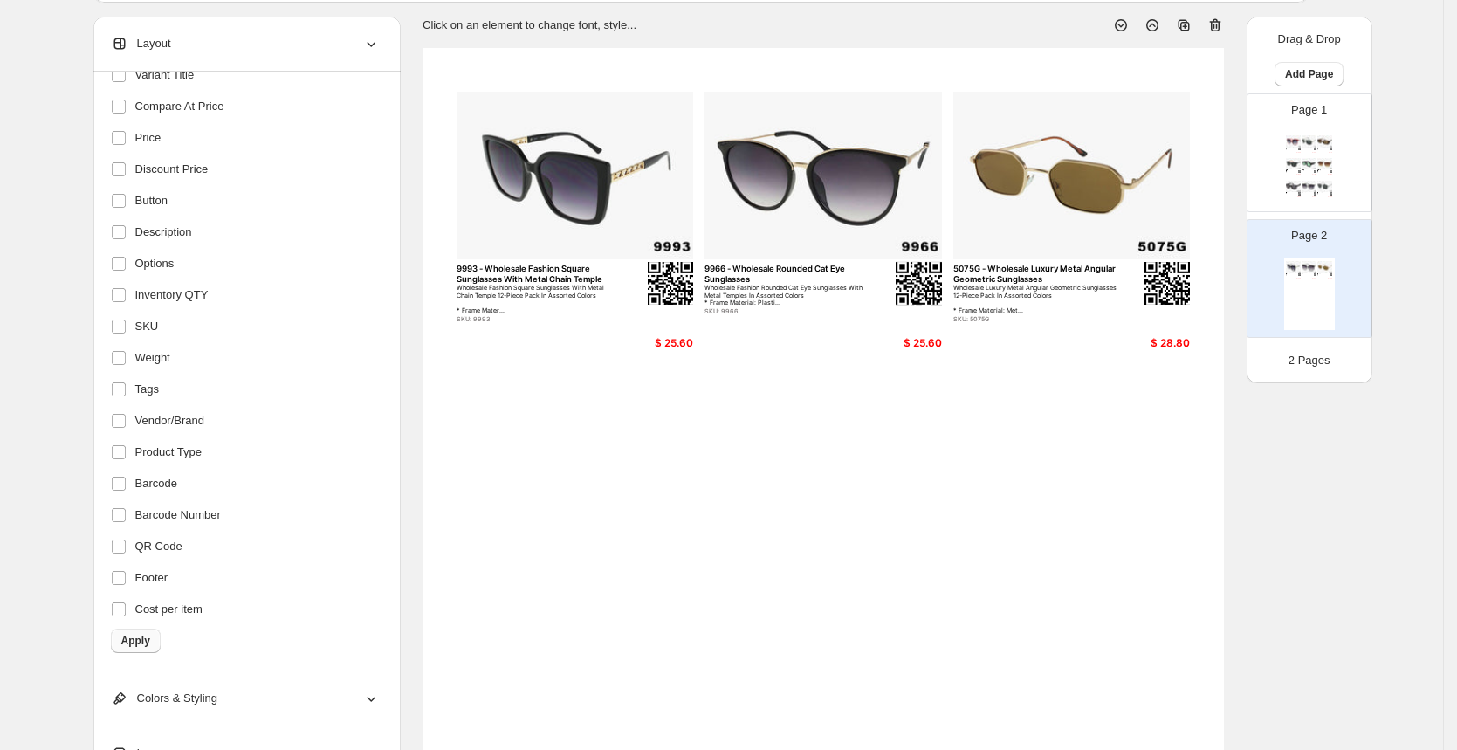
click at [150, 643] on span "Apply" at bounding box center [135, 641] width 29 height 14
click at [144, 639] on span "Apply" at bounding box center [135, 641] width 29 height 14
click at [141, 641] on span "Apply" at bounding box center [135, 641] width 29 height 14
click at [144, 638] on span "Apply" at bounding box center [135, 641] width 29 height 14
click at [148, 636] on span "Apply" at bounding box center [135, 641] width 29 height 14
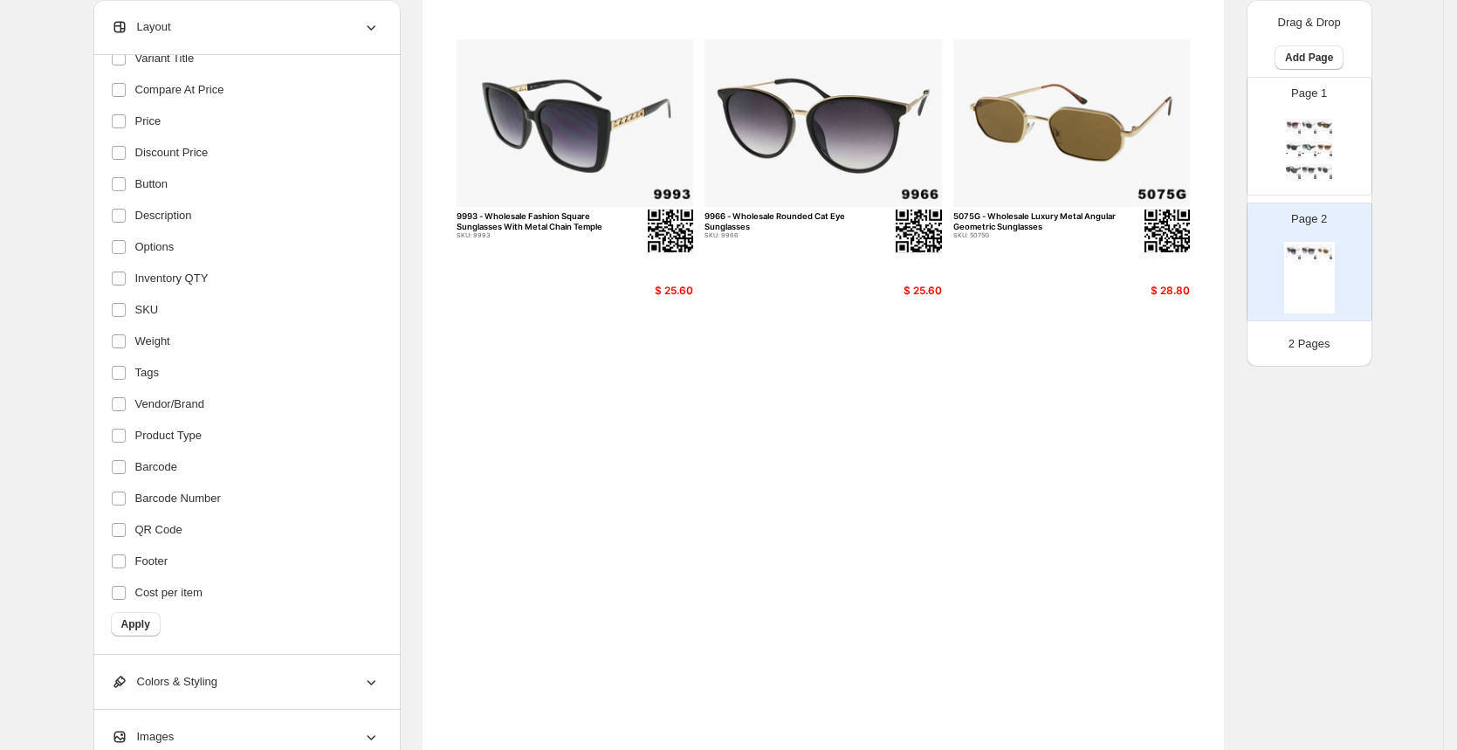
scroll to position [0, 0]
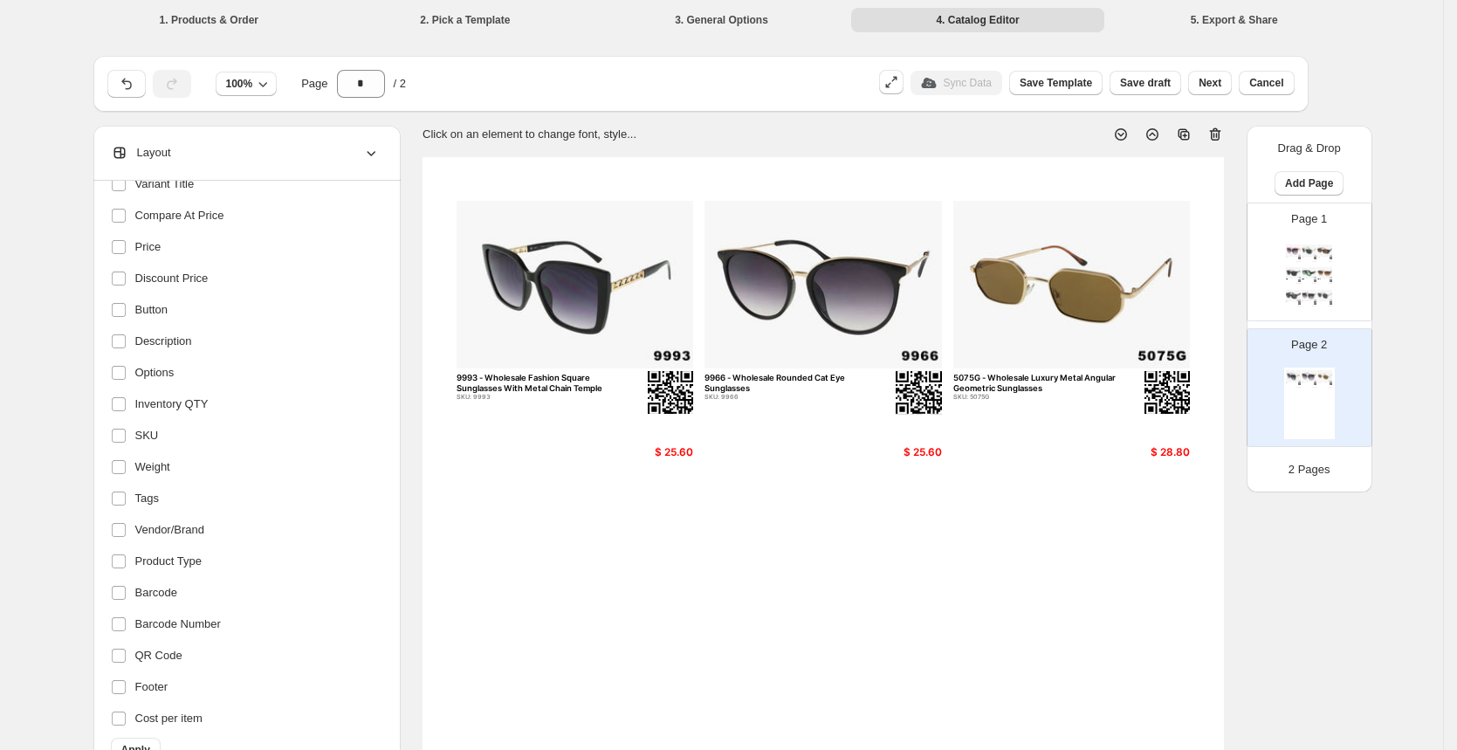
click at [1343, 248] on div "Page 1 7070 - Wholesale Fashion Rounded Cat Eye Style Sunglasses SKU: 7070 $ 20…" at bounding box center [1302, 254] width 110 height 117
type input "*"
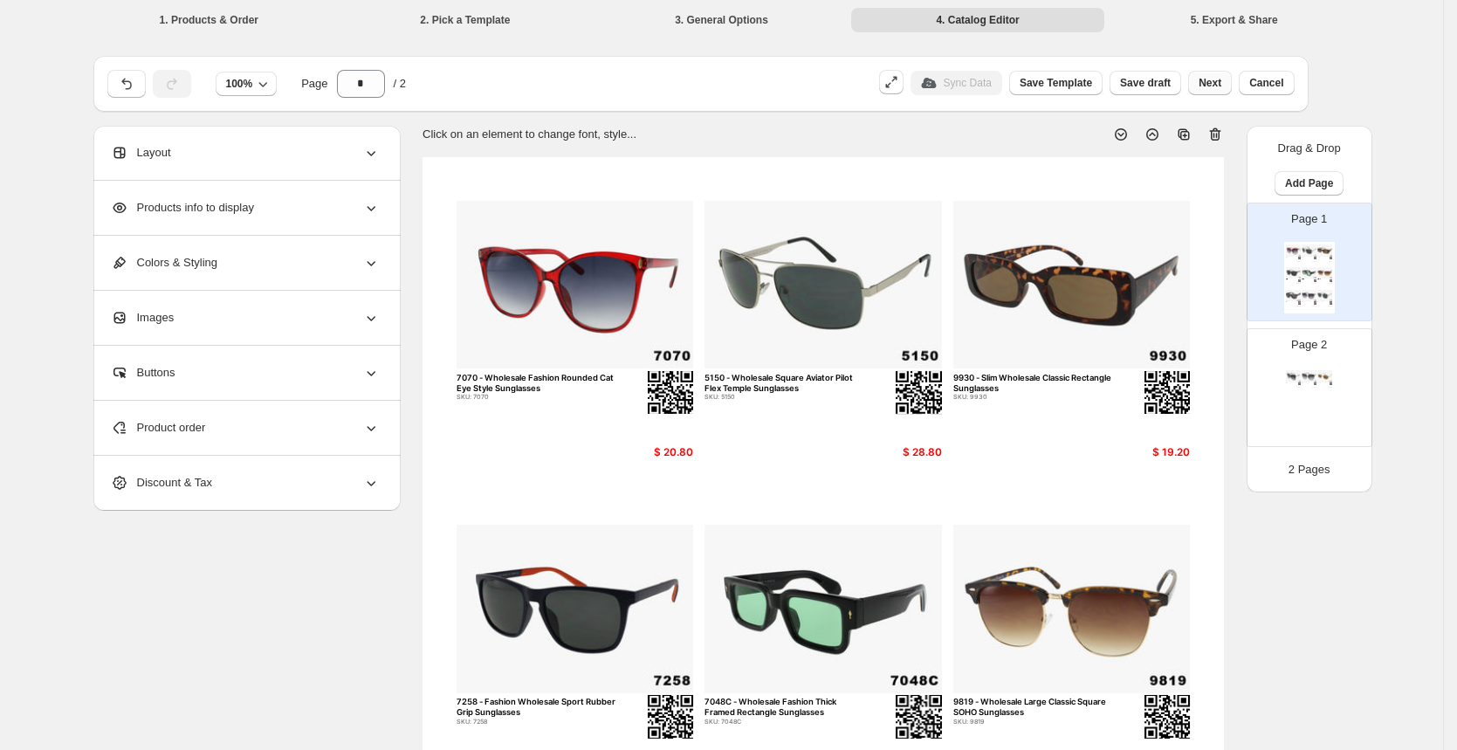
click at [1215, 81] on span "Next" at bounding box center [1210, 83] width 23 height 14
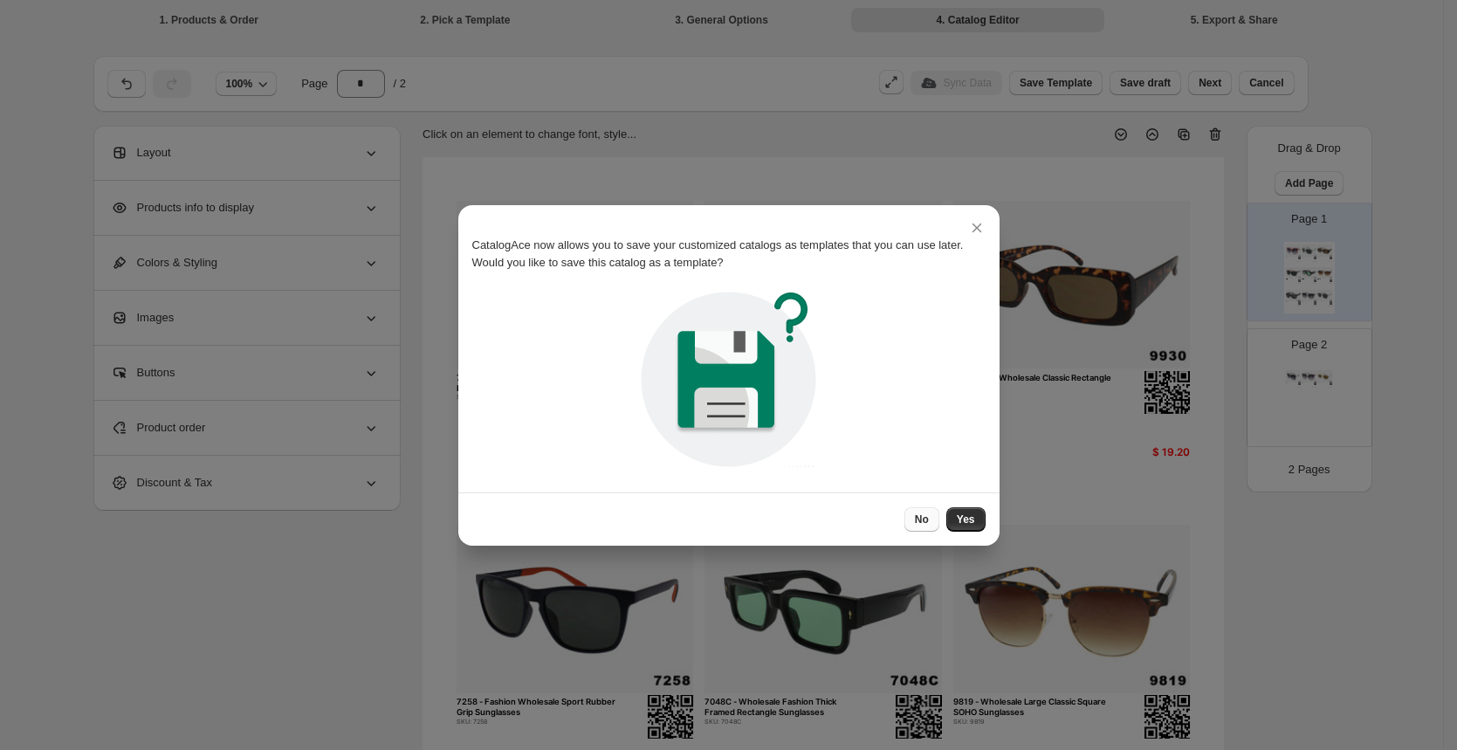
click at [924, 523] on span "No" at bounding box center [922, 519] width 14 height 14
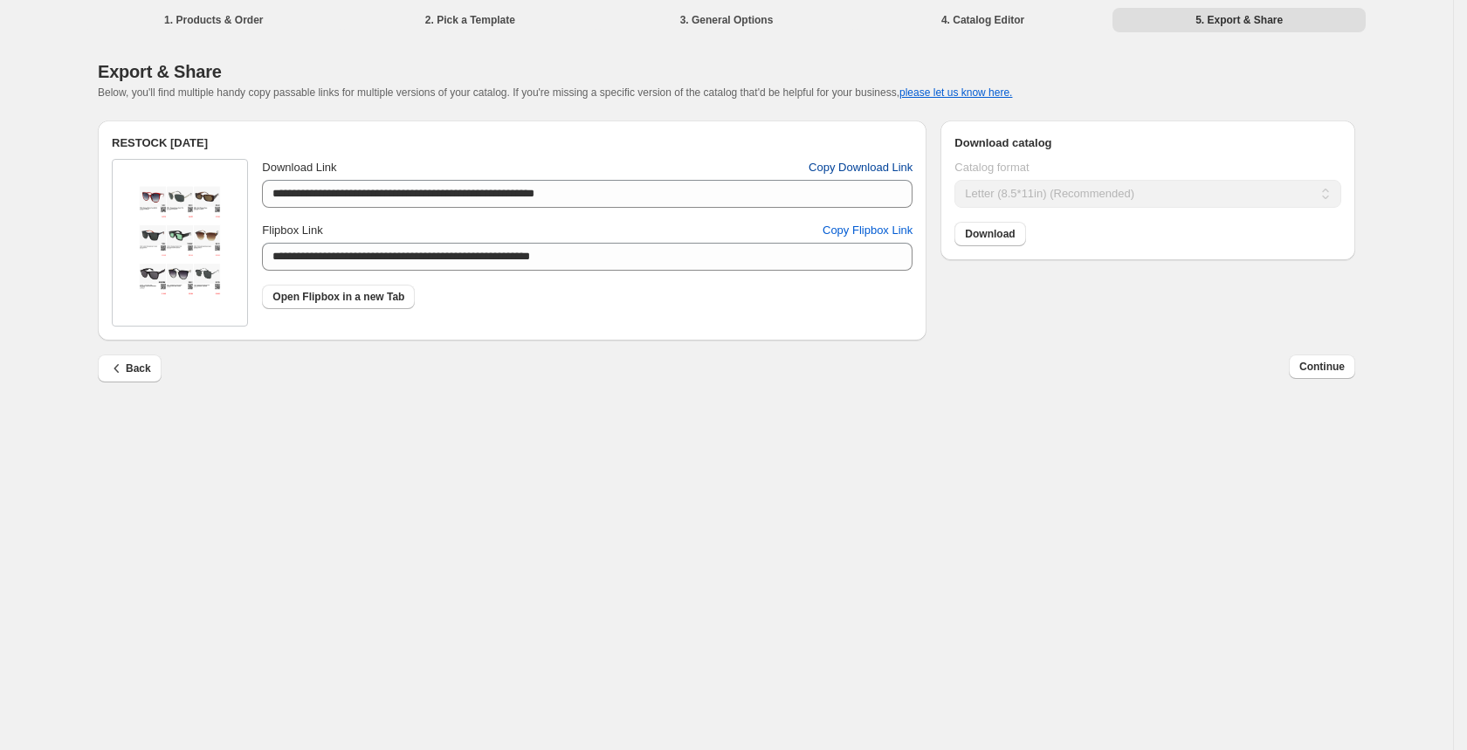
click at [864, 170] on span "Copy Download Link" at bounding box center [860, 167] width 104 height 17
click at [993, 238] on span "Download" at bounding box center [990, 234] width 50 height 14
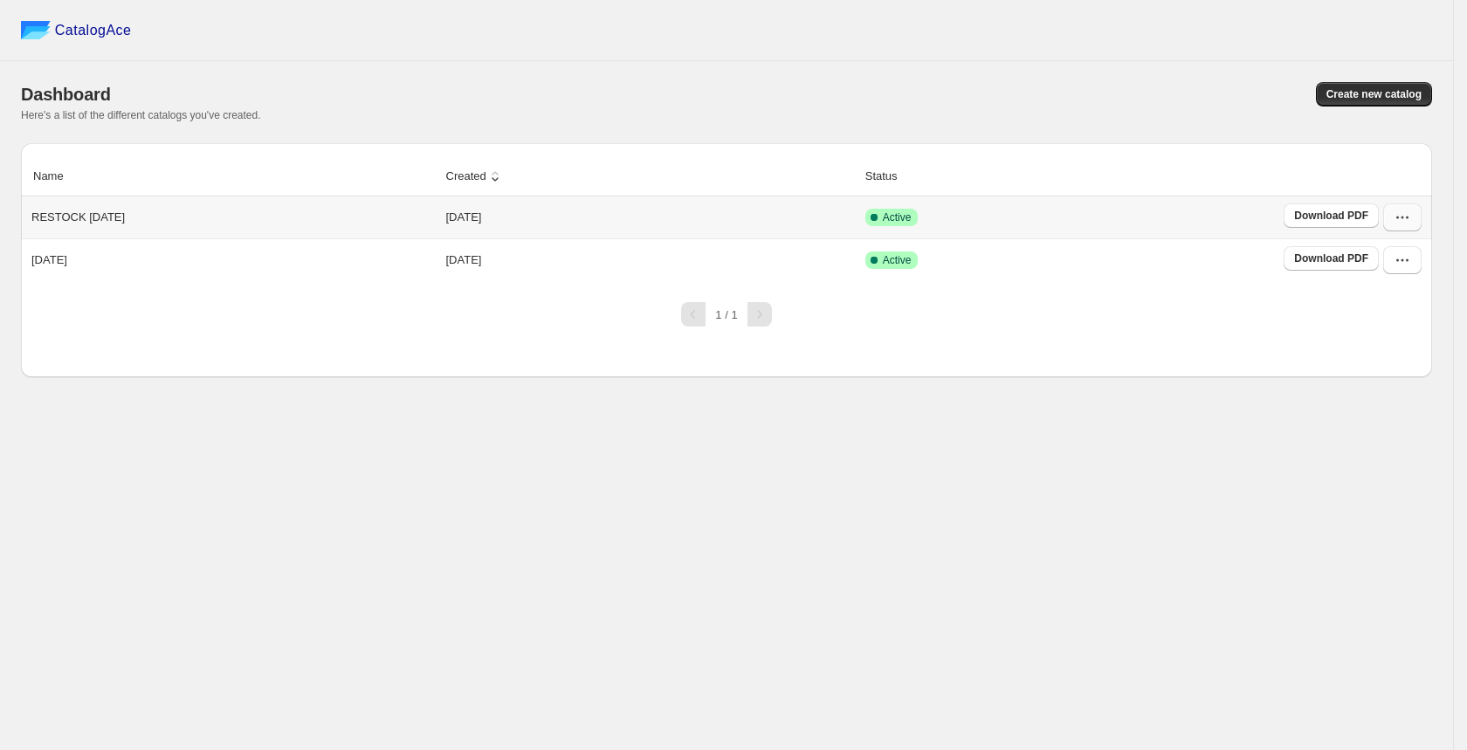
click at [1393, 218] on icon "button" at bounding box center [1401, 217] width 17 height 17
click at [1383, 342] on span "Edit" at bounding box center [1399, 344] width 90 height 17
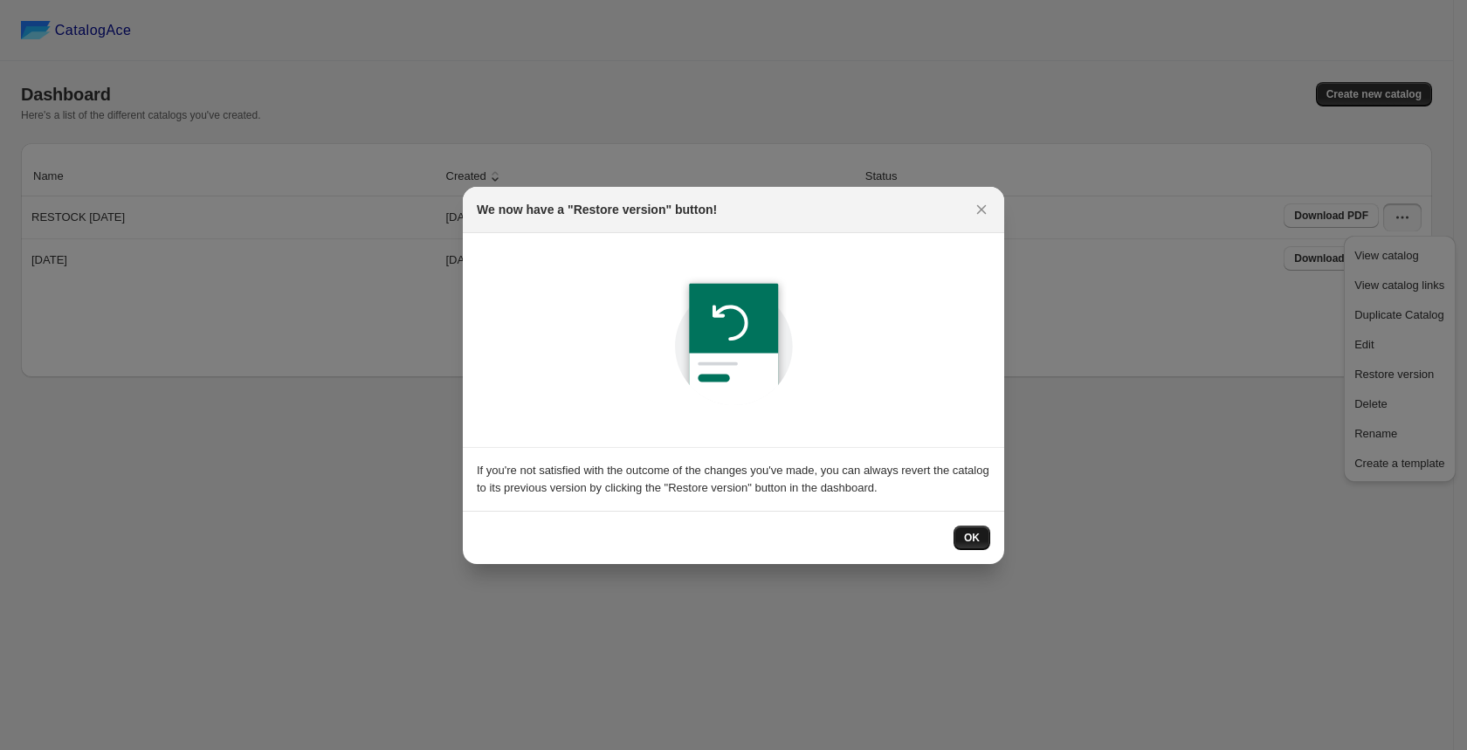
click at [957, 534] on button "OK" at bounding box center [971, 538] width 37 height 24
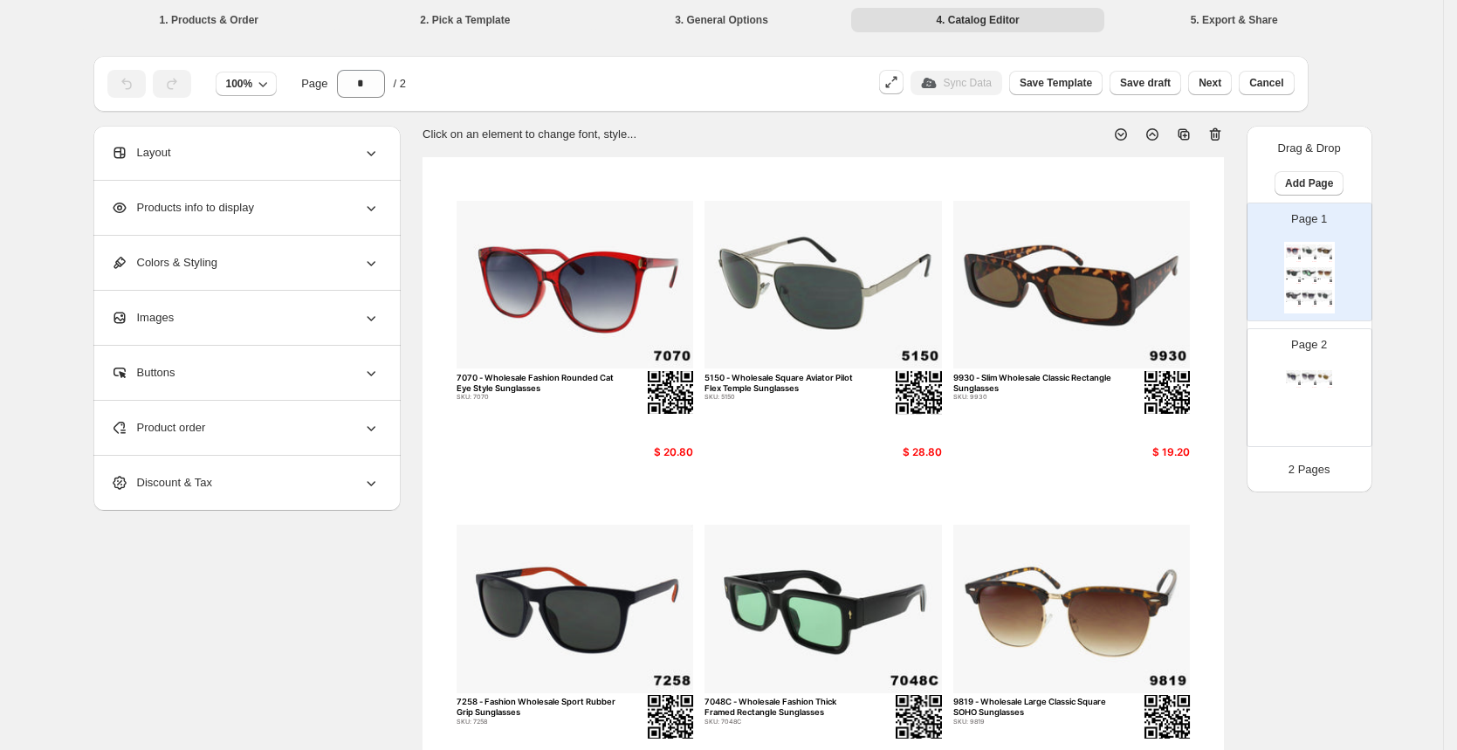
click at [230, 26] on li "1. Products & Order" at bounding box center [209, 19] width 253 height 24
click at [231, 19] on li "1. Products & Order" at bounding box center [209, 19] width 253 height 24
click at [483, 20] on li "2. Pick a Template" at bounding box center [465, 19] width 253 height 24
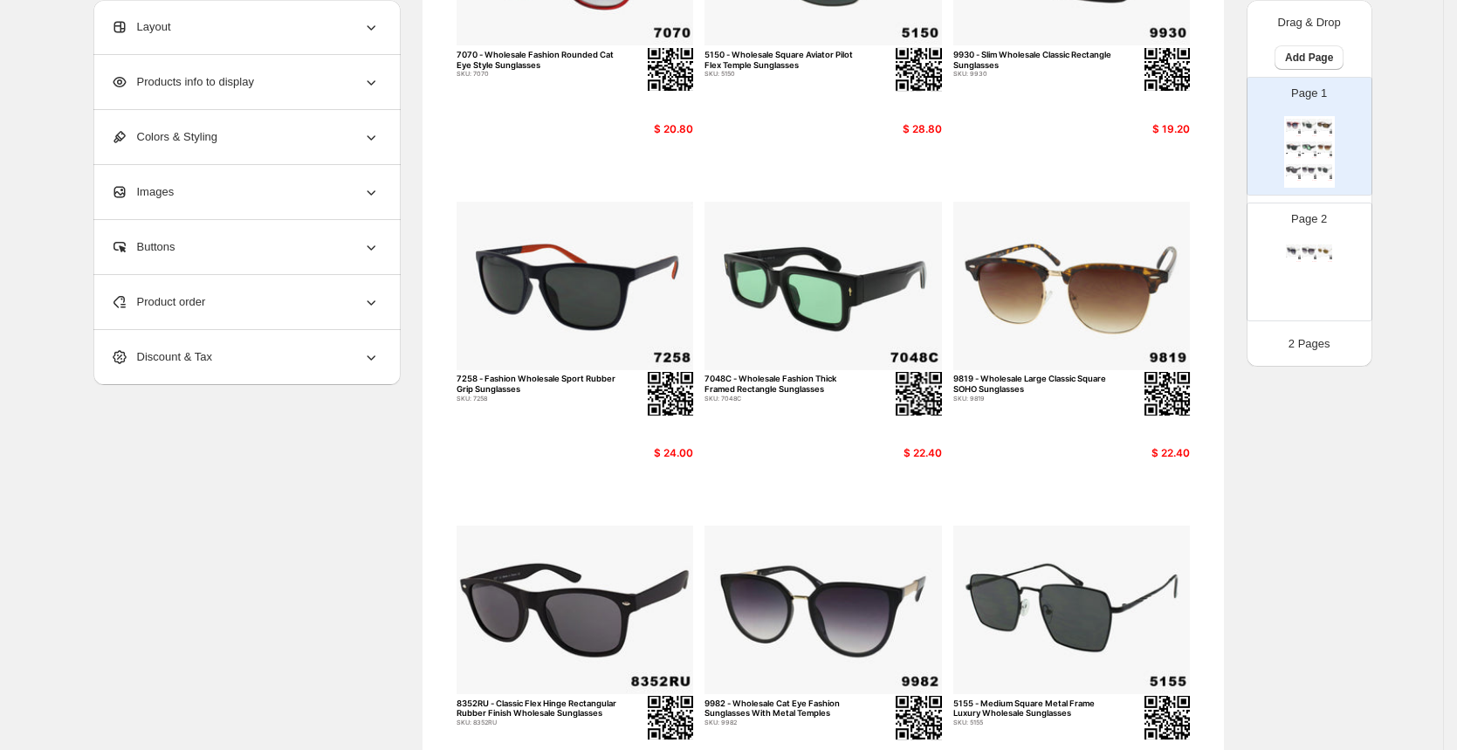
scroll to position [515, 0]
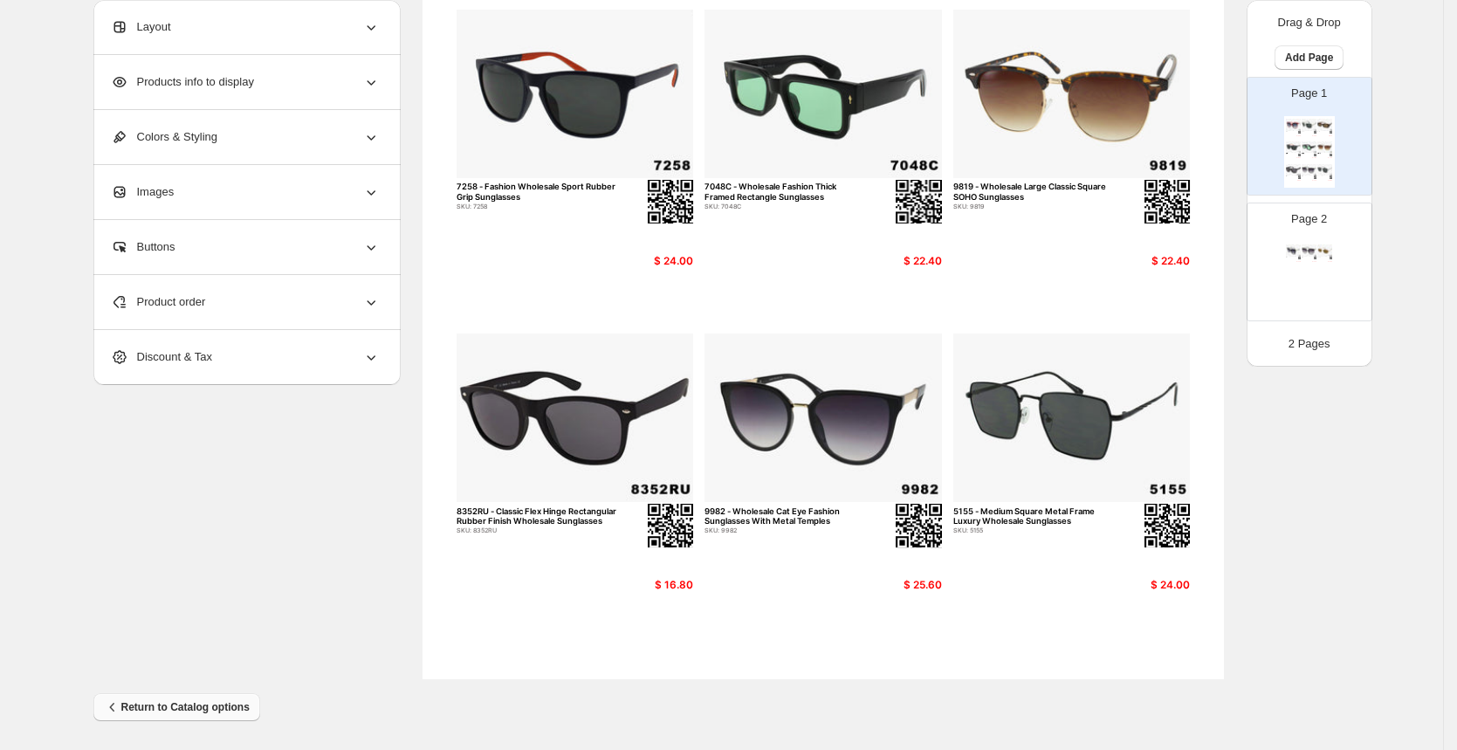
click at [241, 702] on span "Return to Catalog options" at bounding box center [177, 706] width 146 height 17
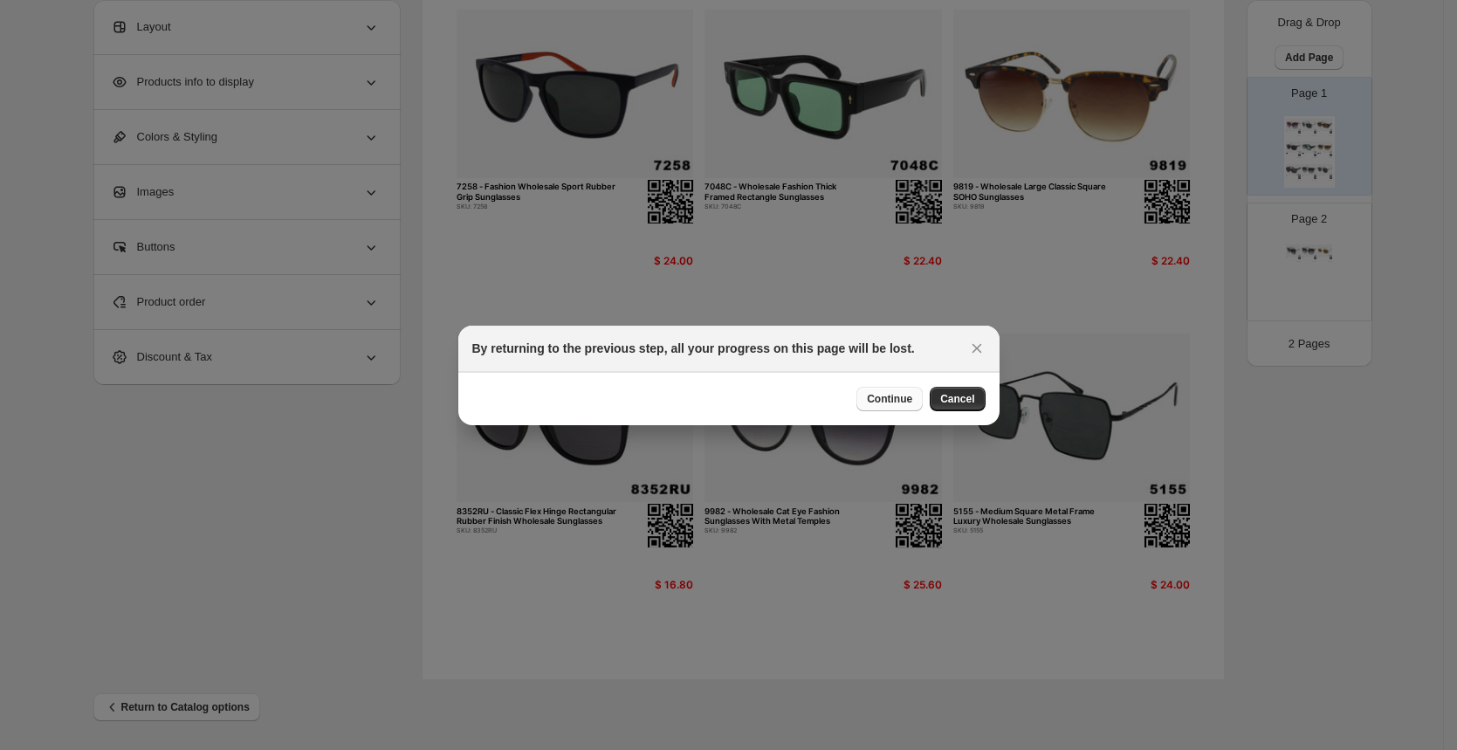
click at [904, 397] on span "Continue" at bounding box center [889, 399] width 45 height 14
select select "****"
select select "**********"
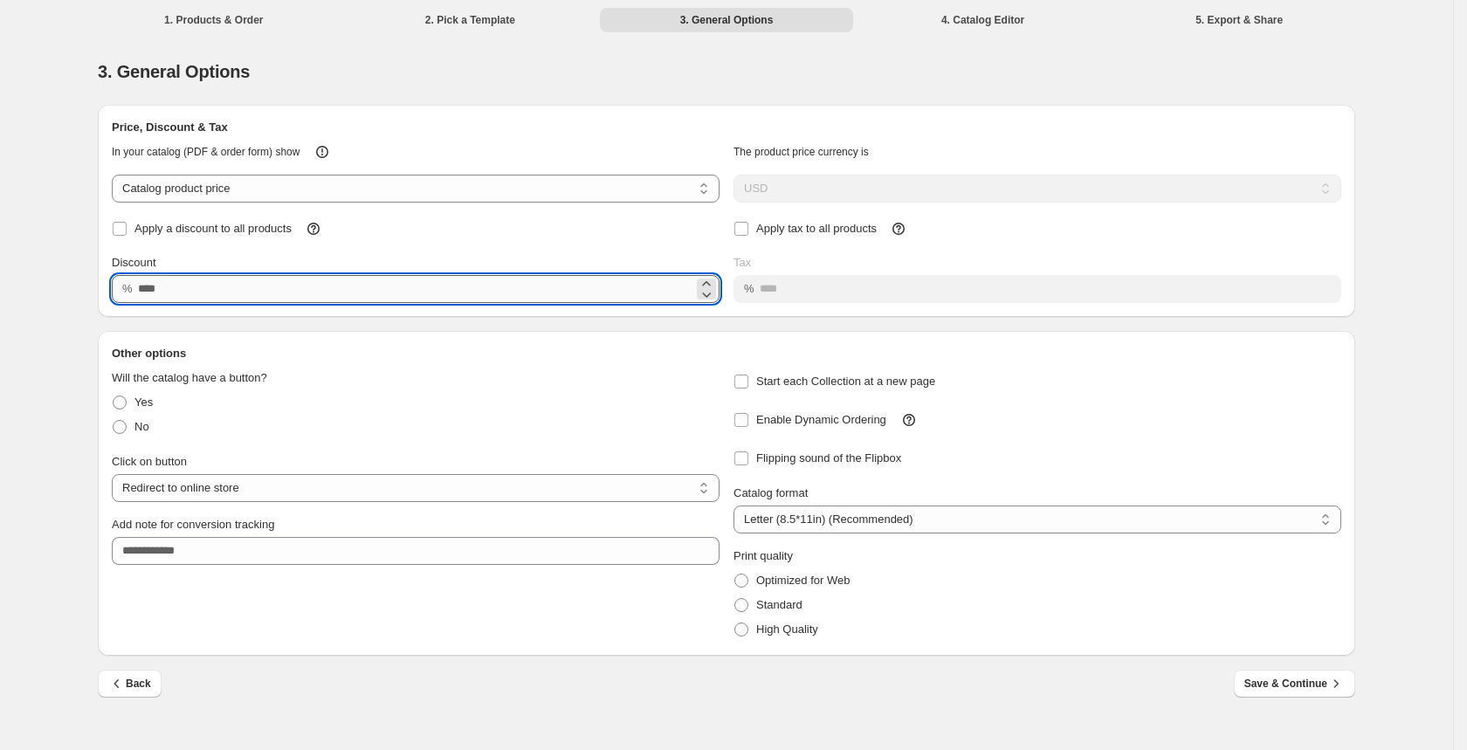
click at [179, 293] on input "**" at bounding box center [415, 289] width 555 height 28
type input "*"
type input "**"
click at [1289, 686] on span "Save & Continue" at bounding box center [1294, 683] width 100 height 17
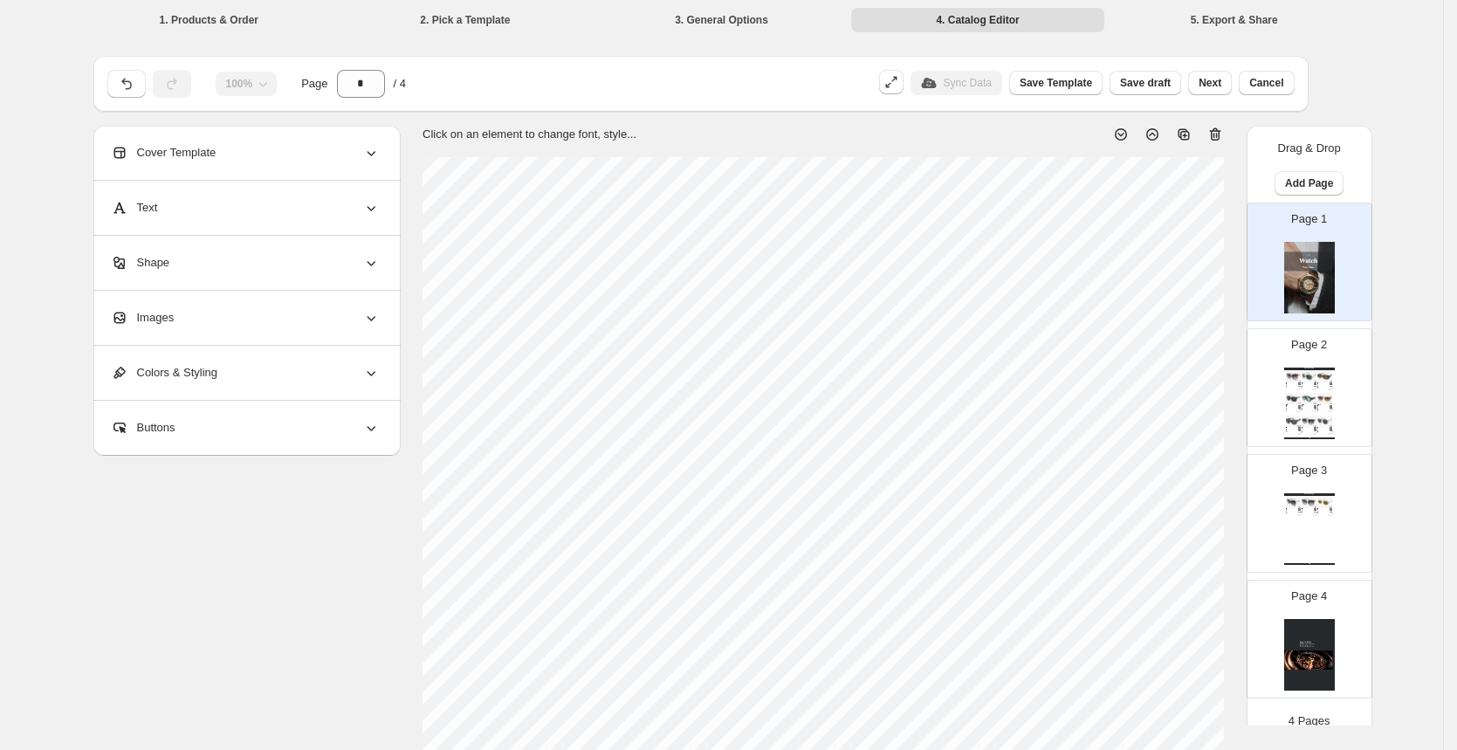
click at [1299, 279] on img at bounding box center [1309, 278] width 51 height 72
click at [1217, 132] on icon at bounding box center [1214, 134] width 17 height 17
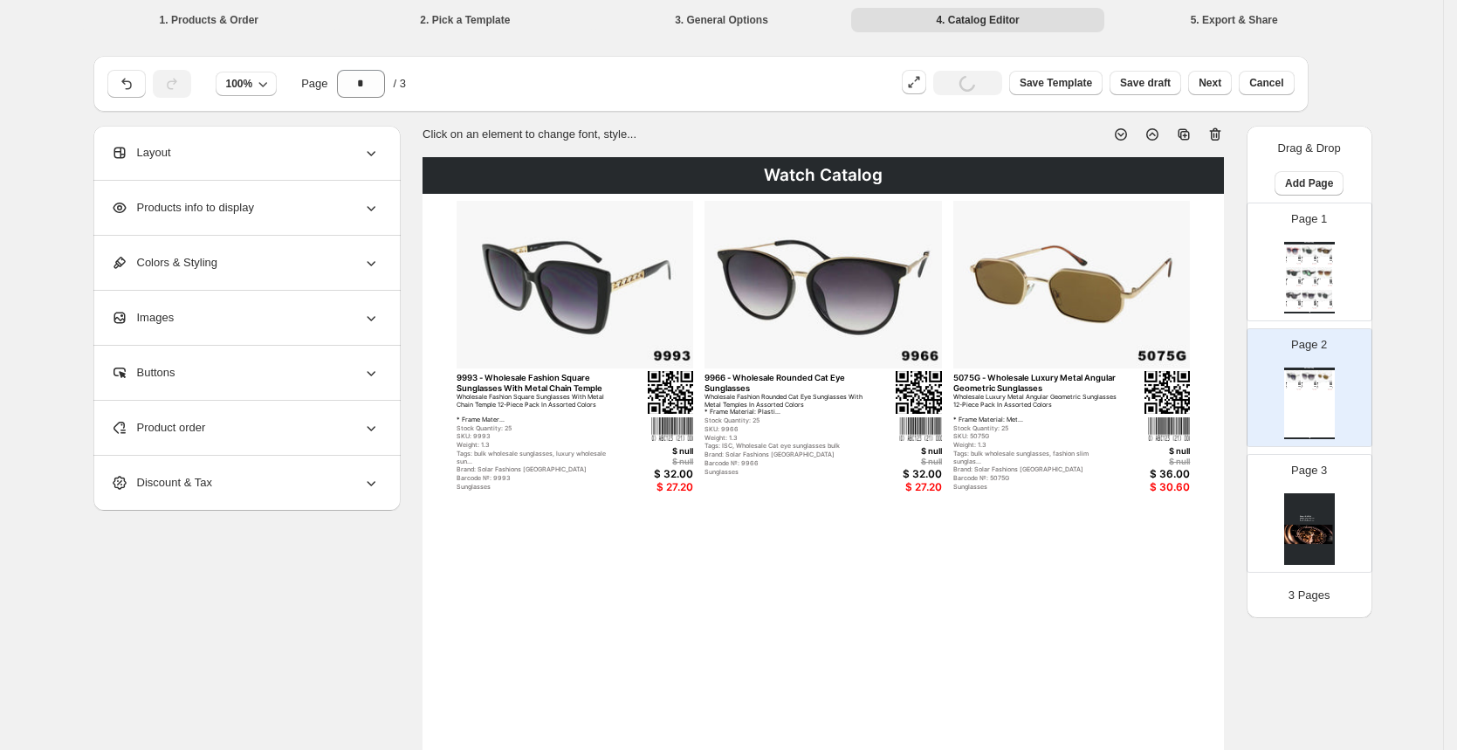
click at [1309, 511] on img at bounding box center [1309, 529] width 51 height 72
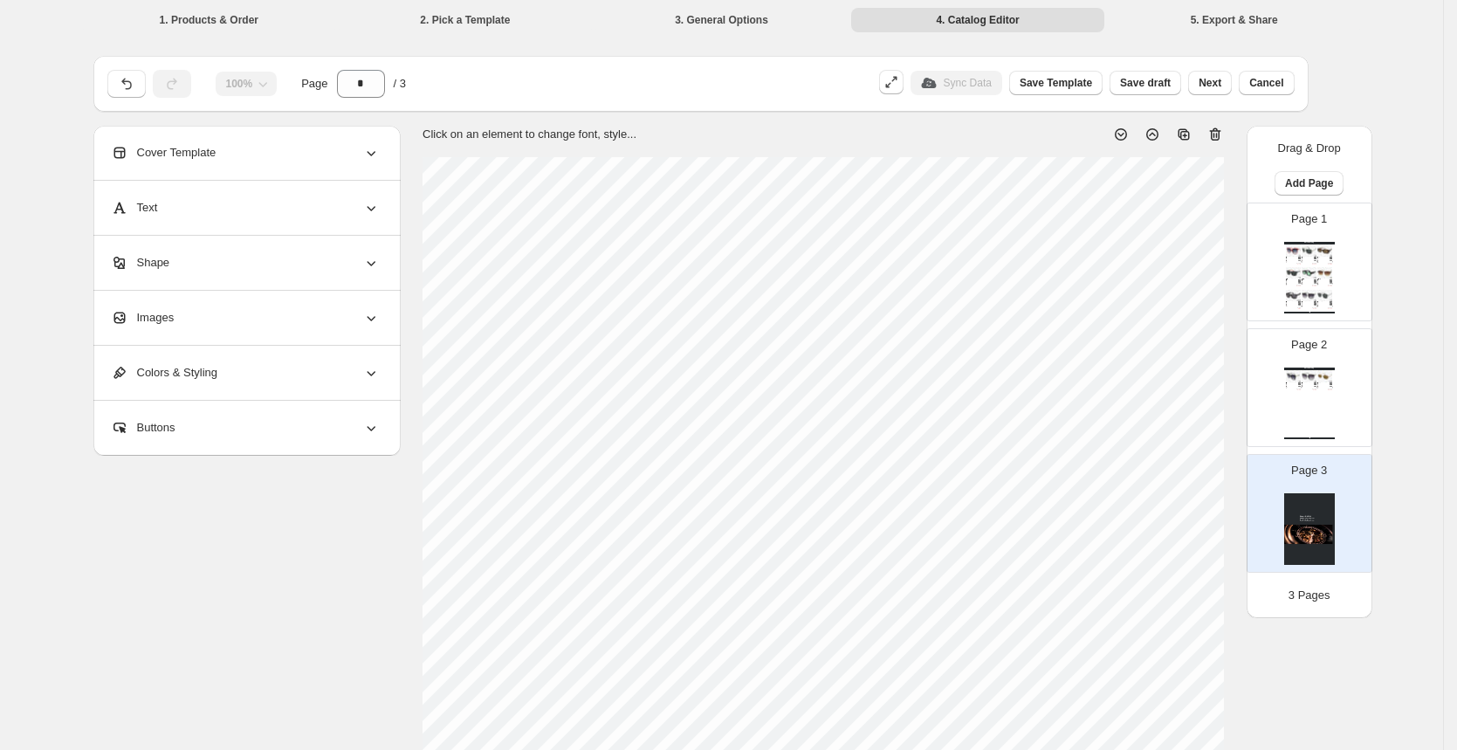
click at [1214, 127] on icon at bounding box center [1214, 134] width 17 height 17
type input "*"
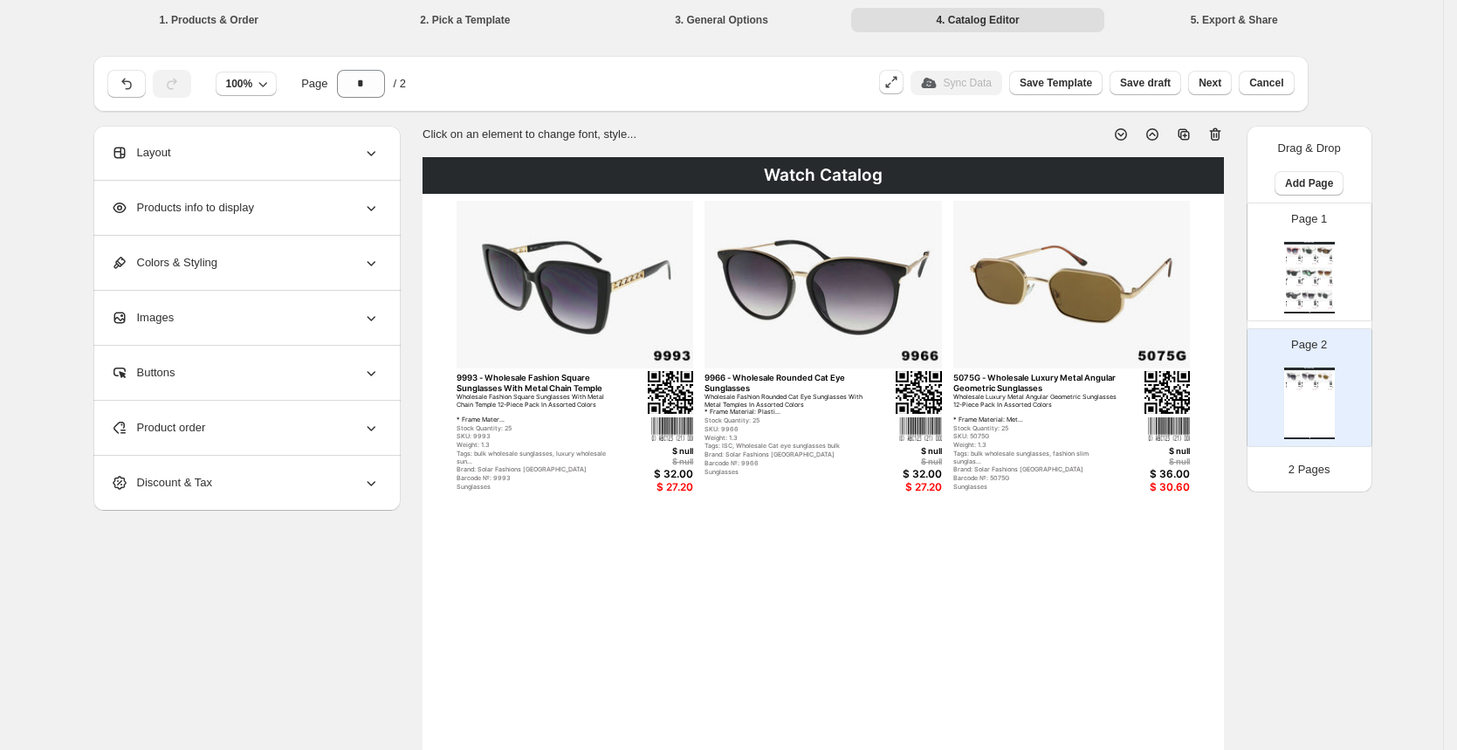
click at [220, 201] on span "Products info to display" at bounding box center [182, 207] width 143 height 17
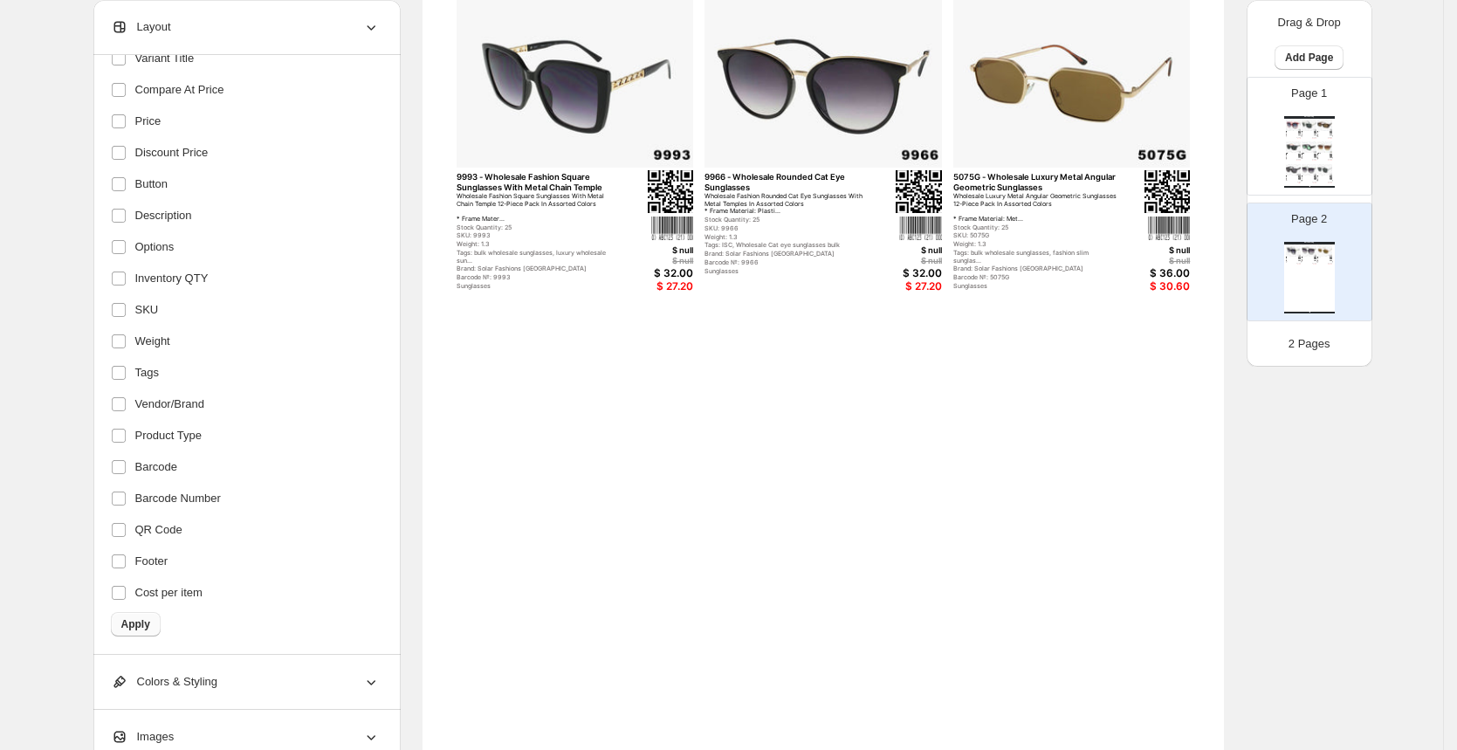
scroll to position [292, 0]
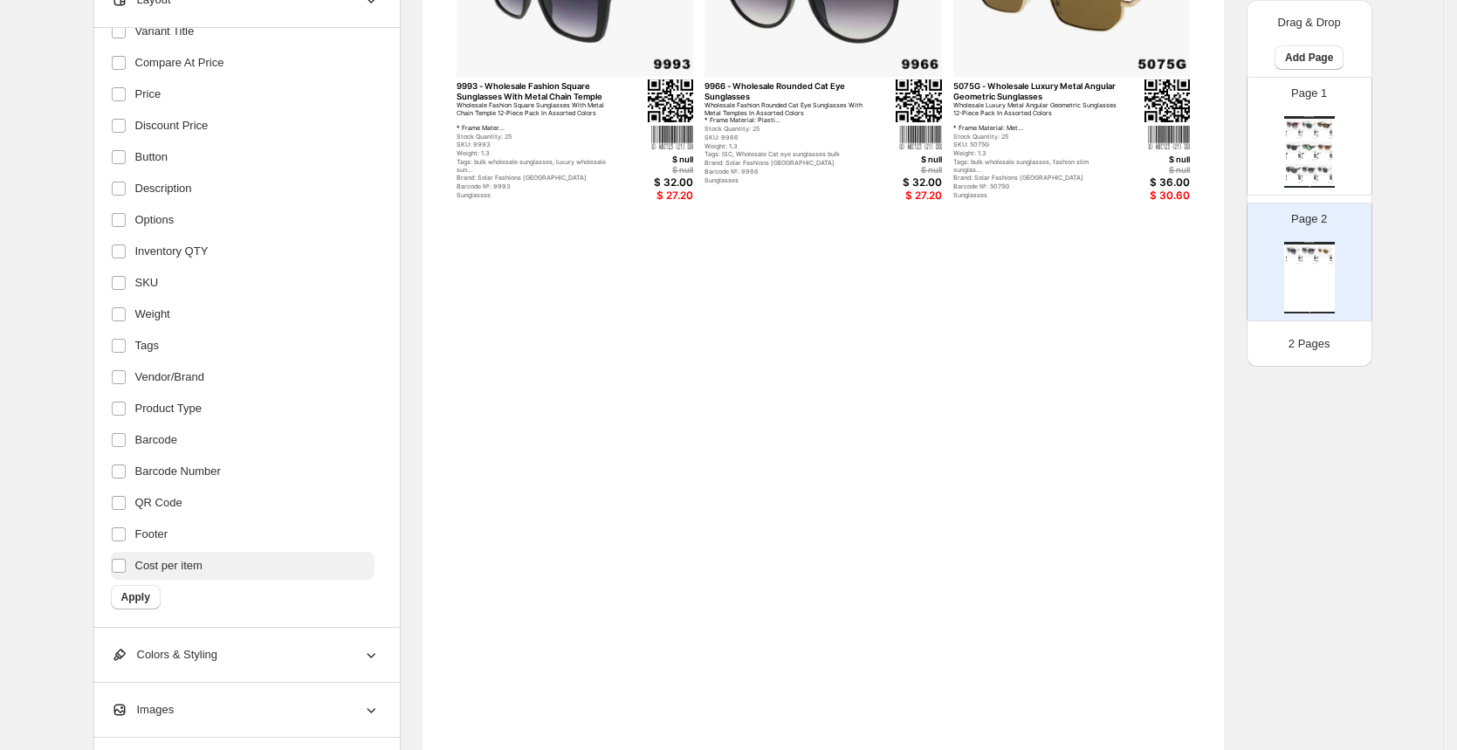
click at [167, 566] on span "Cost per item" at bounding box center [168, 565] width 67 height 17
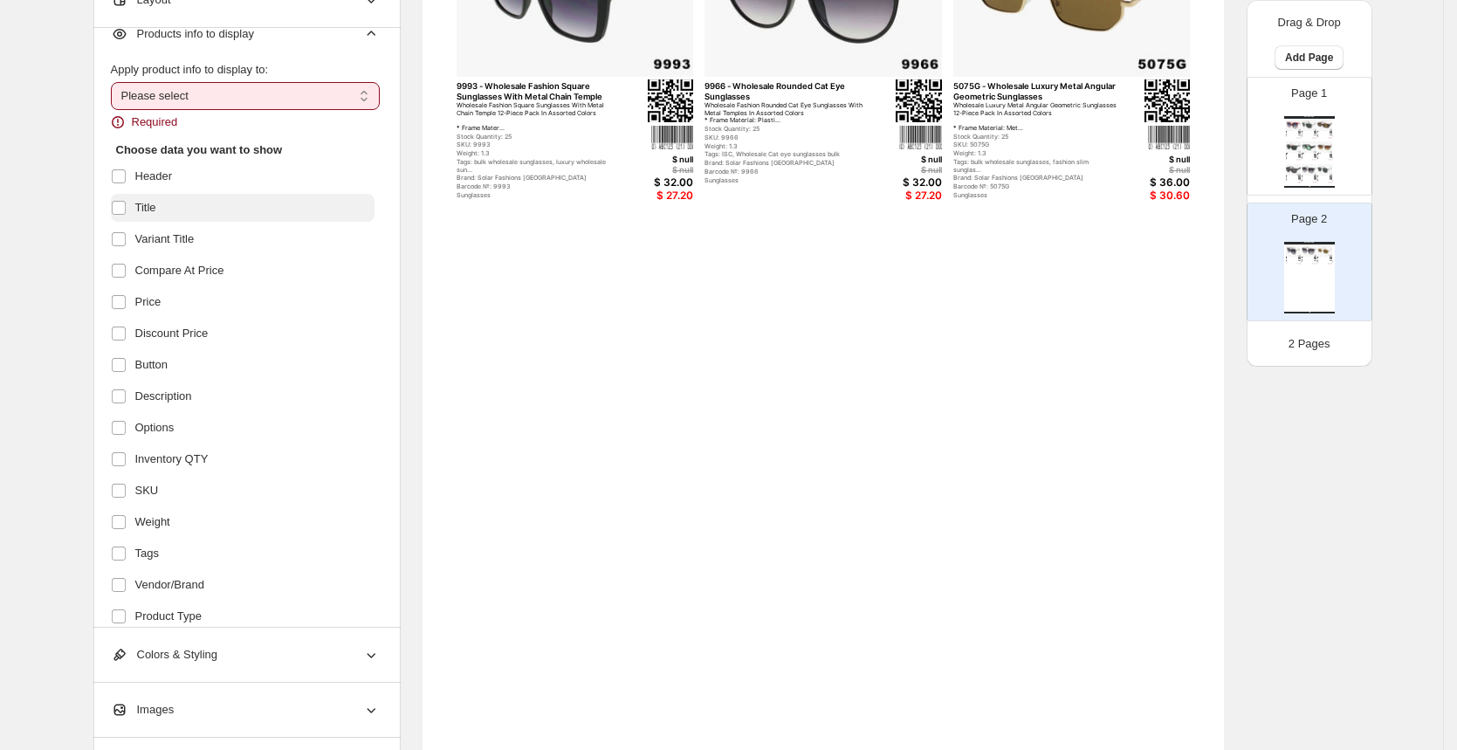
scroll to position [0, 0]
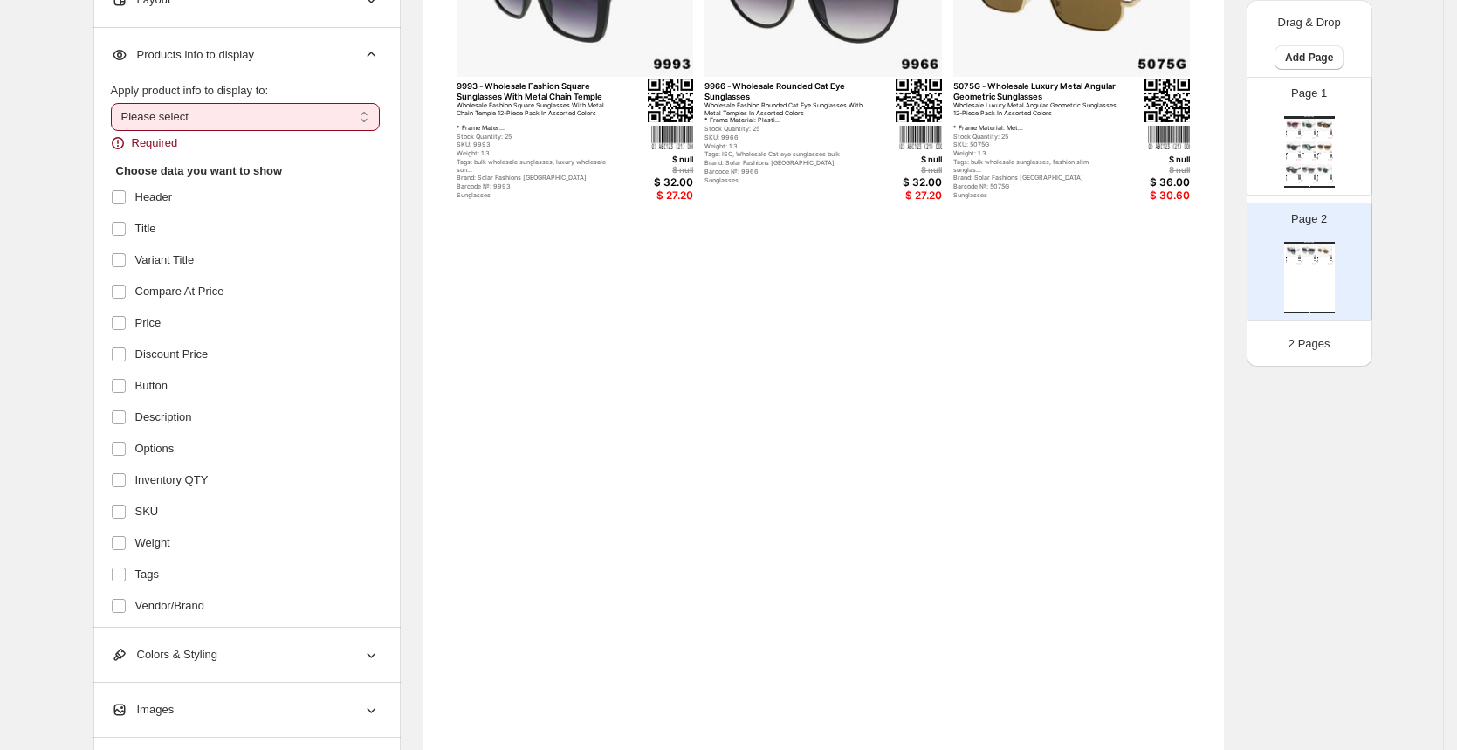
click at [216, 103] on select "**********" at bounding box center [245, 117] width 269 height 28
select select "*********"
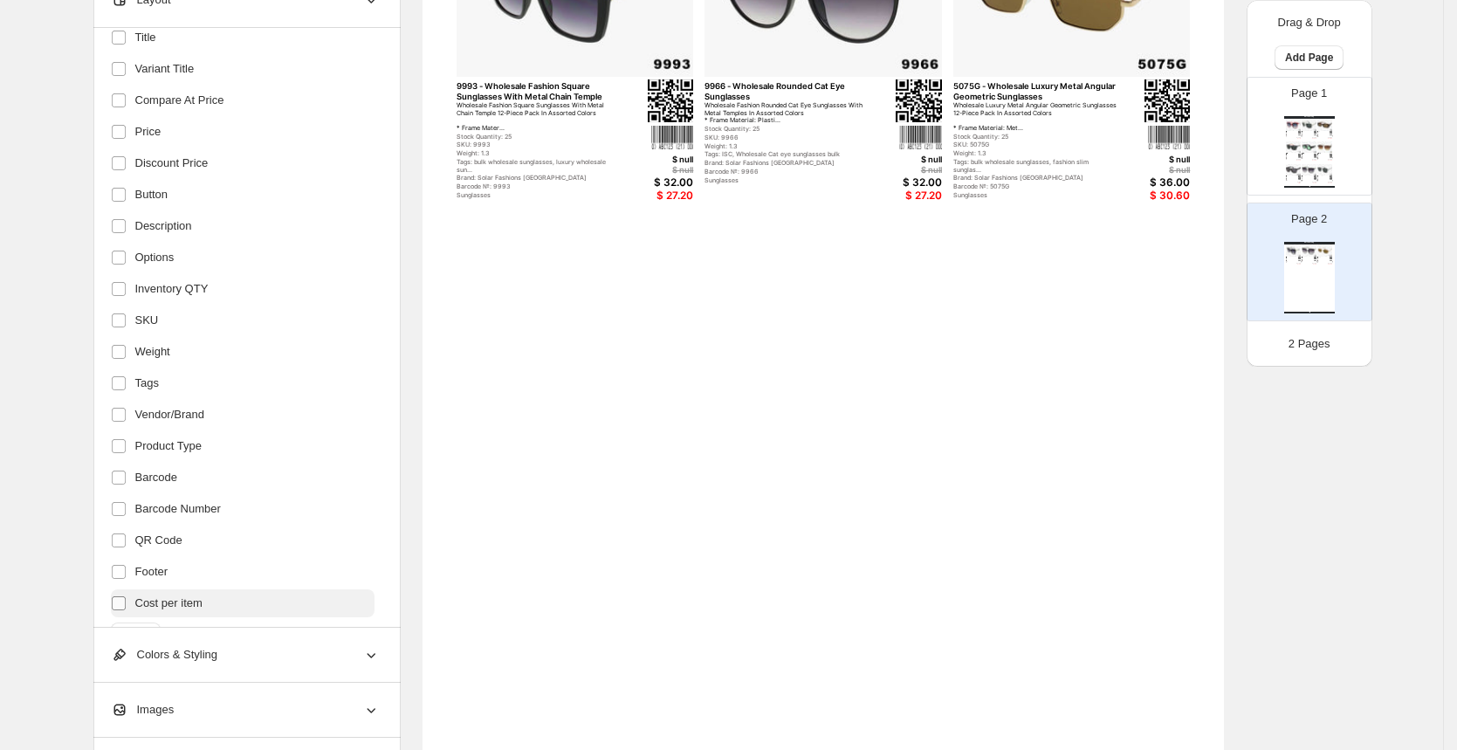
scroll to position [171, 0]
click at [115, 283] on span at bounding box center [119, 288] width 16 height 16
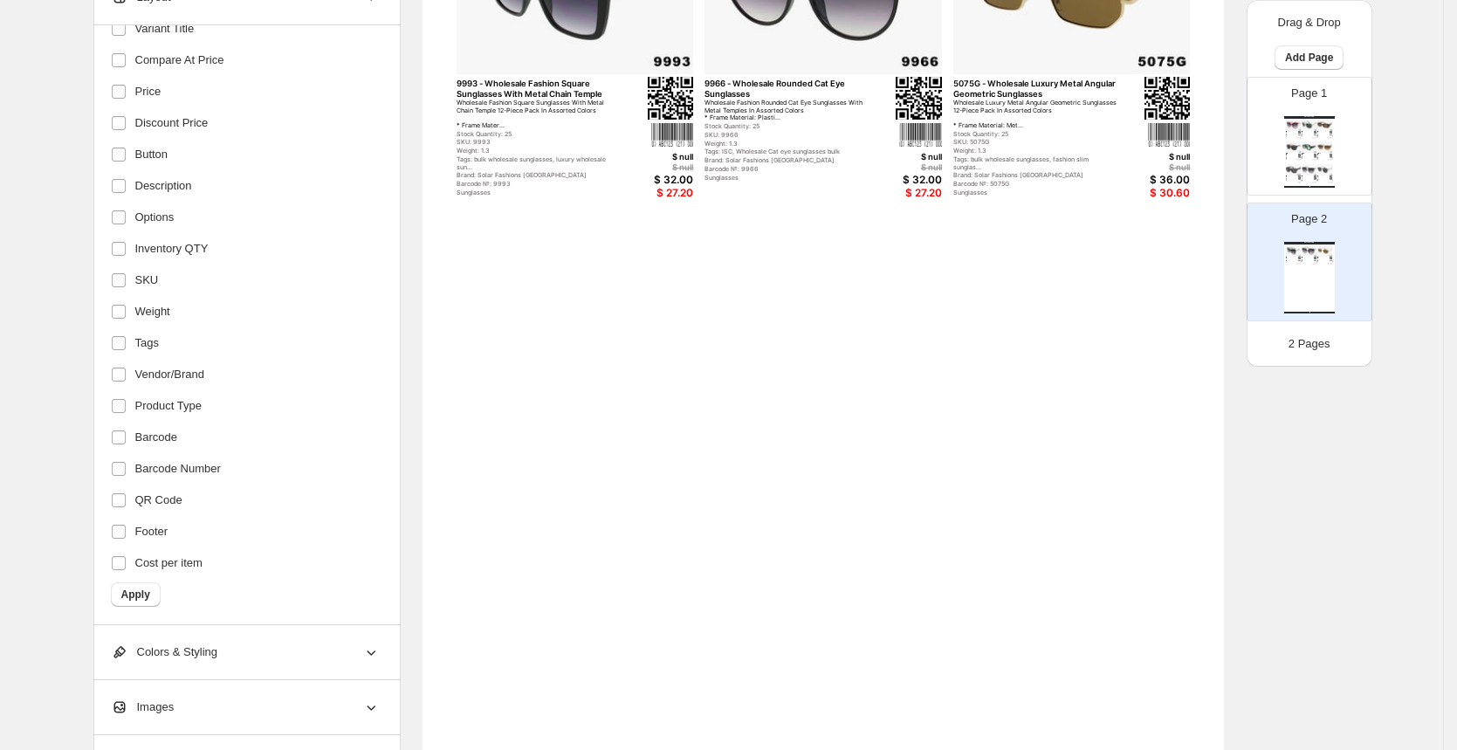
scroll to position [295, 0]
click at [147, 591] on span "Apply" at bounding box center [135, 594] width 29 height 14
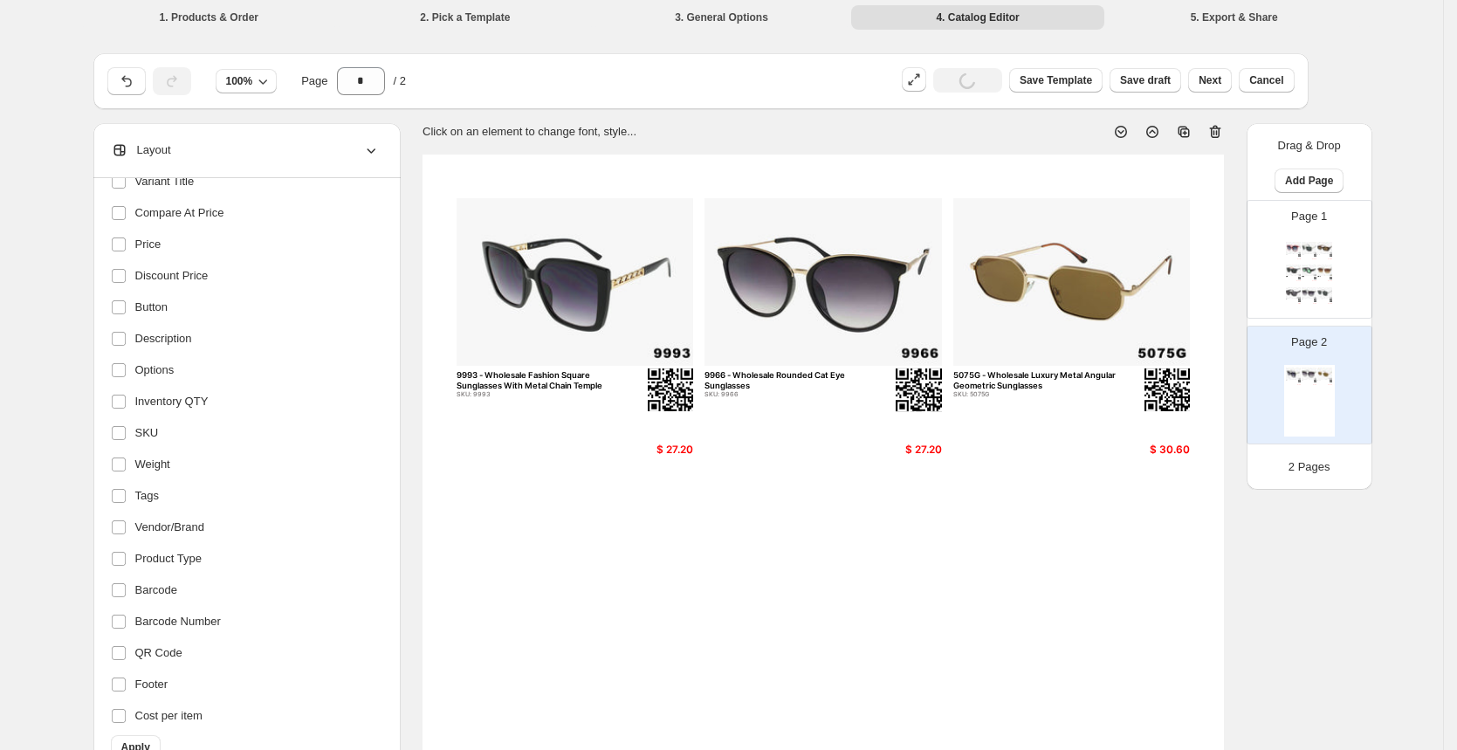
scroll to position [0, 0]
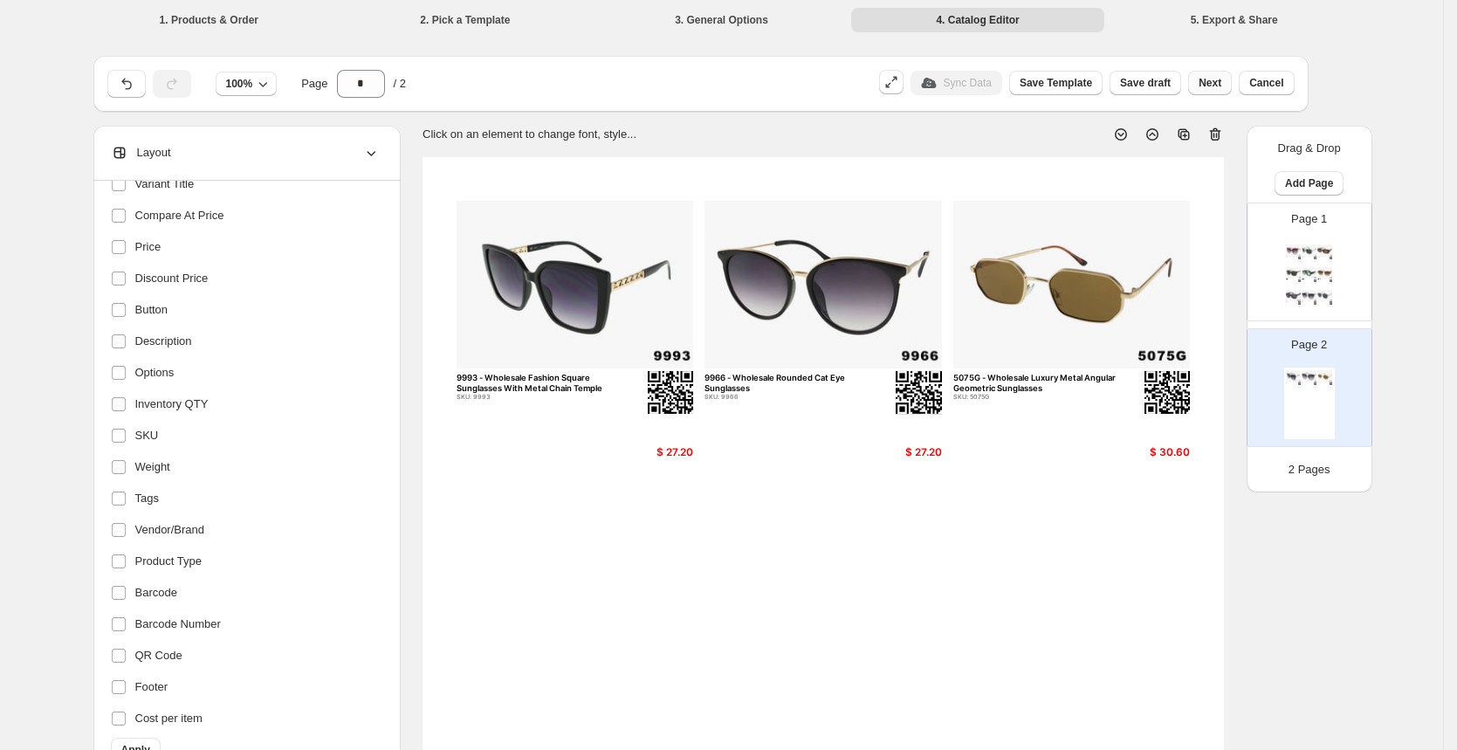
click at [1211, 84] on span "Next" at bounding box center [1210, 83] width 23 height 14
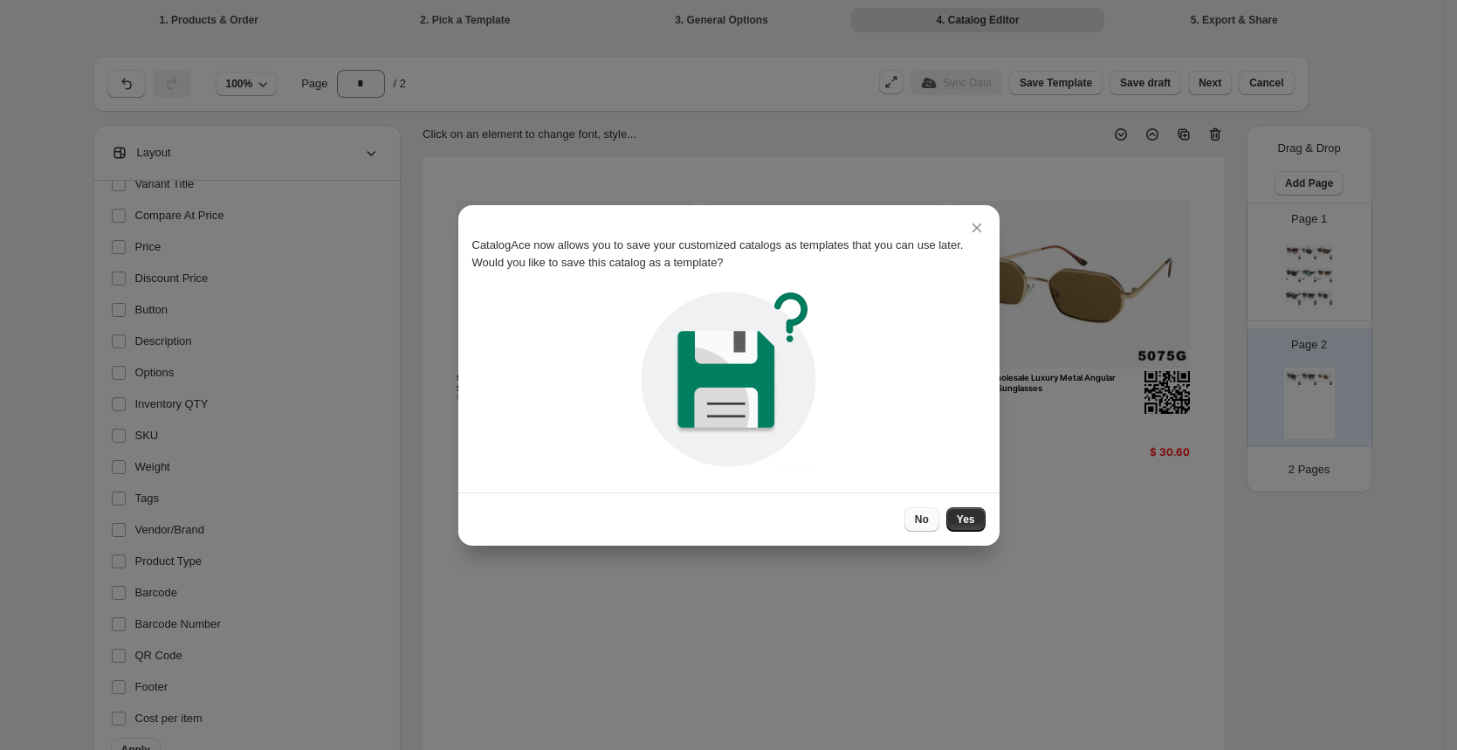
drag, startPoint x: 965, startPoint y: 516, endPoint x: 919, endPoint y: 519, distance: 45.5
click at [919, 519] on div "No Yes" at bounding box center [944, 519] width 81 height 24
click at [918, 519] on span "No" at bounding box center [922, 519] width 14 height 14
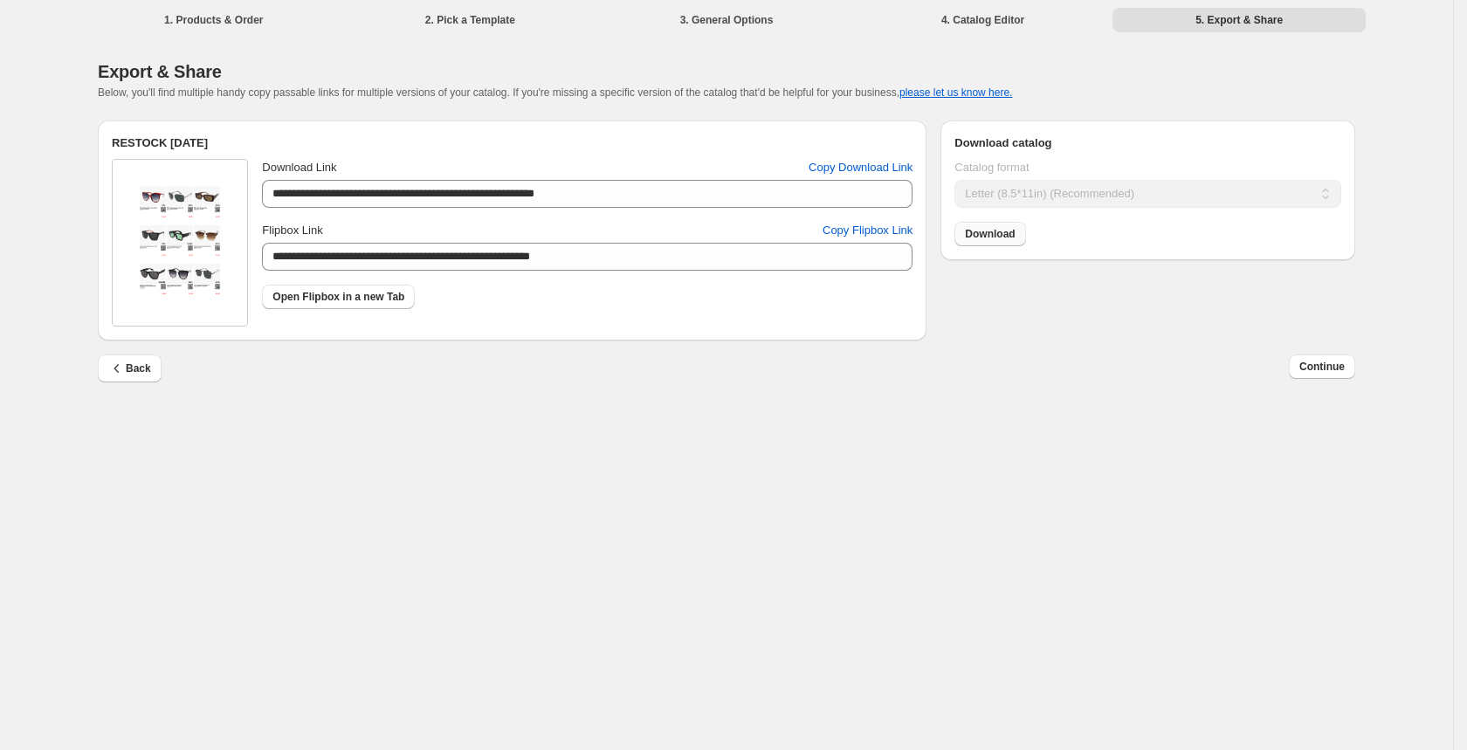
click at [999, 230] on span "Download" at bounding box center [990, 234] width 50 height 14
